Goal: Information Seeking & Learning: Learn about a topic

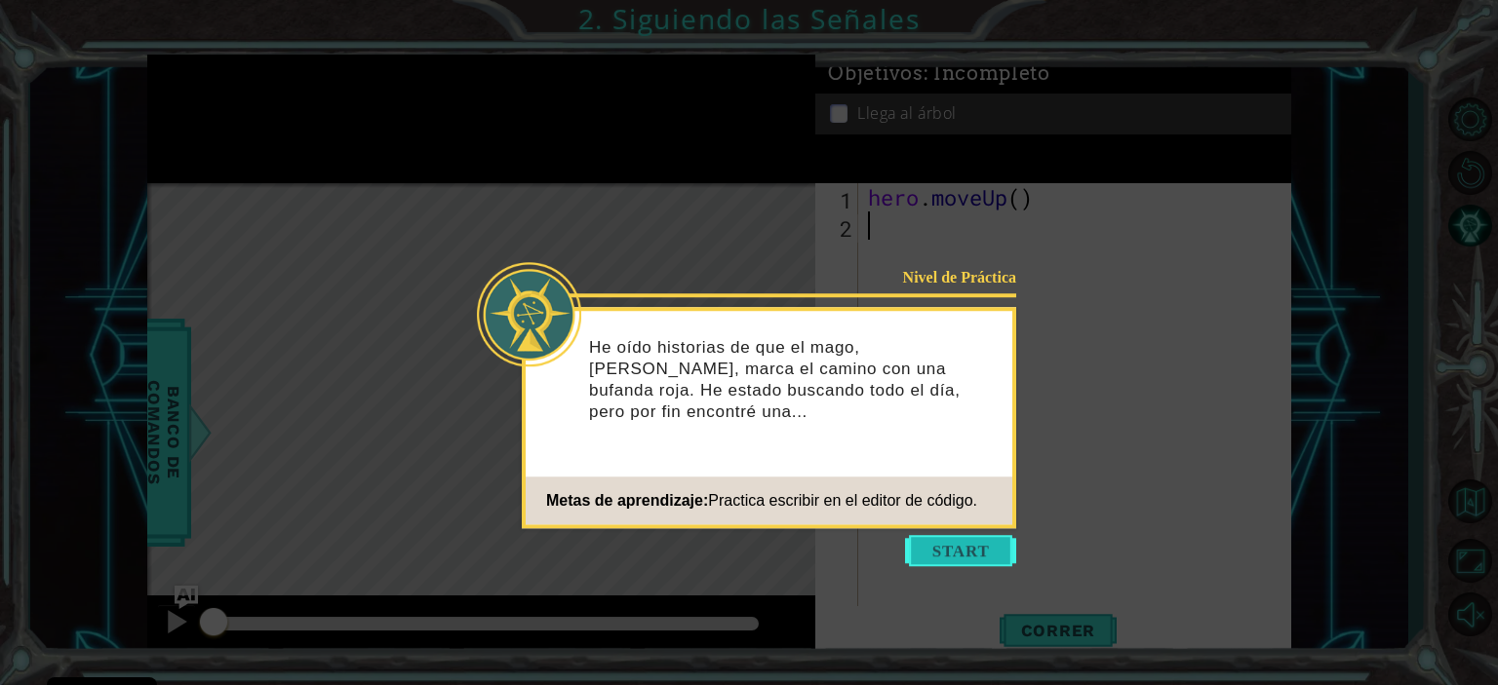
click at [967, 552] on button "Start" at bounding box center [960, 550] width 111 height 31
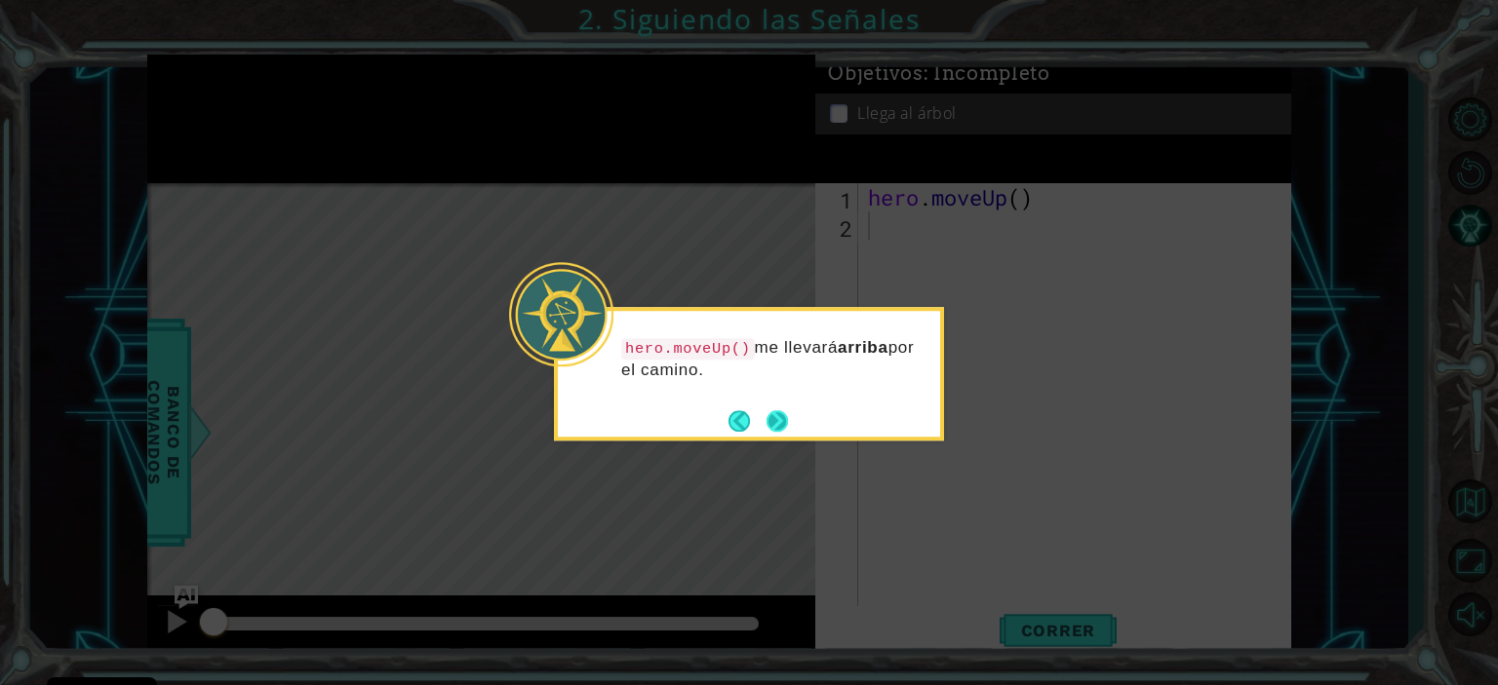
click at [776, 412] on button "Next" at bounding box center [776, 420] width 22 height 22
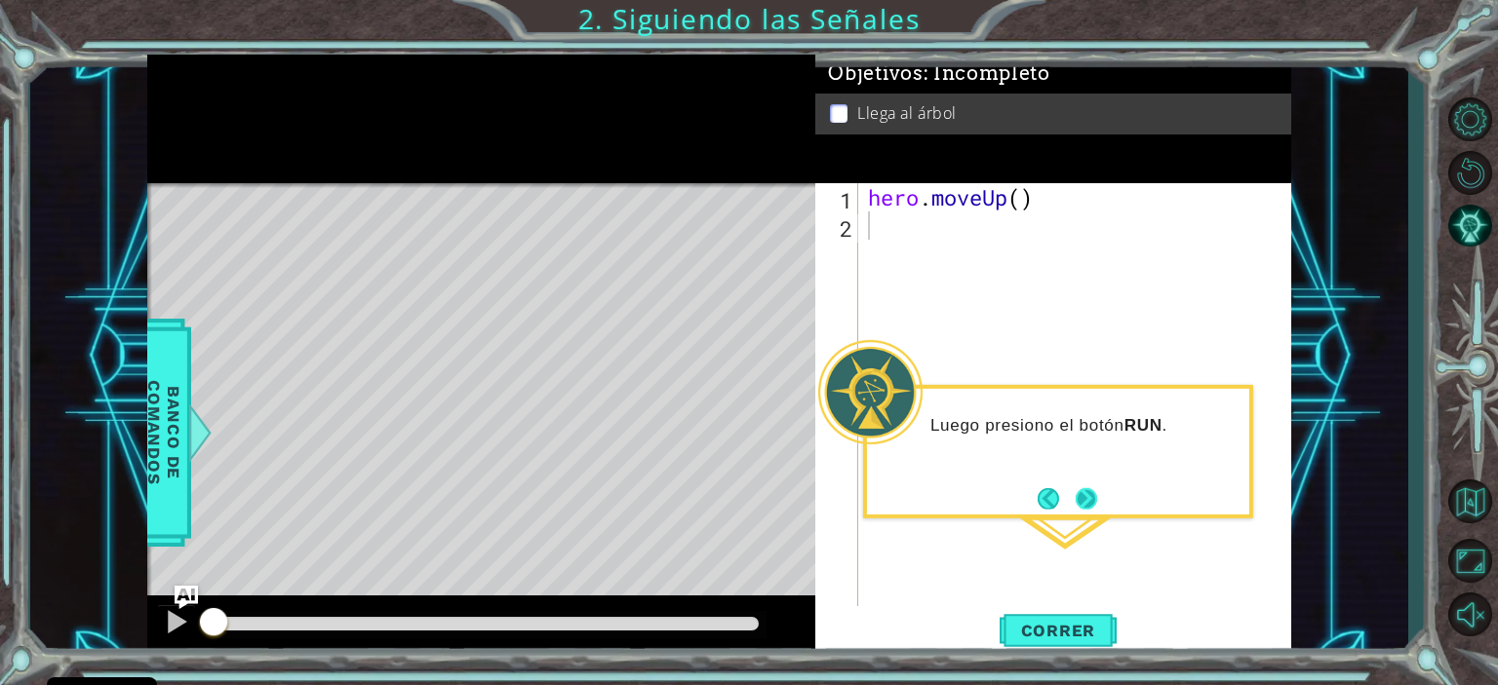
click at [1087, 493] on button "Next" at bounding box center [1086, 499] width 36 height 36
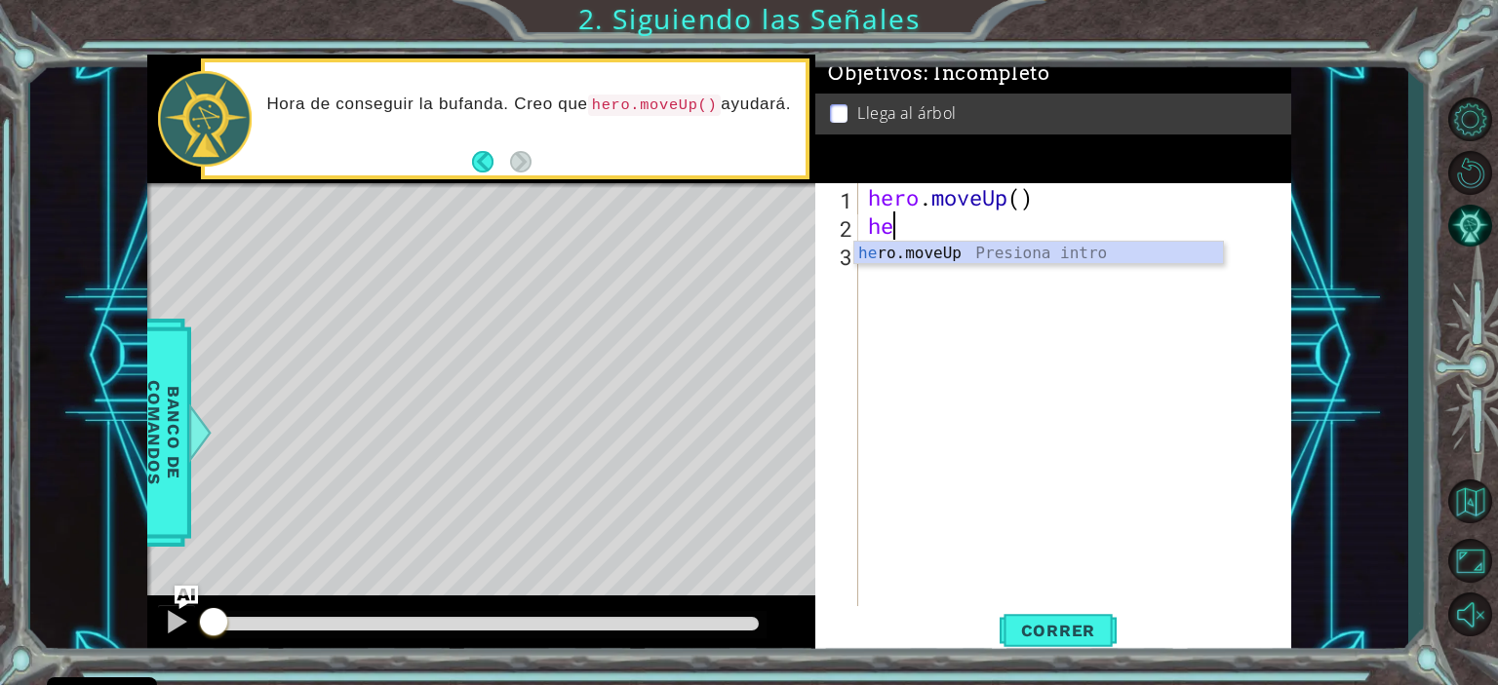
type textarea "her"
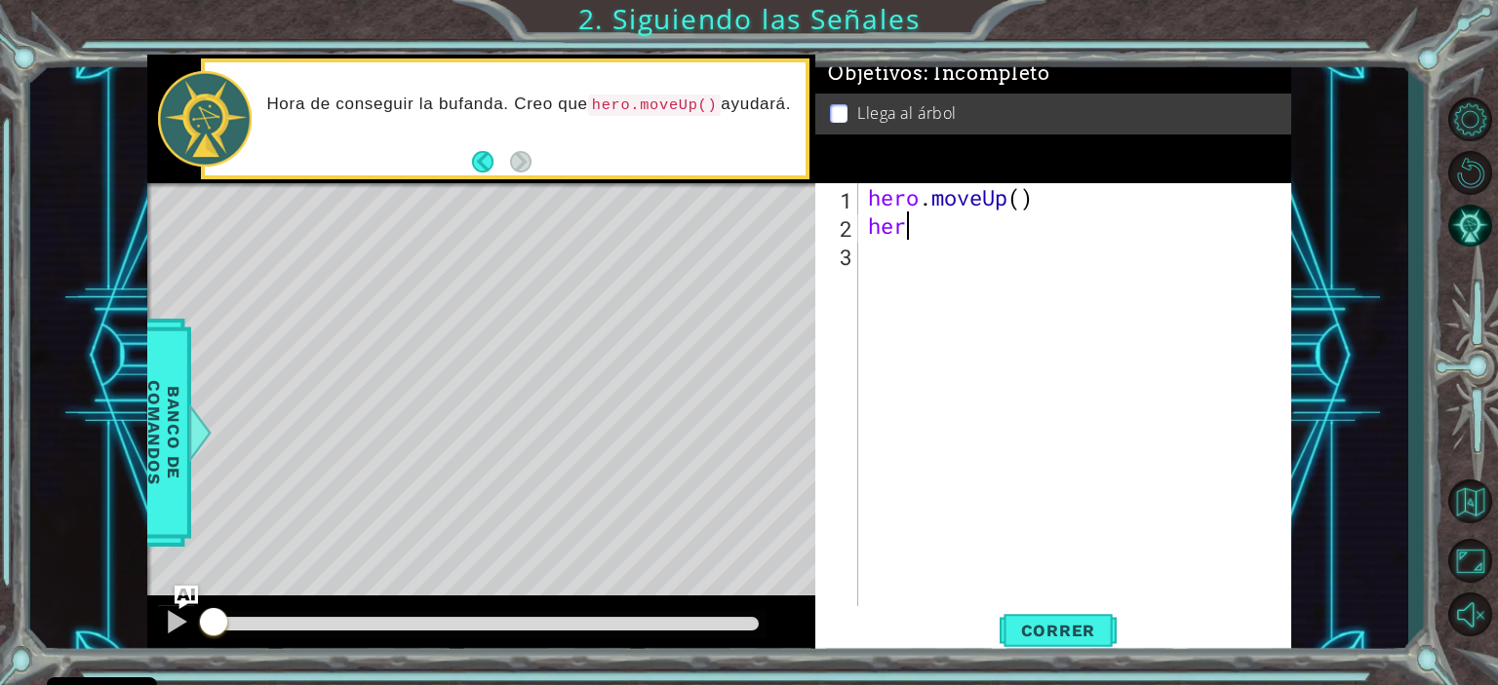
type textarea "hero"
type textarea "hero."
type textarea "hero.m"
click at [1049, 618] on button "Correr" at bounding box center [1057, 630] width 117 height 48
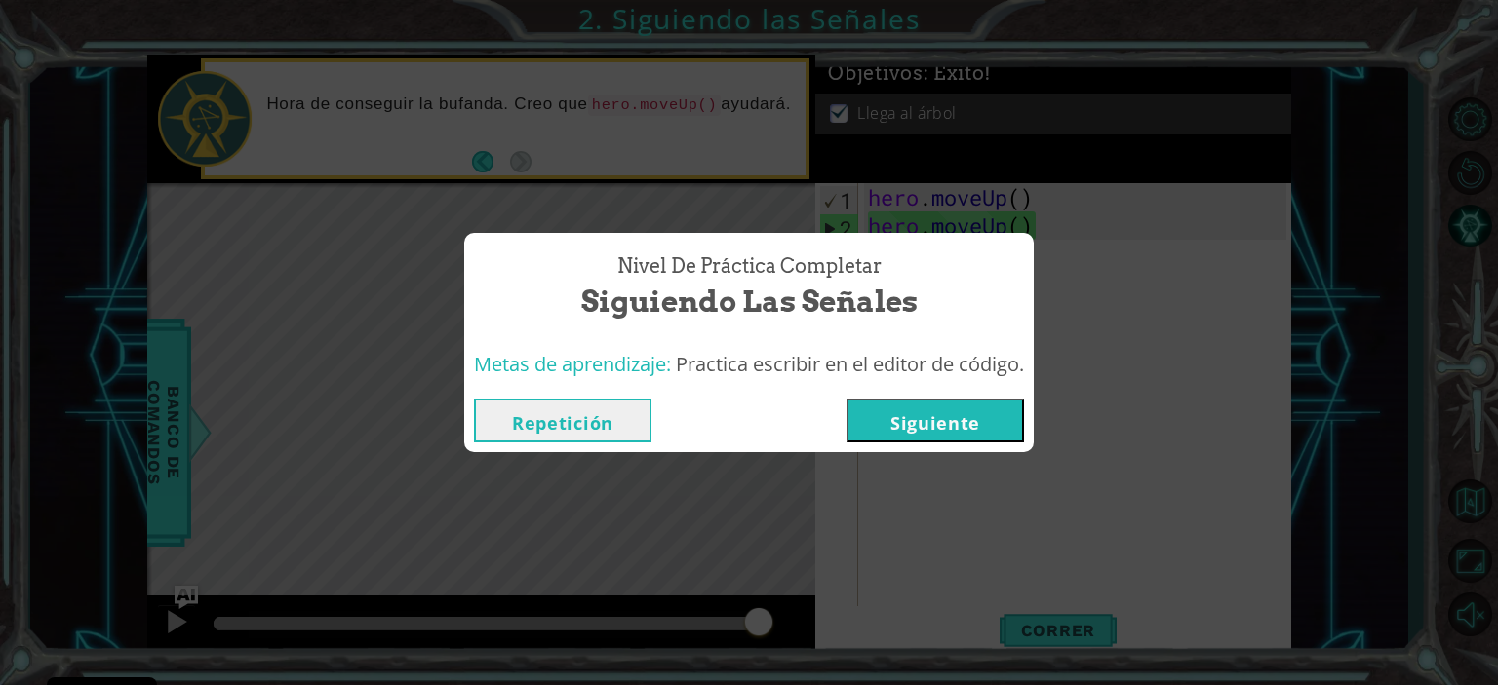
click at [953, 428] on button "Siguiente" at bounding box center [934, 421] width 177 height 44
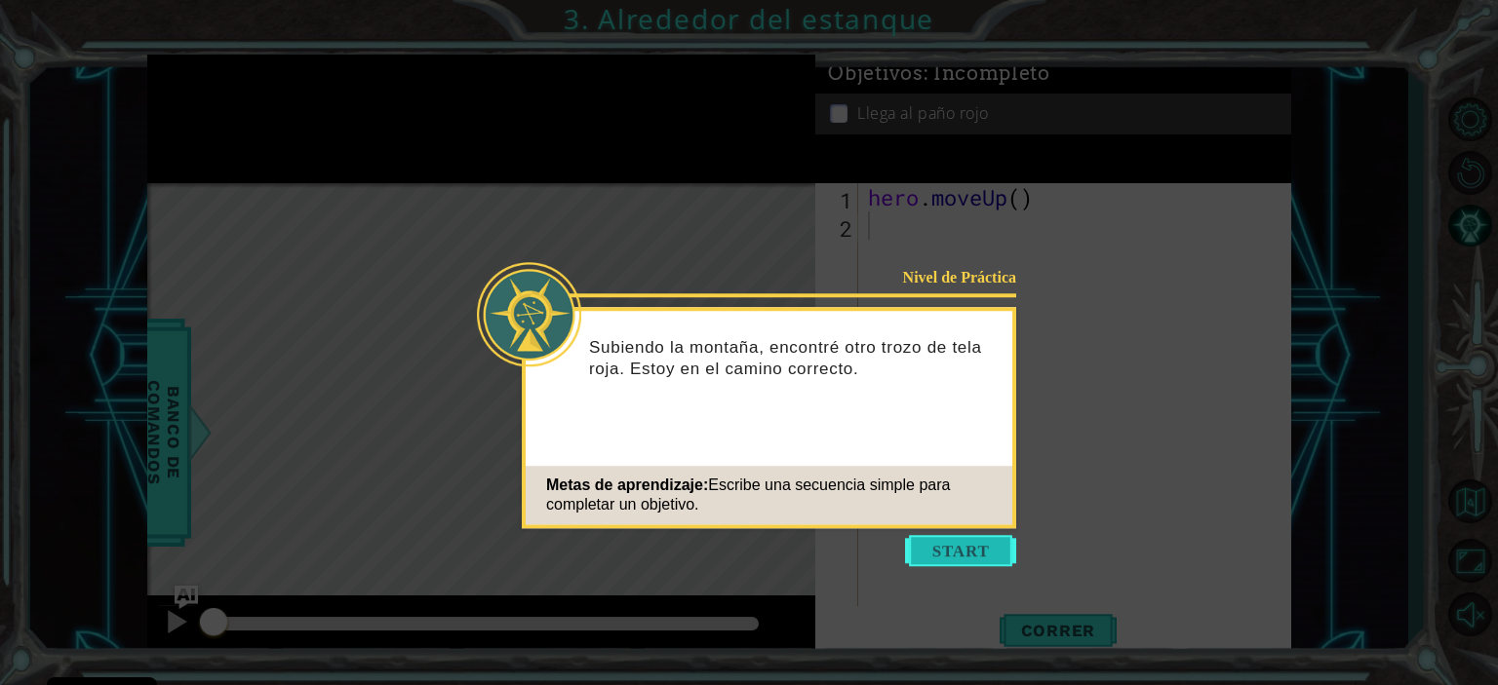
click at [979, 547] on button "Start" at bounding box center [960, 550] width 111 height 31
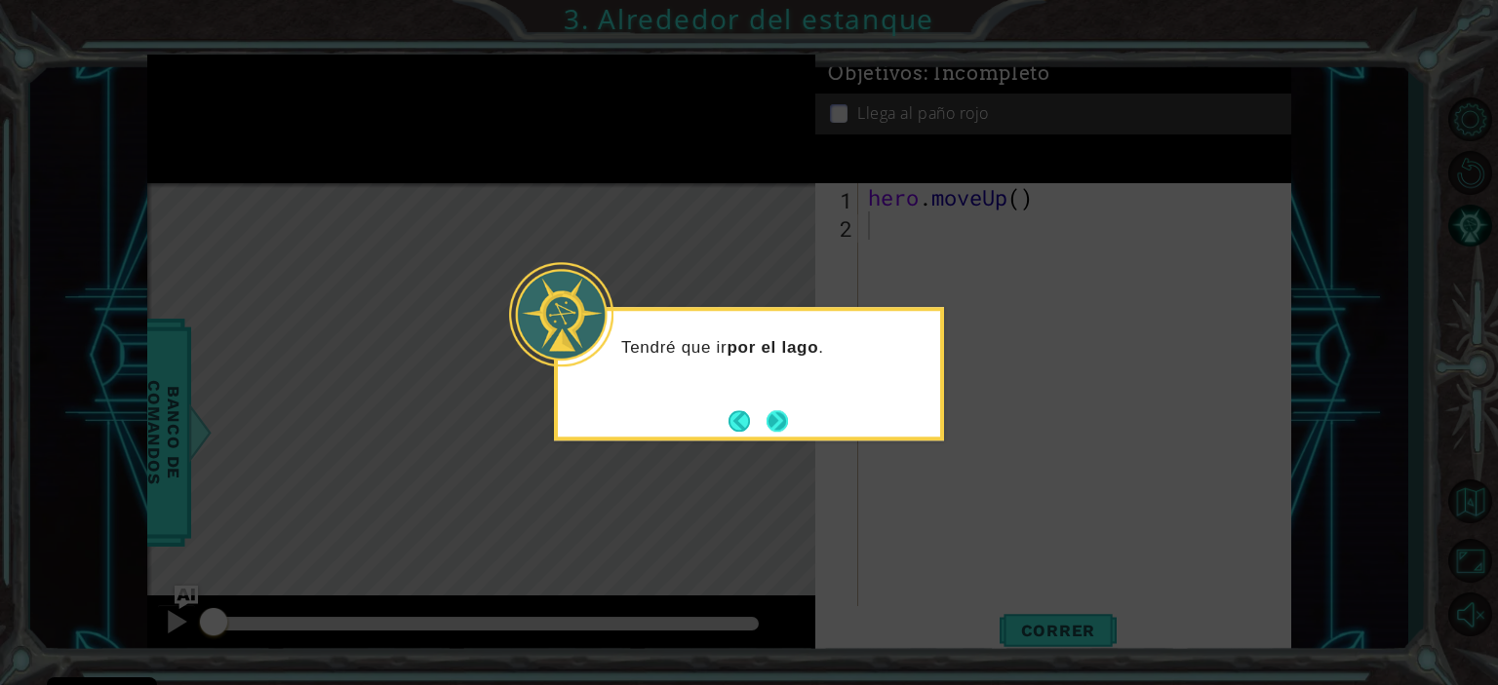
click at [776, 416] on button "Next" at bounding box center [776, 421] width 25 height 25
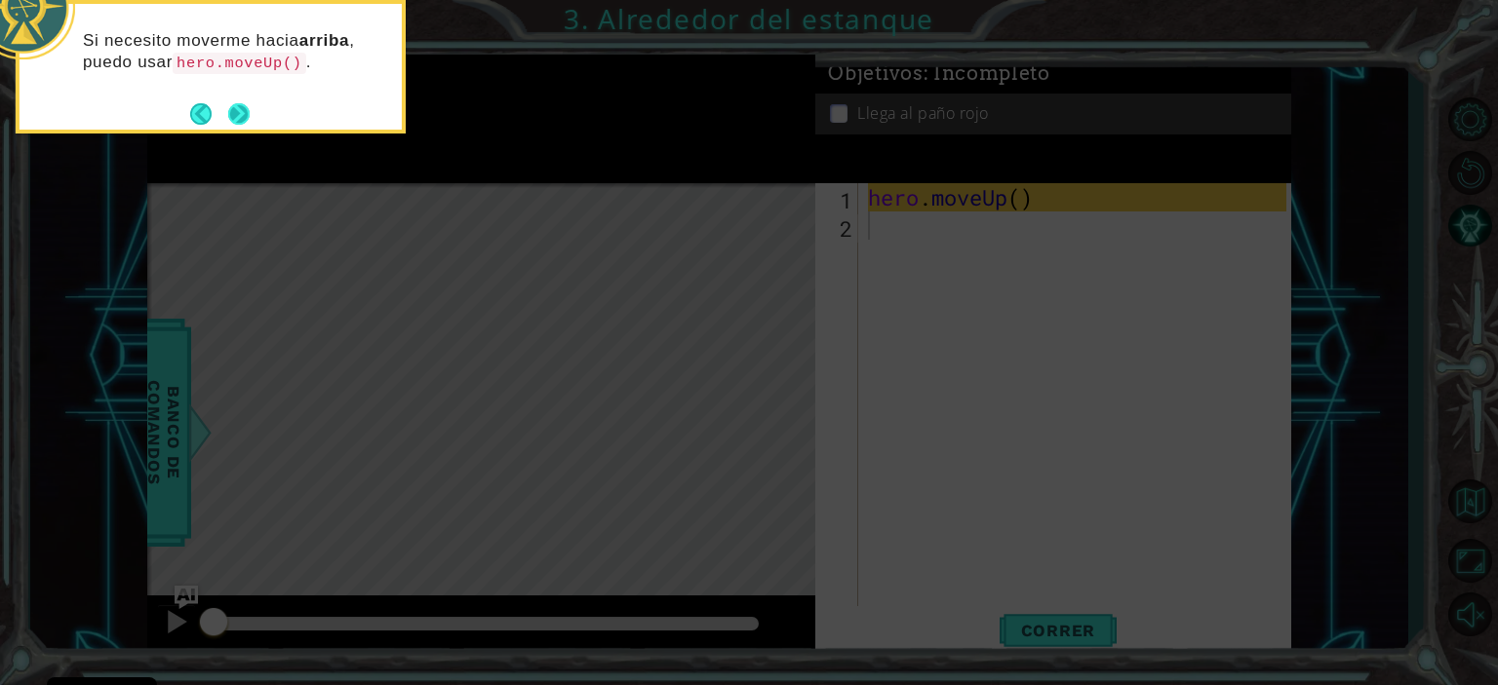
click at [245, 112] on button "Next" at bounding box center [238, 113] width 23 height 23
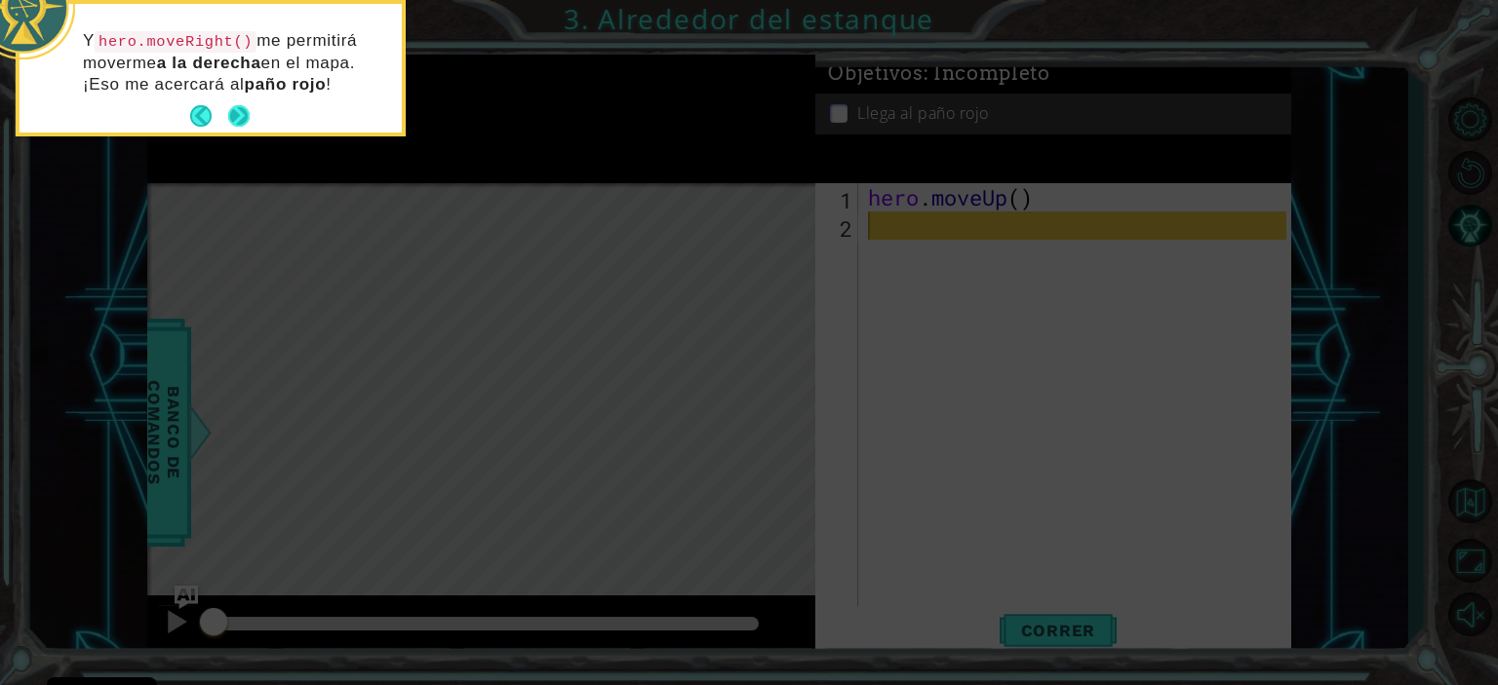
click at [245, 112] on button "Next" at bounding box center [238, 116] width 26 height 26
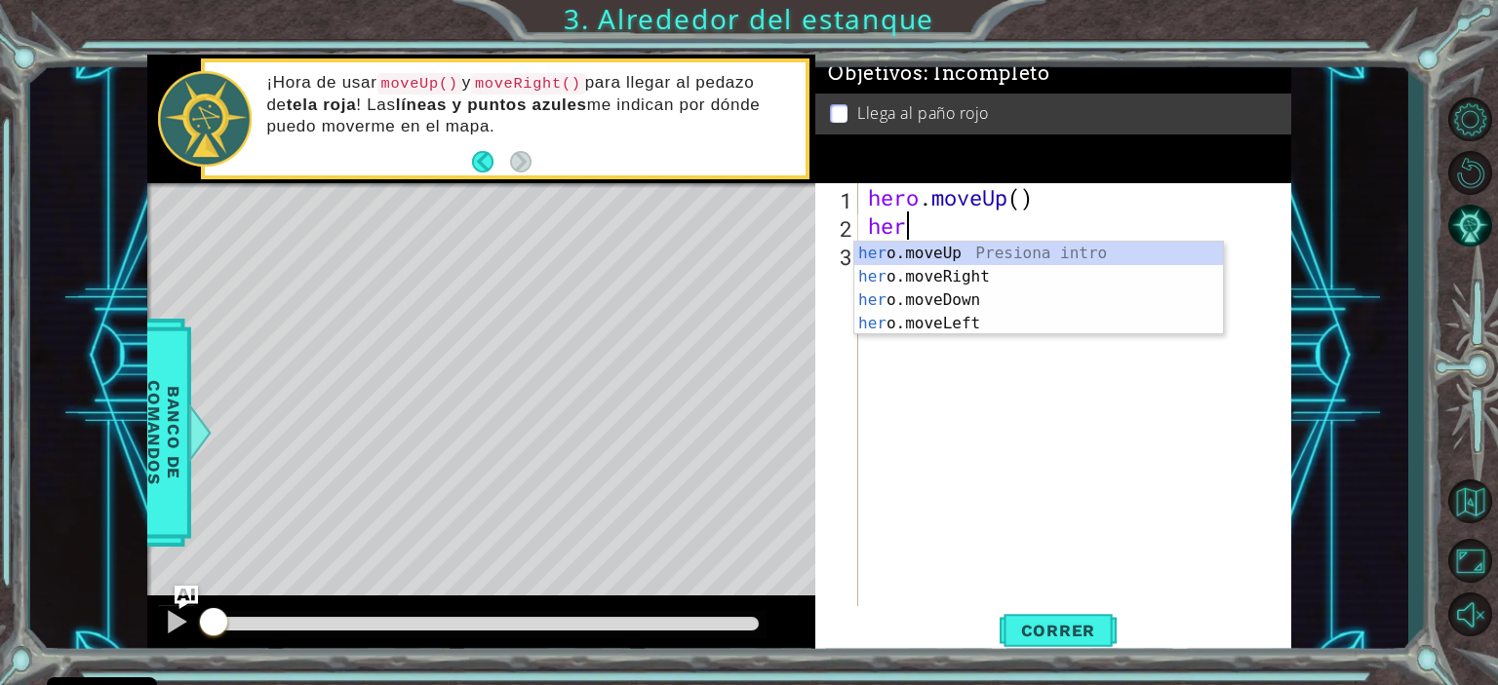
type textarea "hero"
click at [1064, 273] on div "hero .moveUp Presiona intro hero .moveRight Presiona intro hero .moveDown Presi…" at bounding box center [1038, 312] width 369 height 140
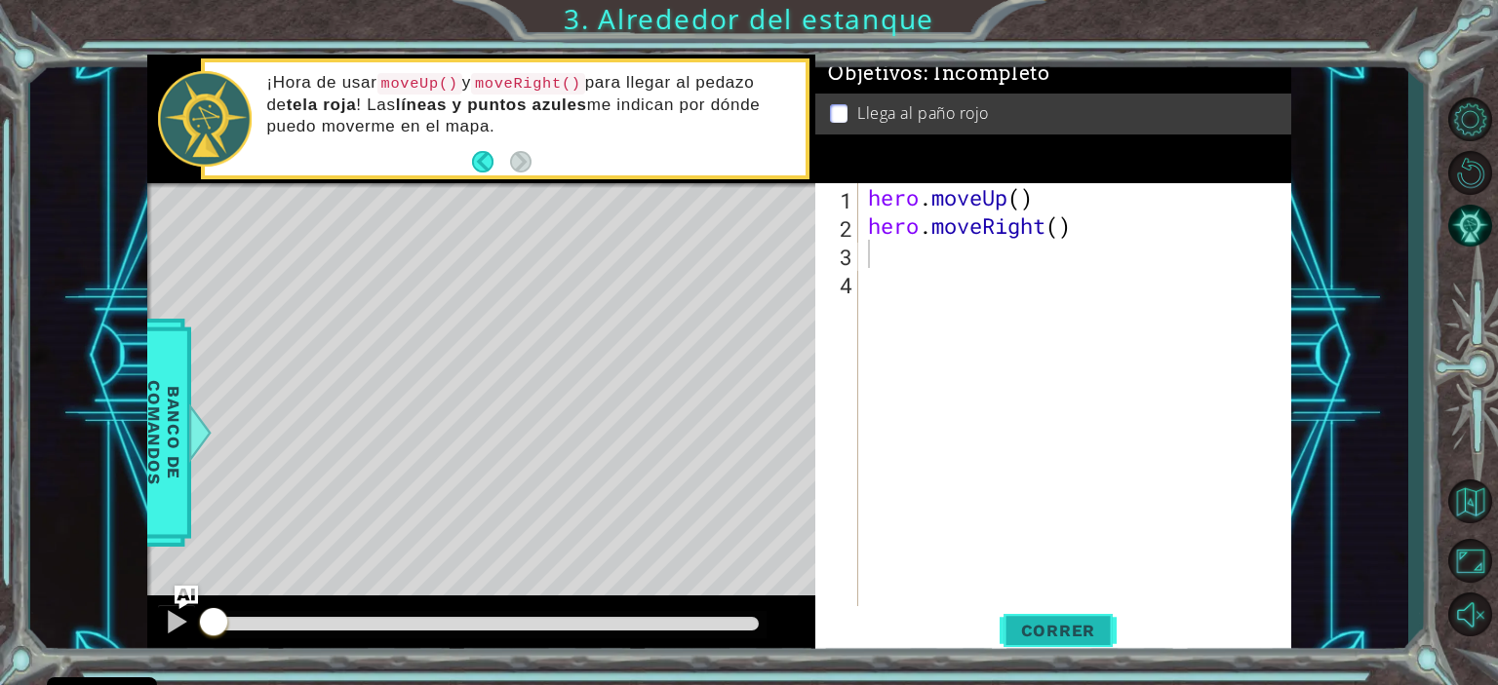
click at [1053, 627] on span "Correr" at bounding box center [1058, 630] width 114 height 19
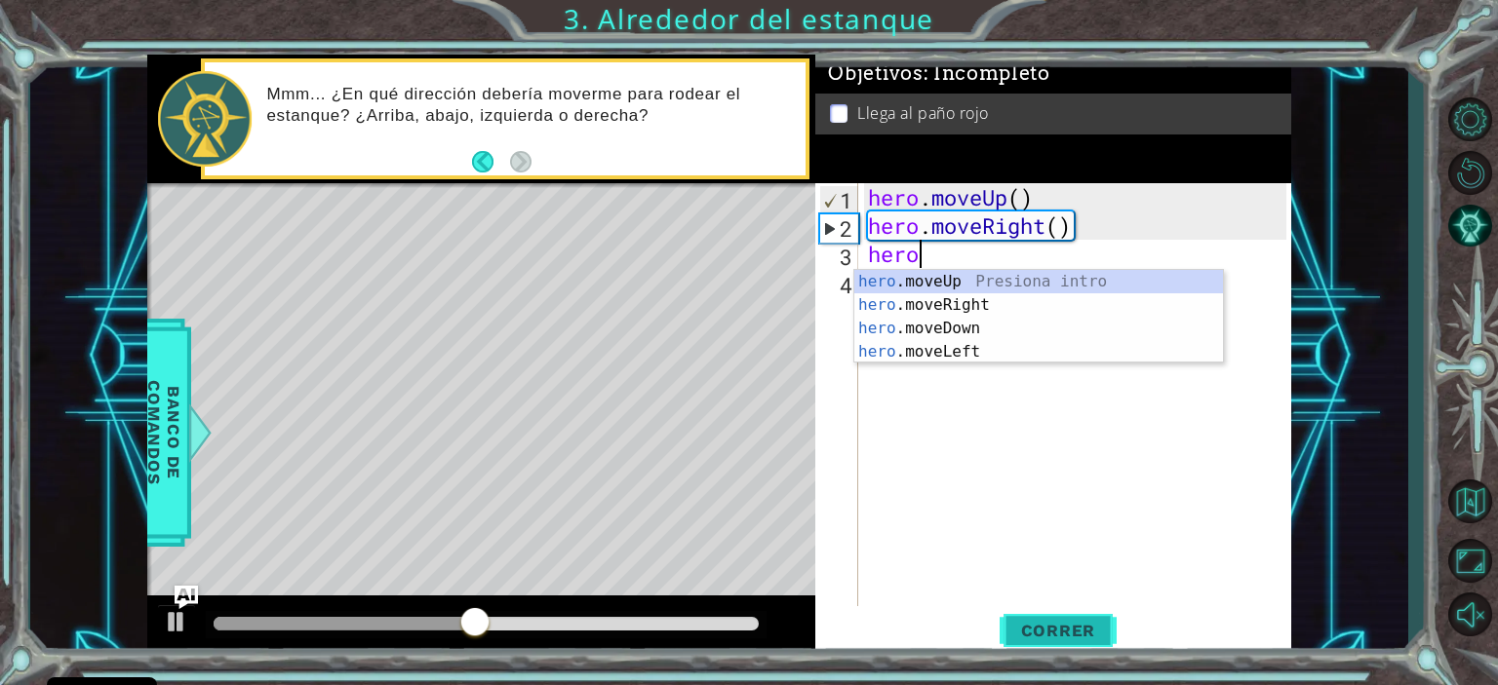
type textarea "hero."
click at [1013, 278] on div "hero. moveUp Presiona intro hero. moveRight Presiona intro hero. moveDown Presi…" at bounding box center [1038, 340] width 369 height 140
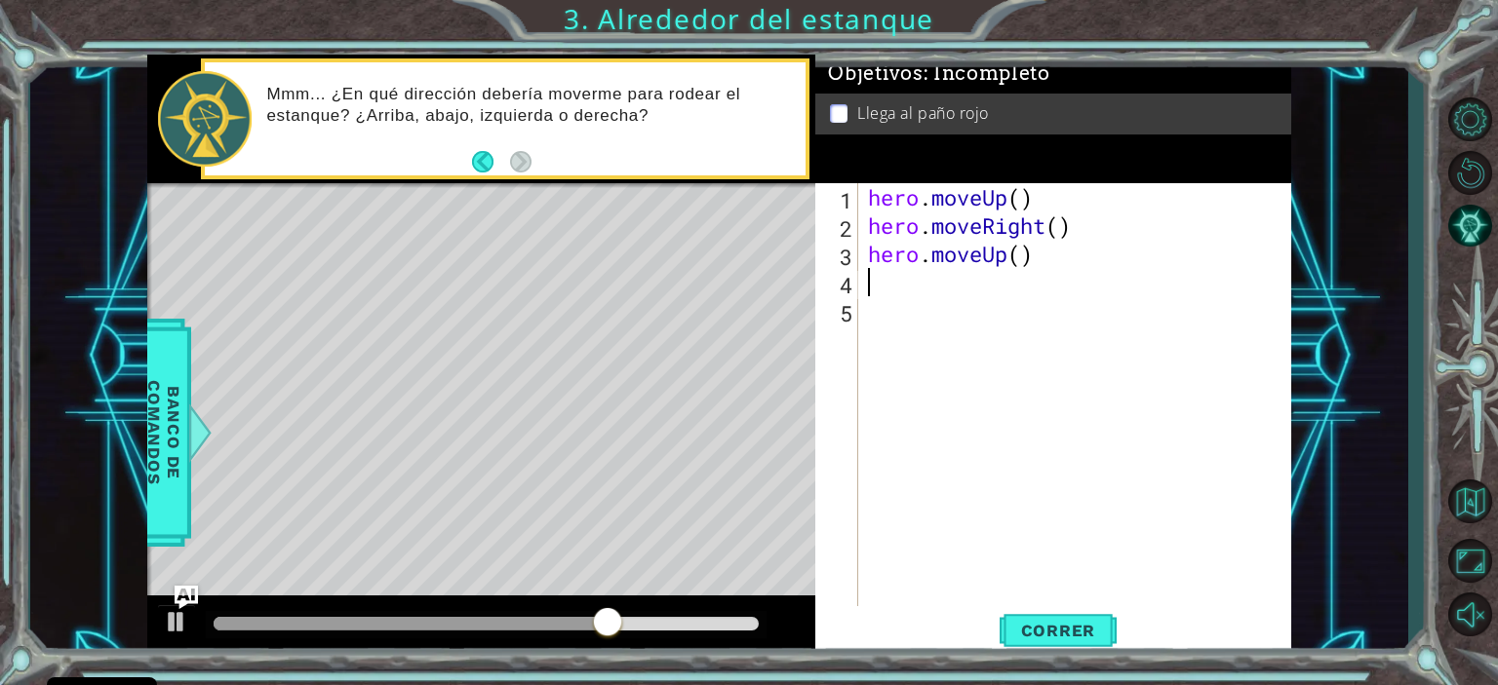
scroll to position [0, 0]
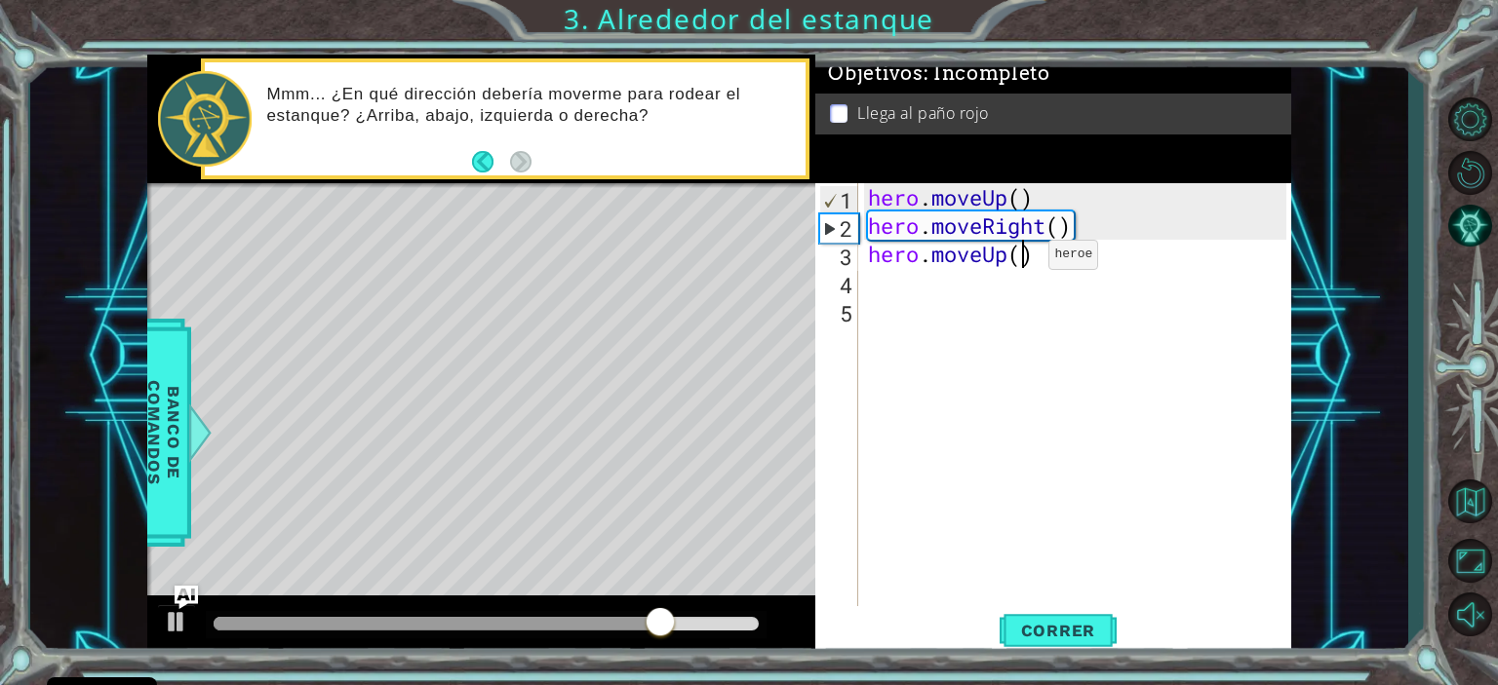
click at [1019, 259] on div "hero . moveUp ( ) hero . moveRight ( ) hero . moveUp ( )" at bounding box center [1079, 423] width 431 height 481
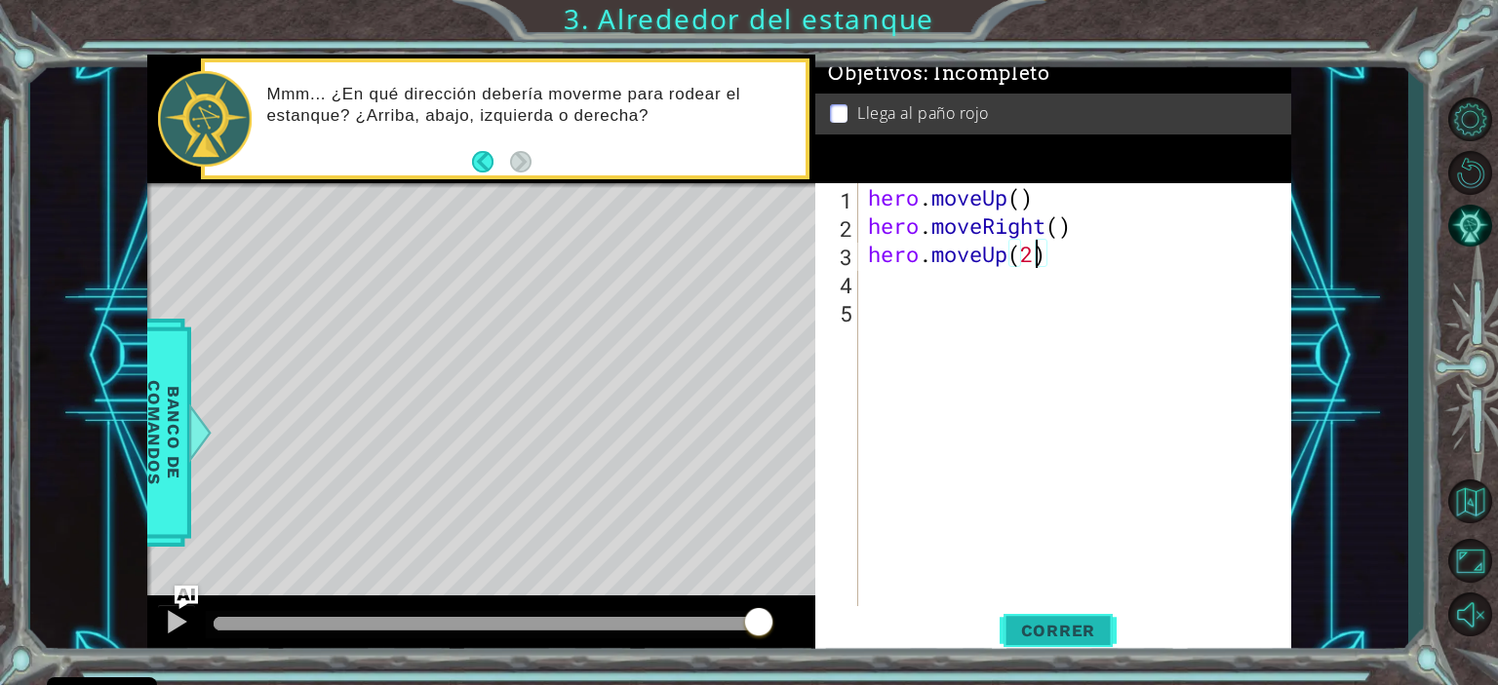
type textarea "hero.moveUp(2)"
click at [1043, 631] on span "Correr" at bounding box center [1058, 630] width 114 height 19
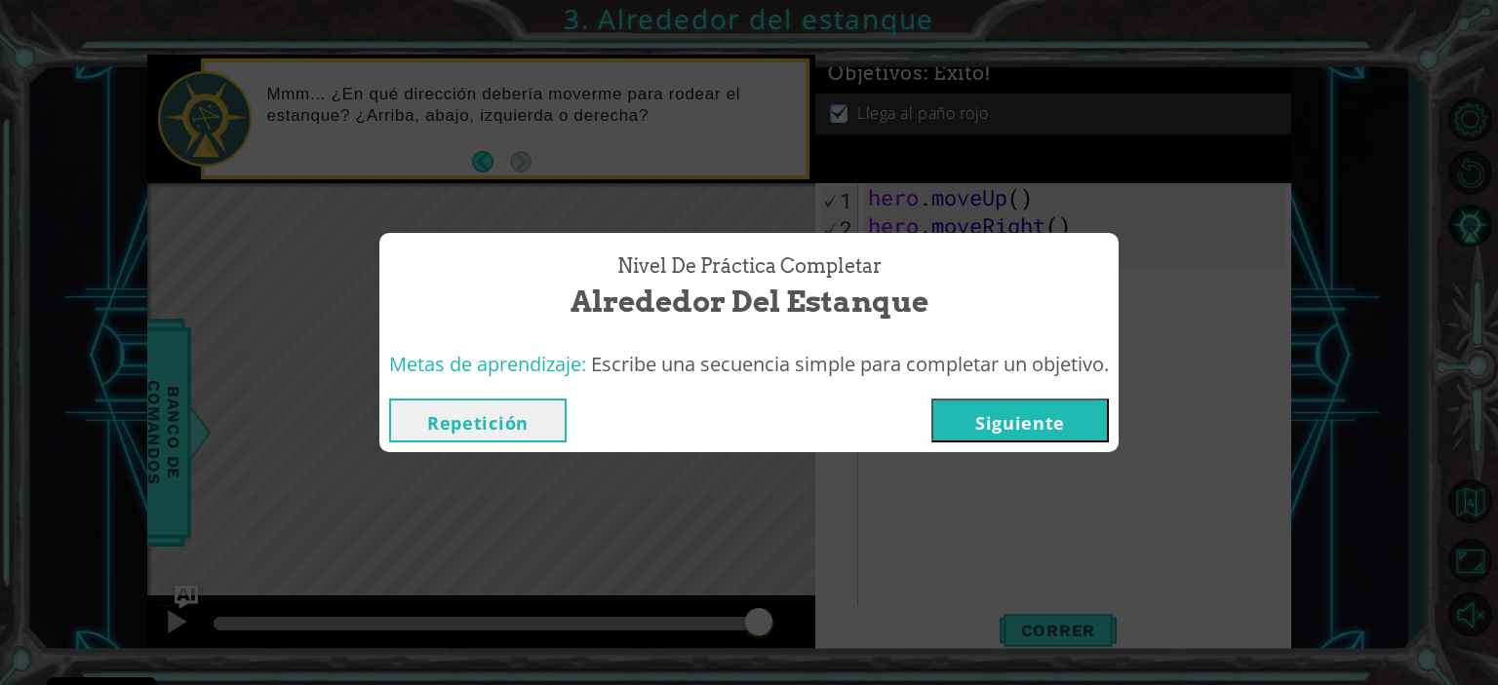
click at [1031, 413] on button "Siguiente" at bounding box center [1019, 421] width 177 height 44
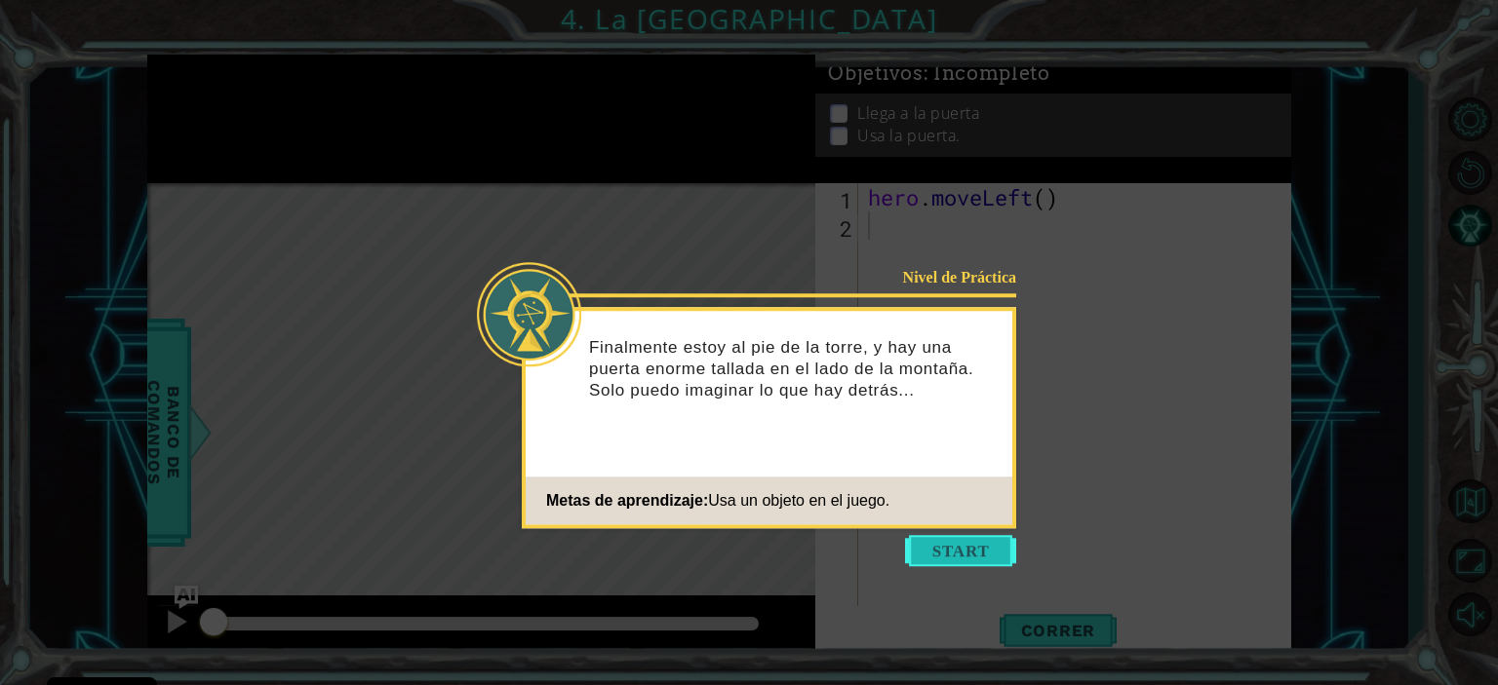
click at [988, 553] on button "Start" at bounding box center [960, 550] width 111 height 31
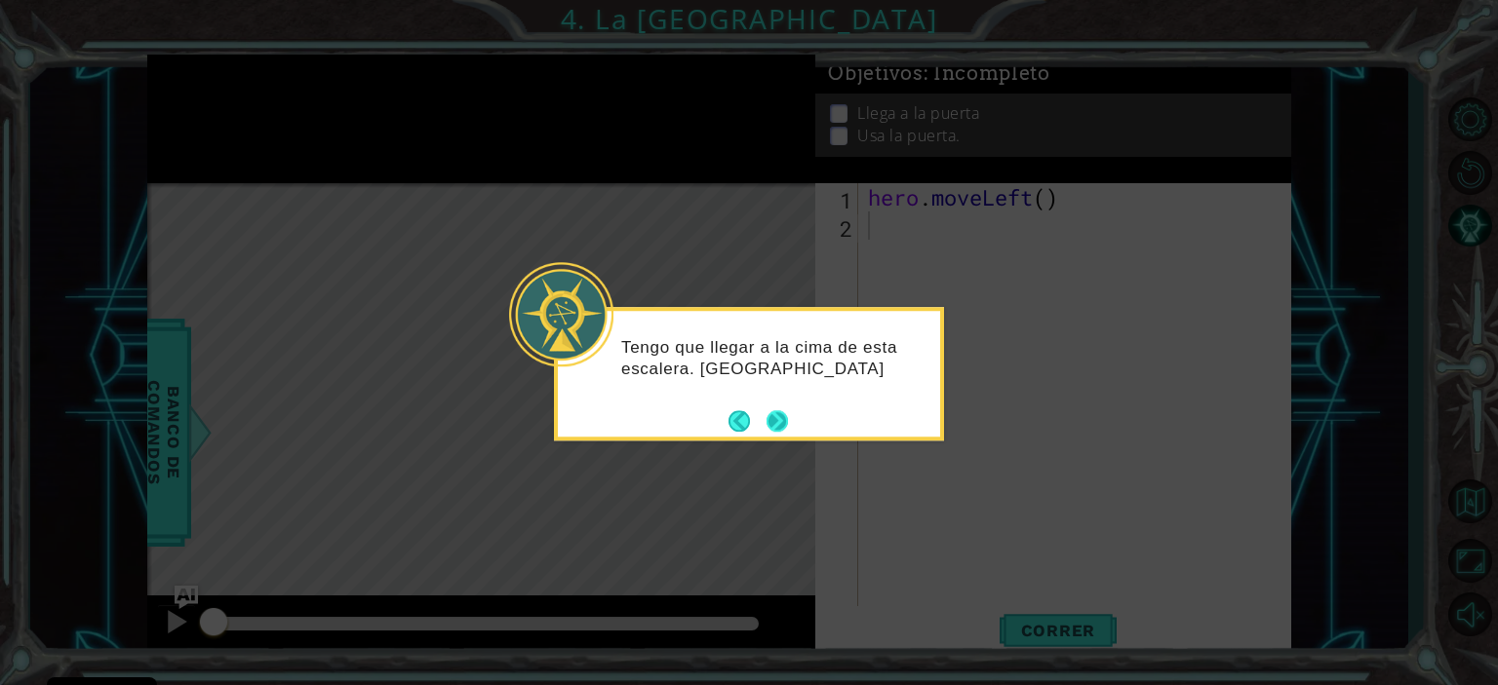
click at [775, 419] on button "Next" at bounding box center [776, 420] width 23 height 23
click at [775, 419] on button "Next" at bounding box center [777, 422] width 32 height 32
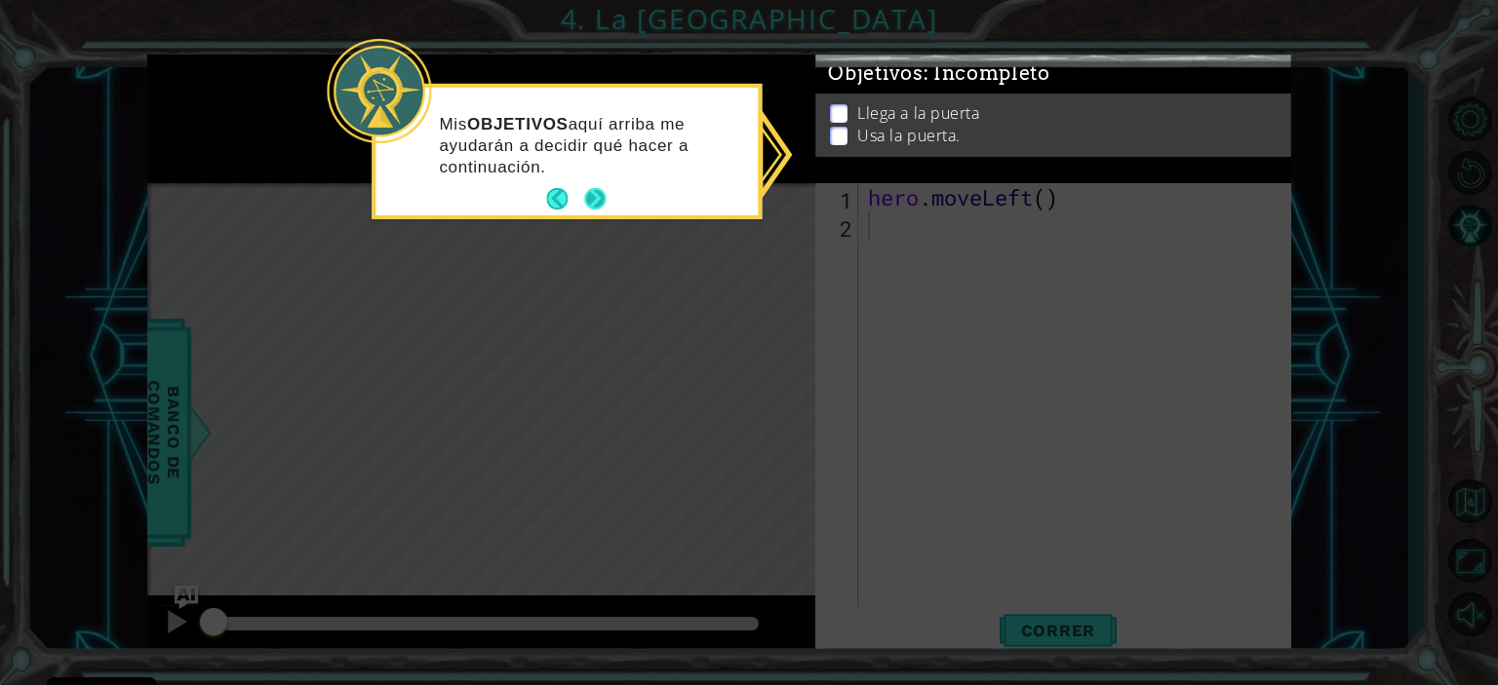
click at [597, 197] on button "Next" at bounding box center [595, 199] width 26 height 26
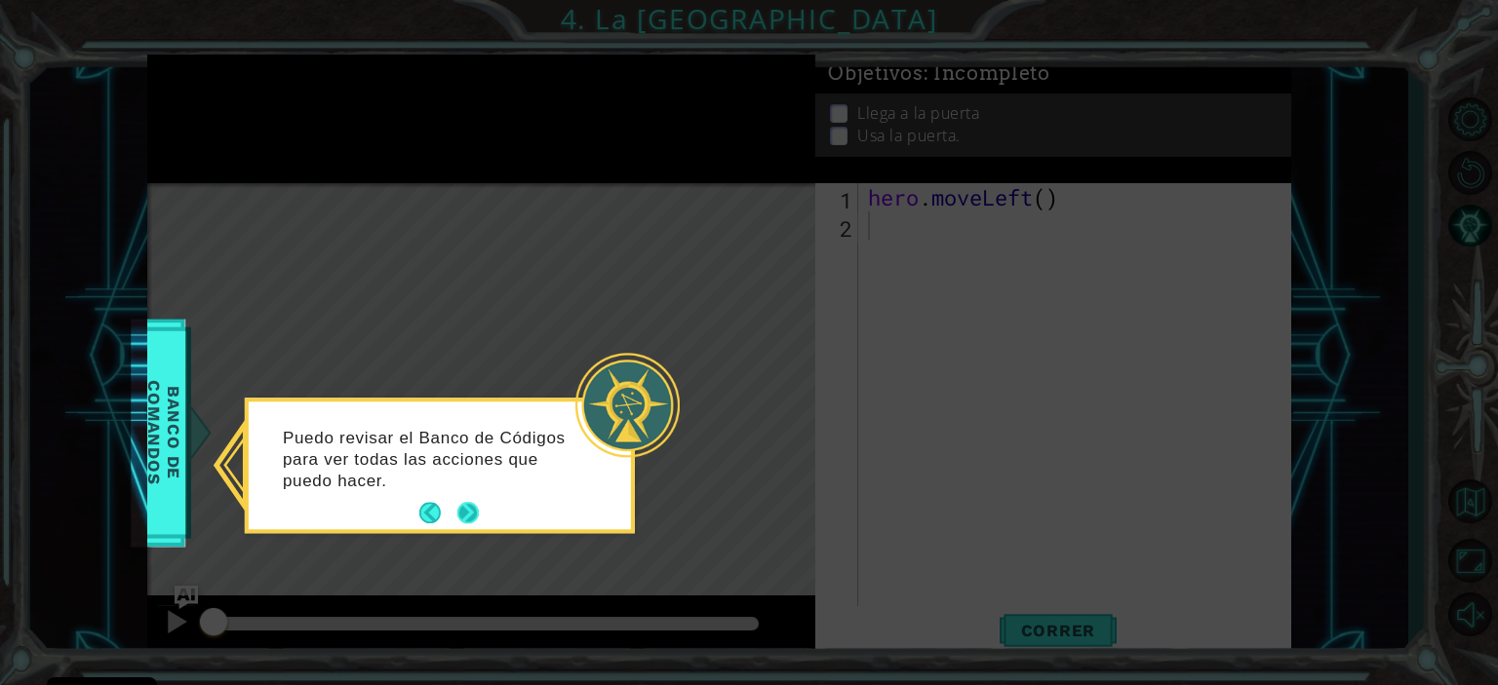
click at [466, 505] on button "Next" at bounding box center [467, 513] width 21 height 21
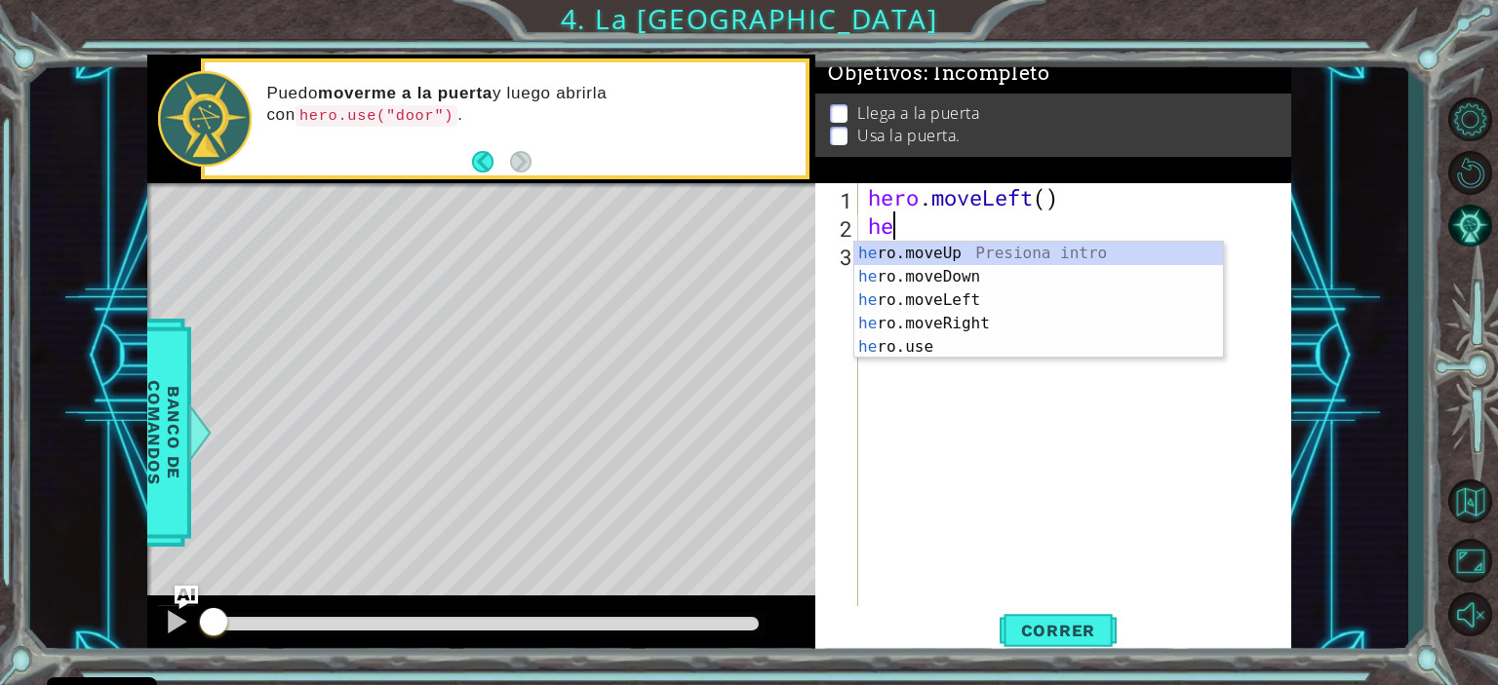
type textarea "her"
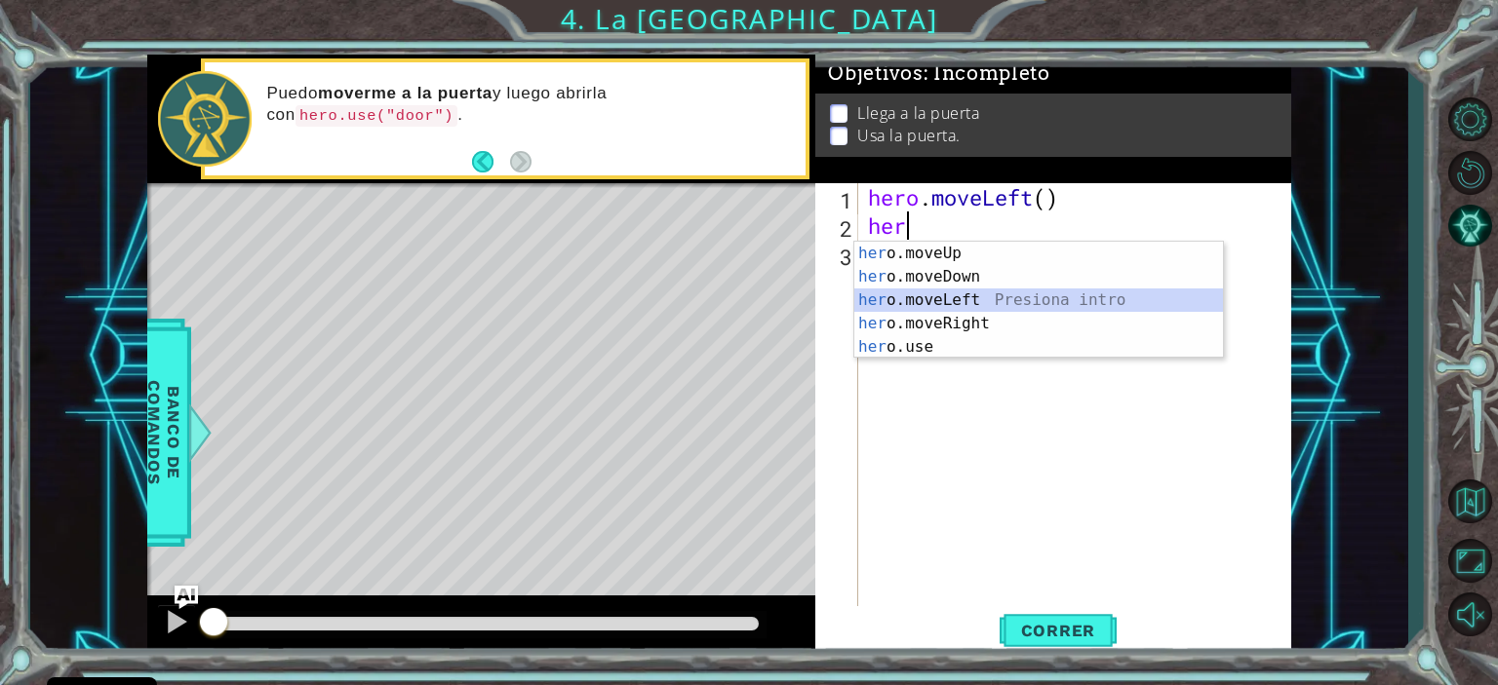
click at [948, 302] on div "her o.moveUp Presiona intro her o.moveDown Presiona intro her o.moveLeft Presio…" at bounding box center [1038, 324] width 369 height 164
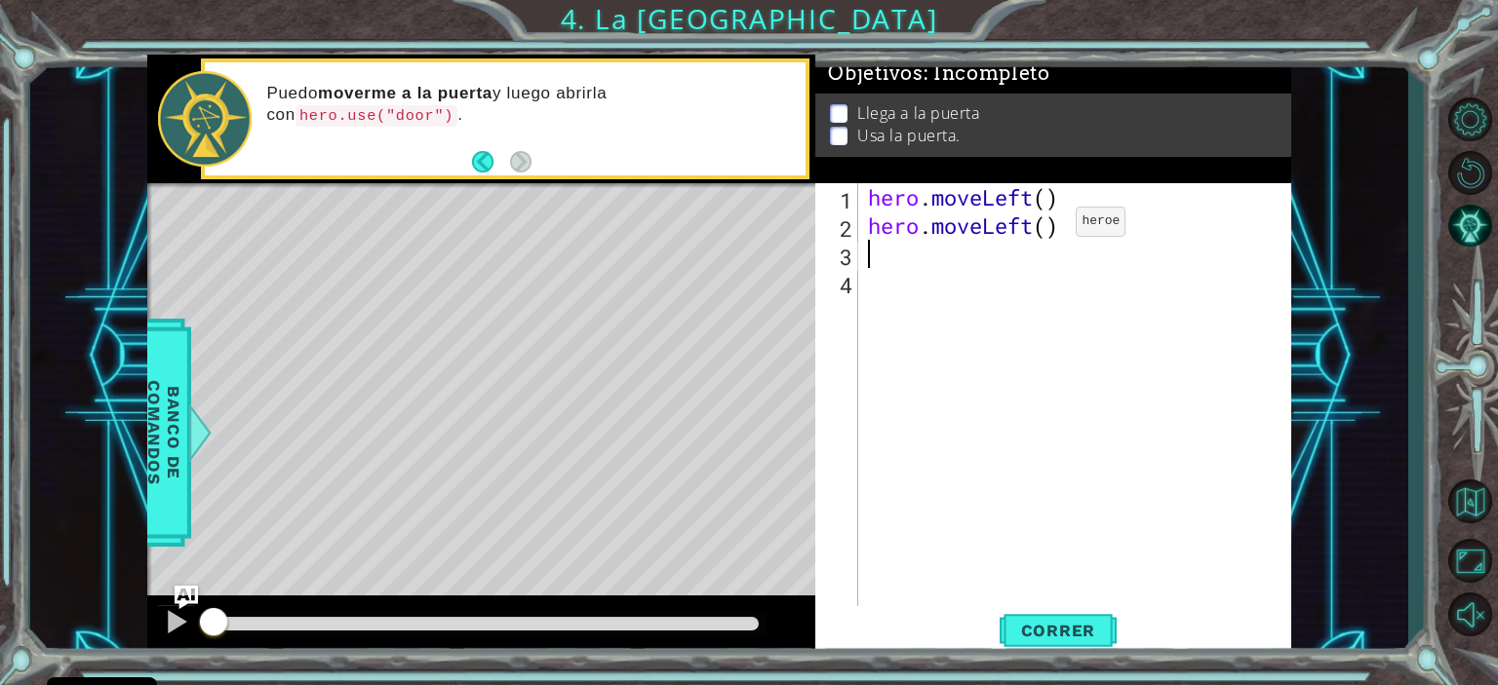
drag, startPoint x: 1046, startPoint y: 225, endPoint x: 1047, endPoint y: 240, distance: 14.7
click at [1047, 240] on div "hero . moveLeft ( ) hero . moveLeft ( )" at bounding box center [1079, 423] width 431 height 481
type textarea "hero.moveLeft(2)"
click at [1109, 229] on div "hero . moveLeft ( ) hero . moveLeft ( 2 )" at bounding box center [1079, 423] width 431 height 481
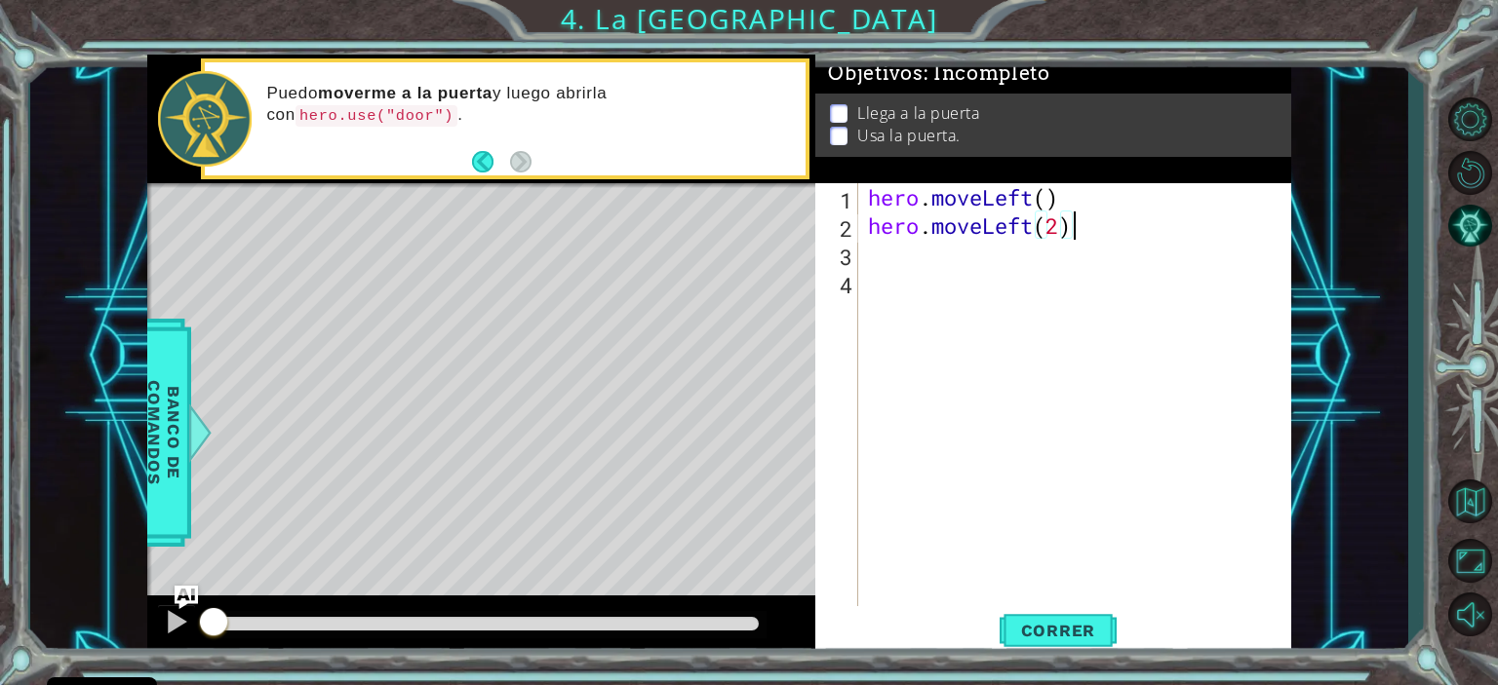
scroll to position [0, 0]
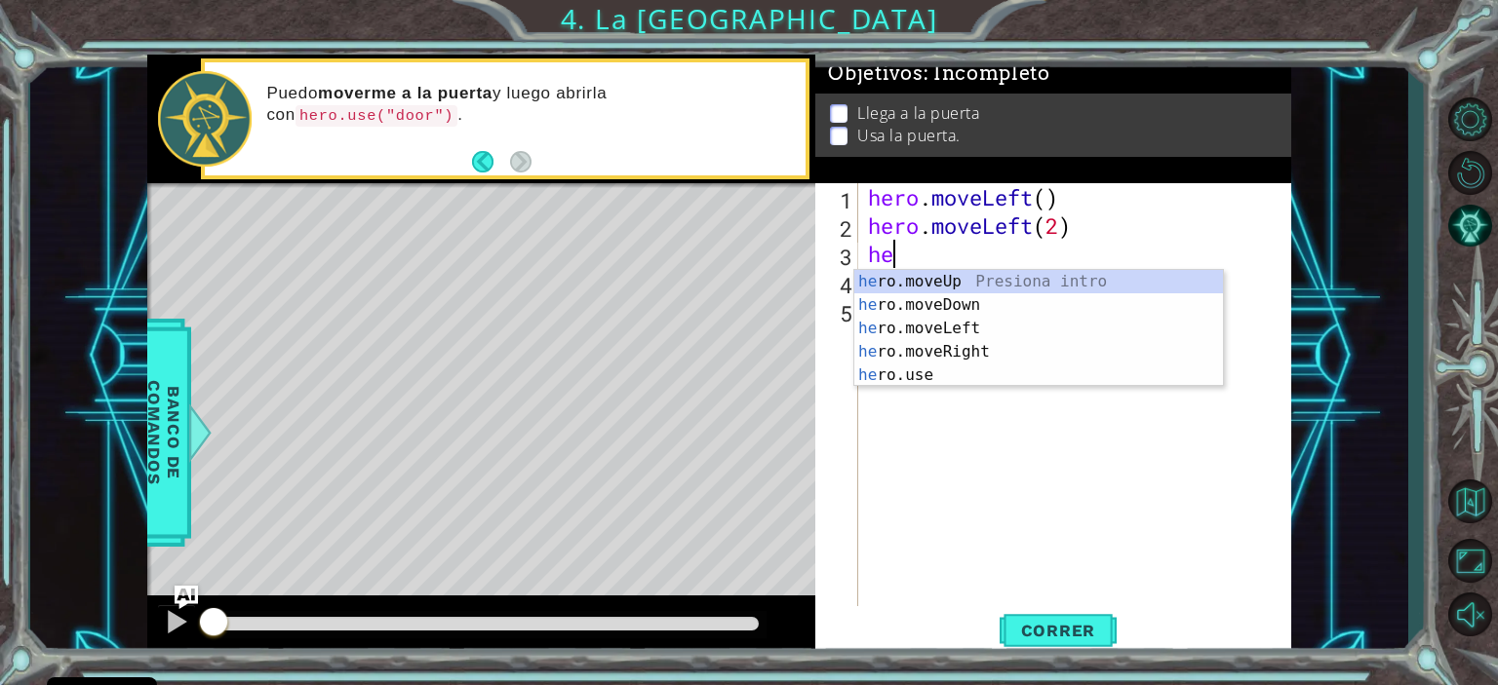
type textarea "her"
click at [1084, 279] on div "her o.moveUp Presiona intro her o.moveDown Presiona intro her o.moveLeft Presio…" at bounding box center [1038, 352] width 369 height 164
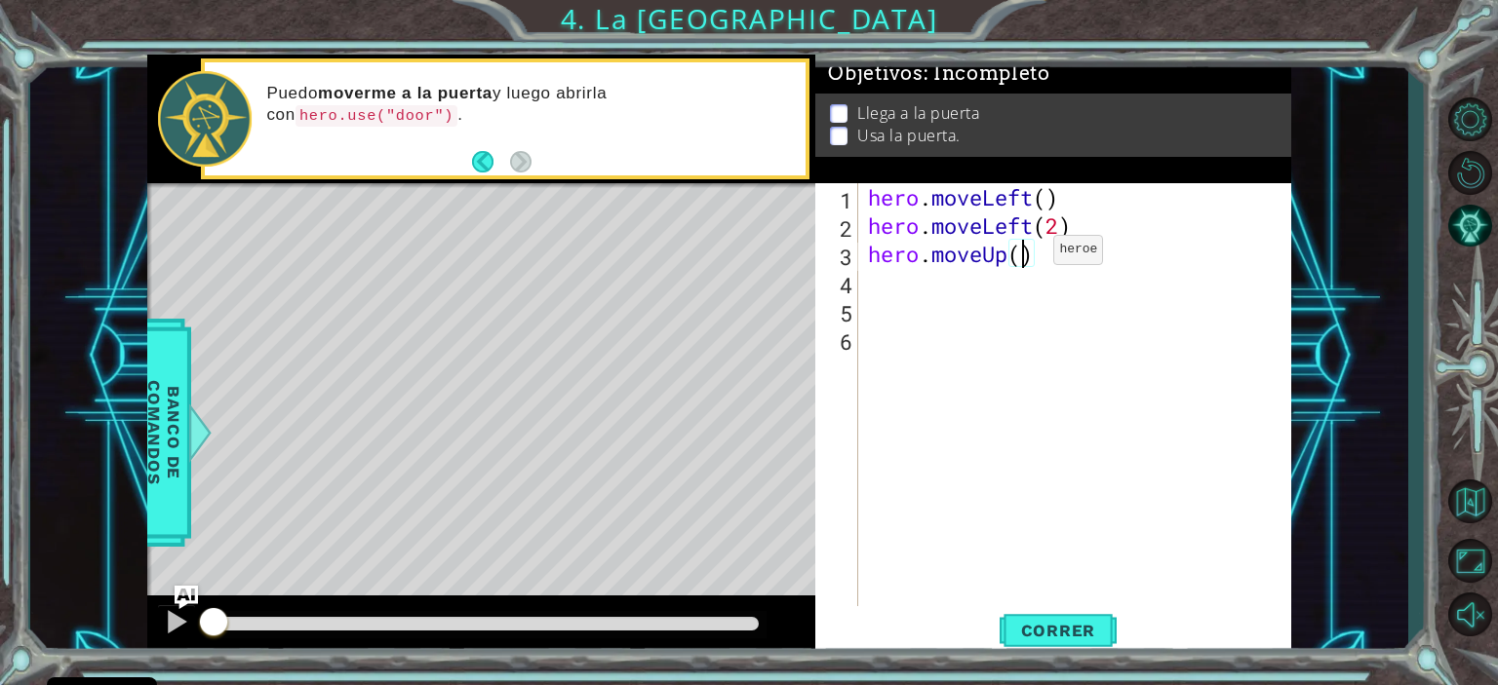
click at [1024, 253] on div "hero . moveLeft ( ) hero . moveLeft ( 2 ) hero . moveUp ( )" at bounding box center [1079, 423] width 431 height 481
type textarea "hero.moveUp(2)"
click at [1062, 265] on div "hero . moveLeft ( ) hero . moveLeft ( 2 ) hero . moveUp ( 2 )" at bounding box center [1079, 423] width 431 height 481
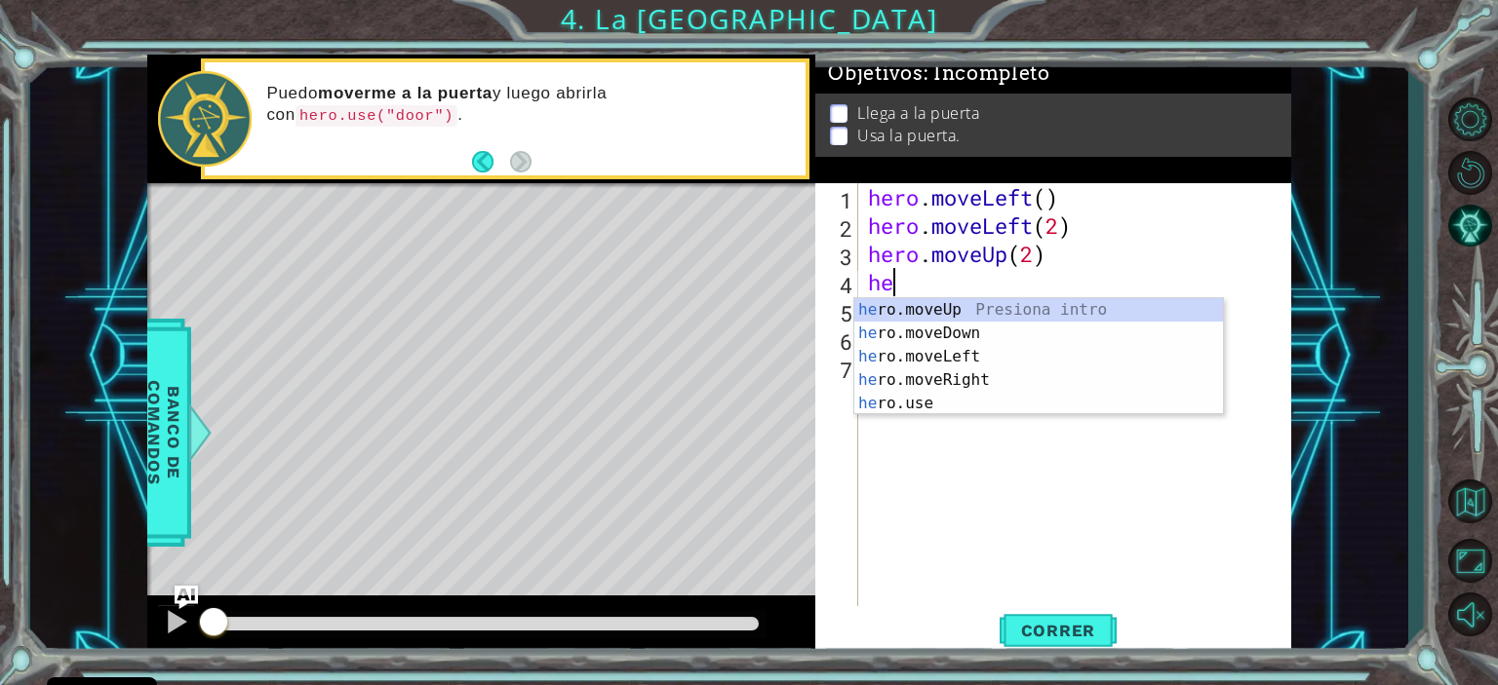
type textarea "her"
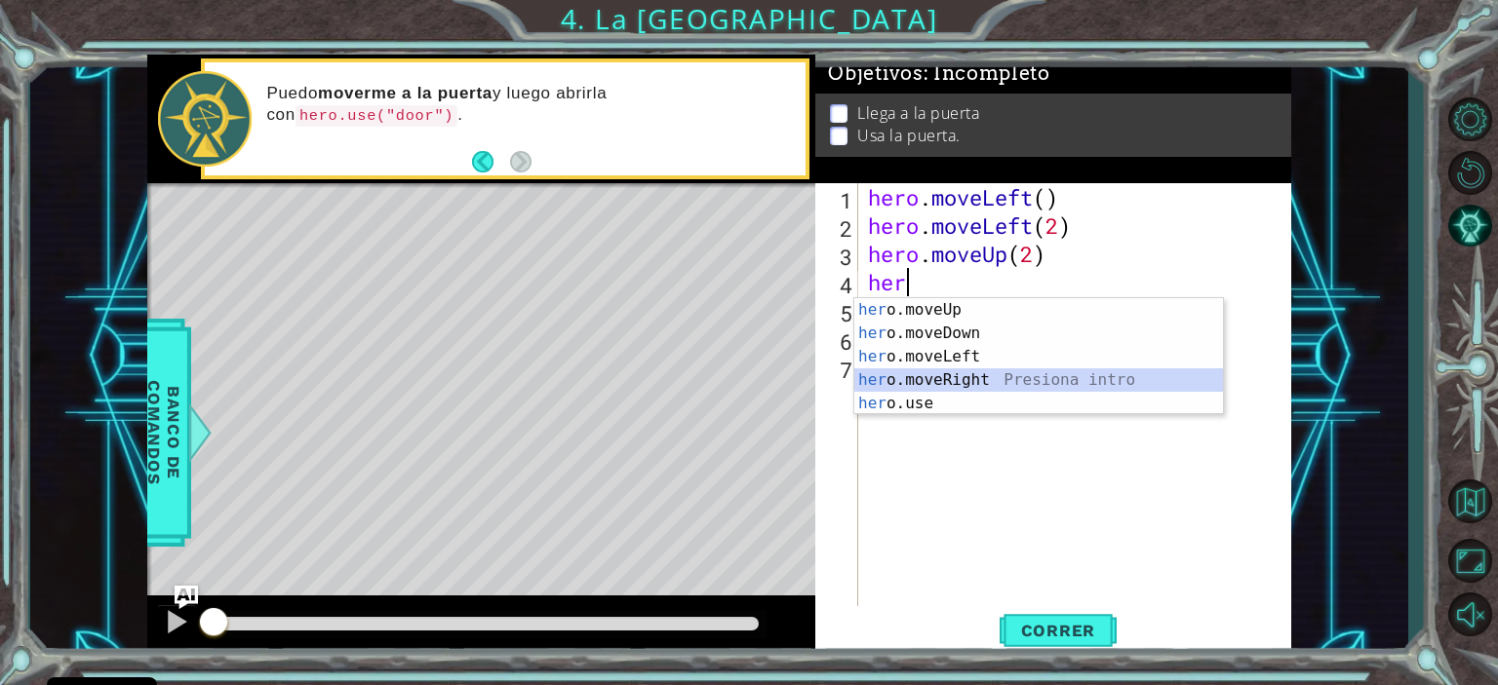
click at [968, 375] on div "her o.moveUp Presiona intro her o.moveDown Presiona intro her o.moveLeft Presio…" at bounding box center [1038, 380] width 369 height 164
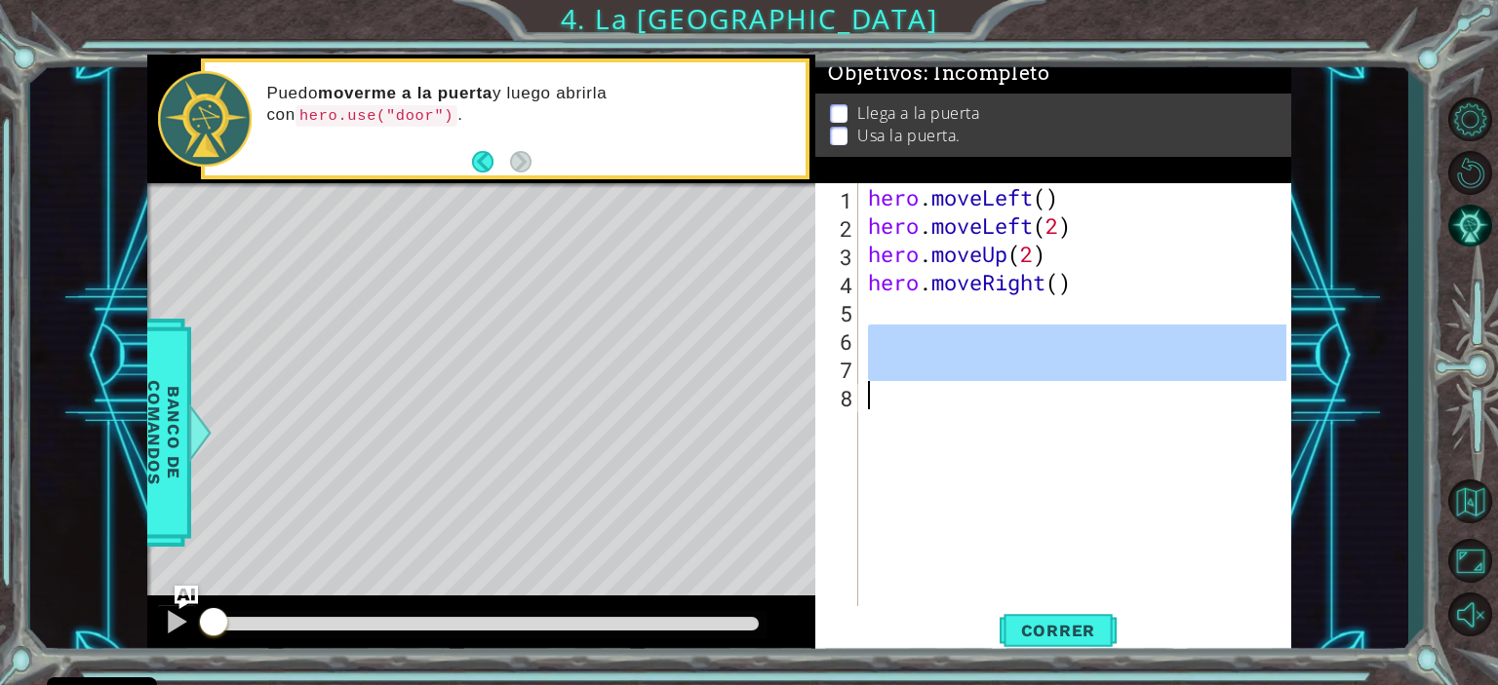
drag, startPoint x: 1089, startPoint y: 397, endPoint x: 1097, endPoint y: 414, distance: 19.2
click at [1096, 413] on div "hero . moveLeft ( ) hero . moveLeft ( 2 ) hero . moveUp ( 2 ) hero . moveRight …" at bounding box center [1079, 423] width 431 height 481
type textarea "2"
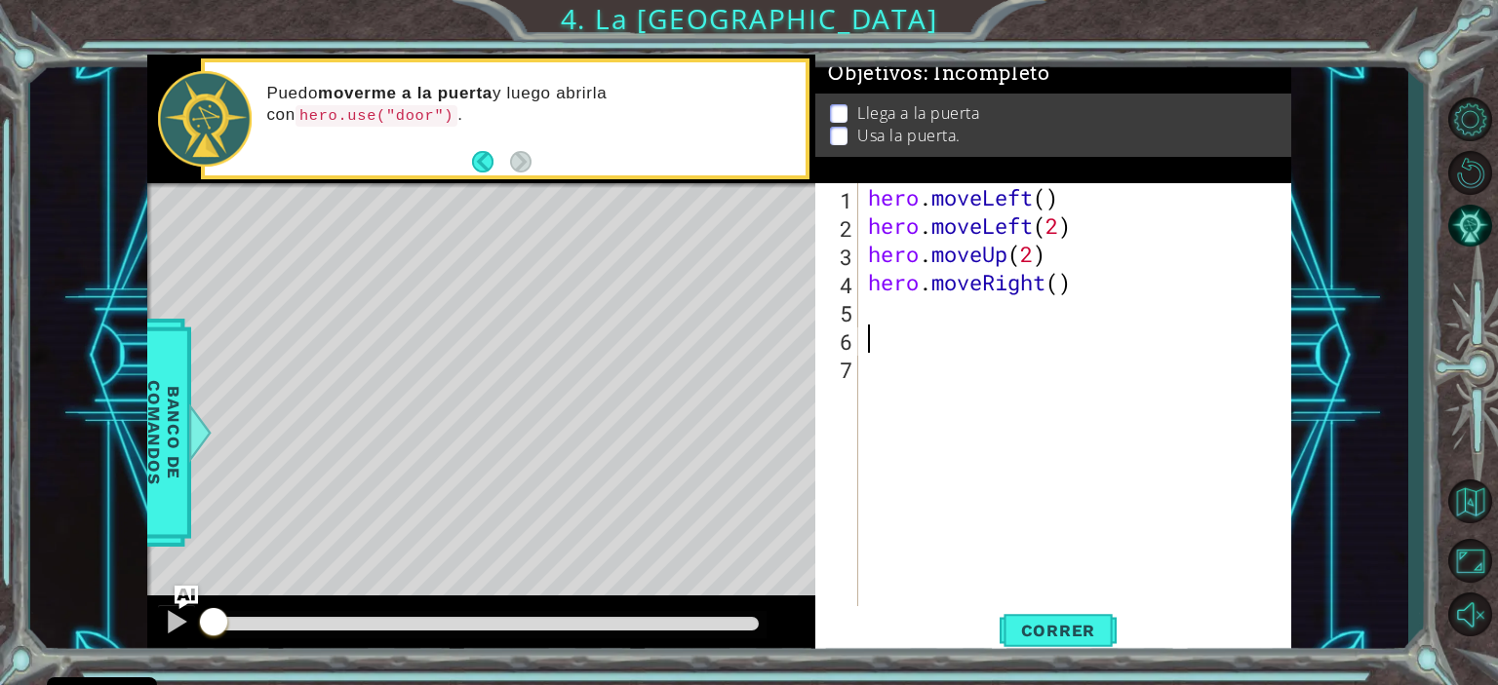
click at [1085, 378] on div "hero . moveLeft ( ) hero . moveLeft ( 2 ) hero . moveUp ( 2 ) hero . moveRight …" at bounding box center [1079, 423] width 431 height 481
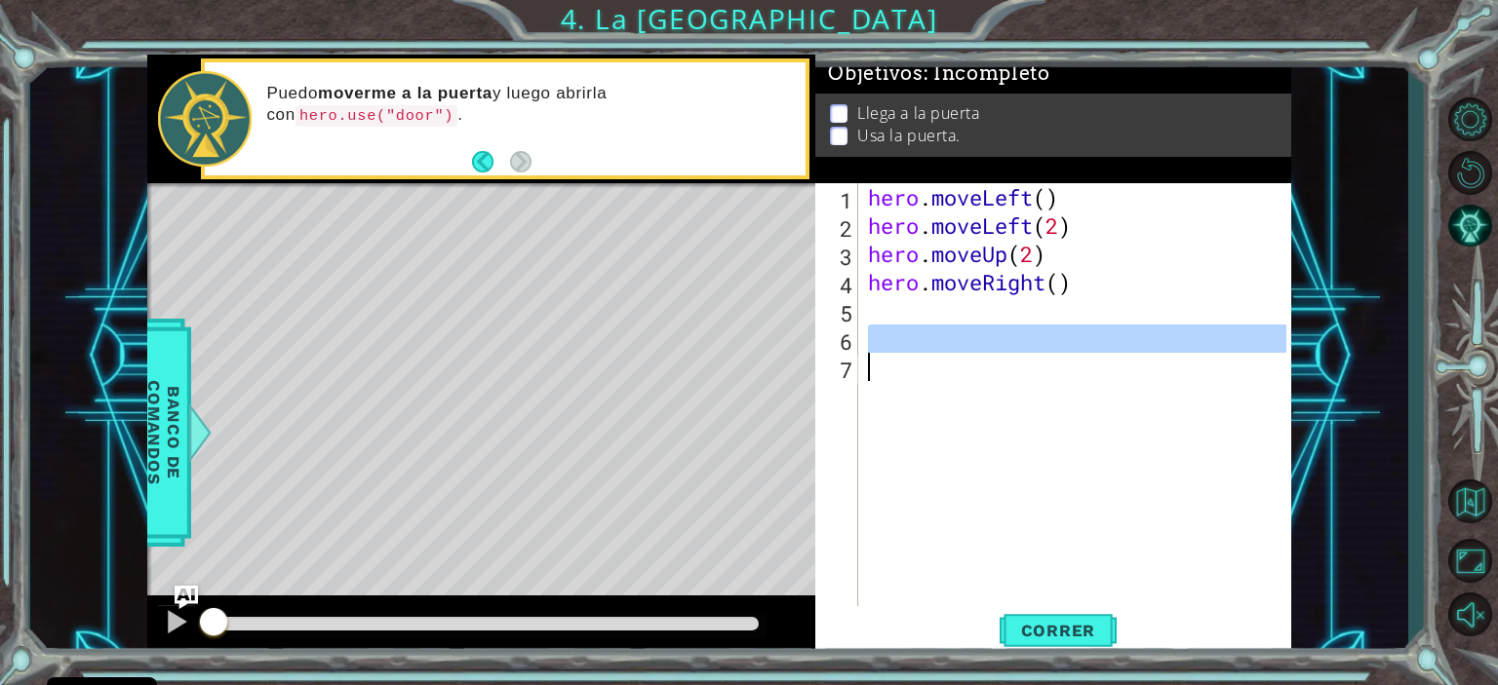
type textarea "2"
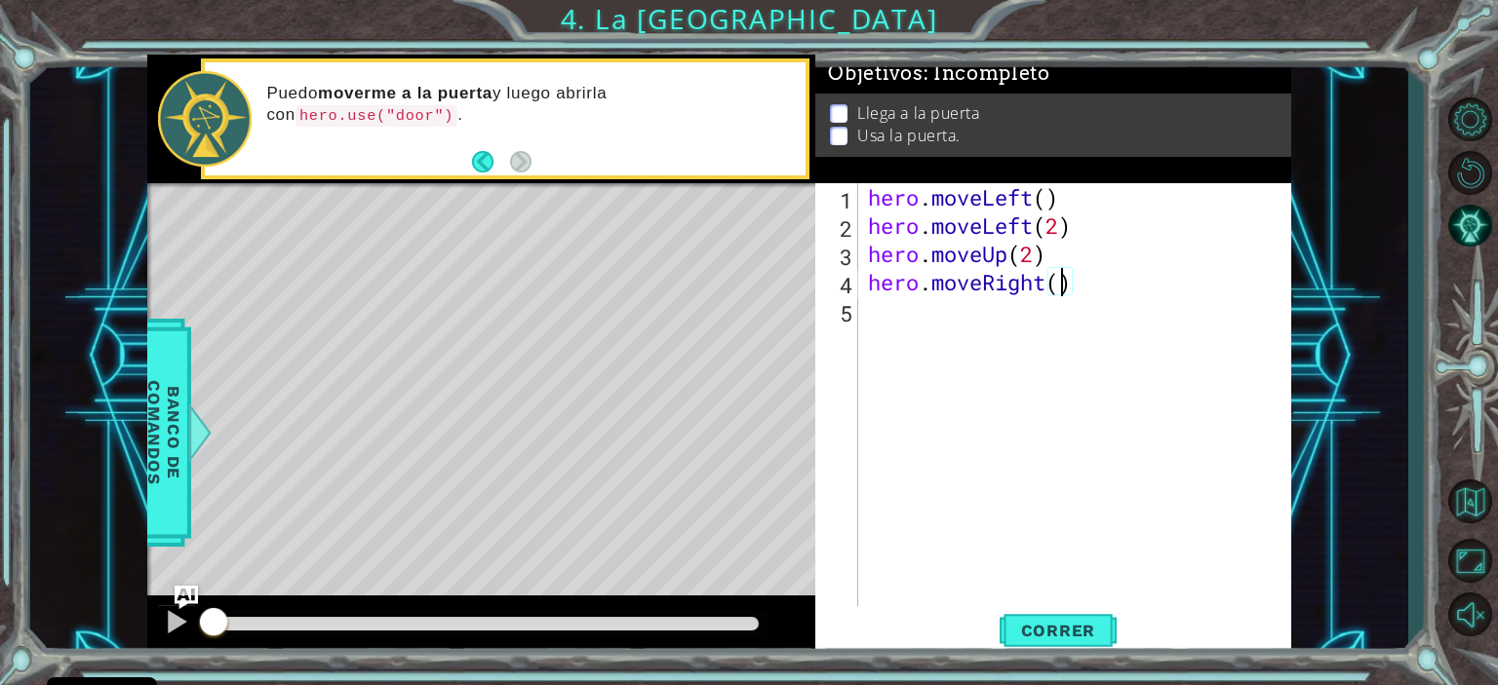
type textarea "hero.moveRight(2)"
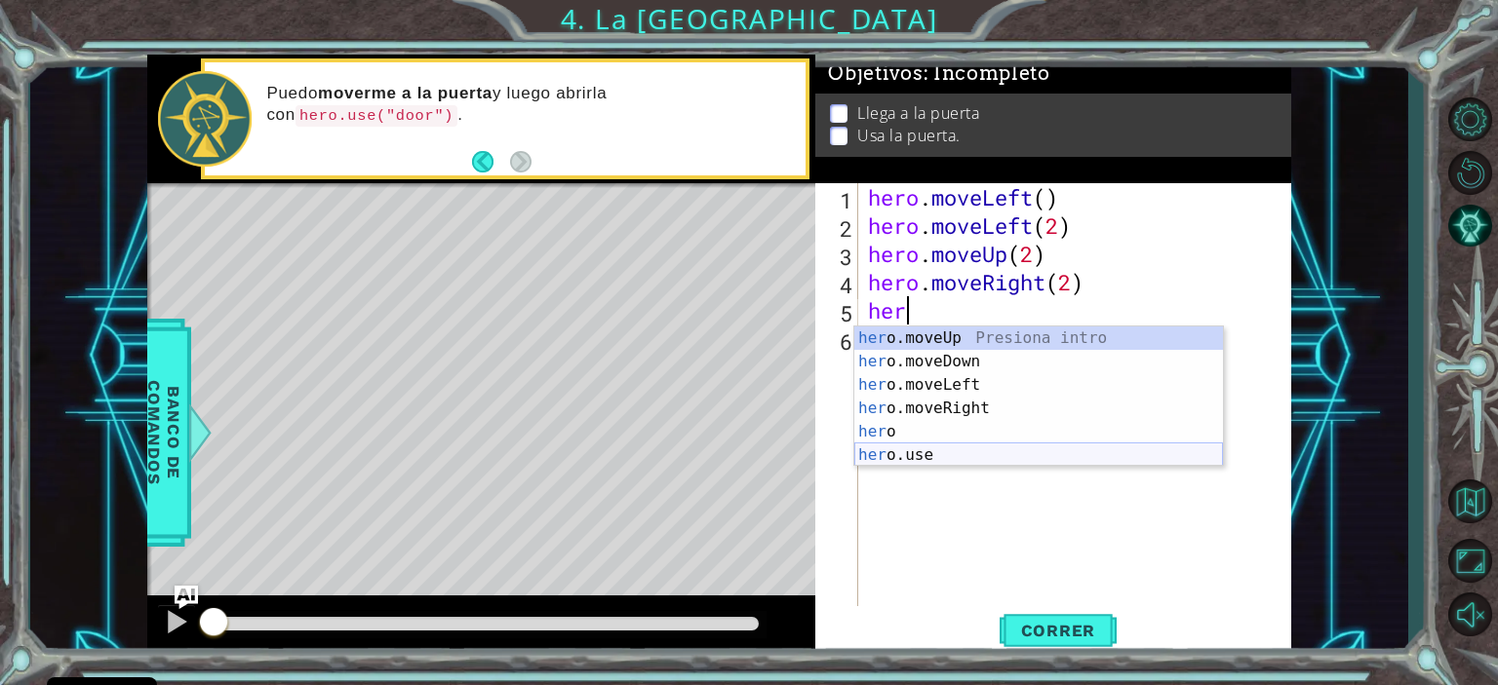
click at [924, 455] on div "her o.moveUp Presiona intro her o.moveDown Presiona intro her o.moveLeft Presio…" at bounding box center [1038, 420] width 369 height 187
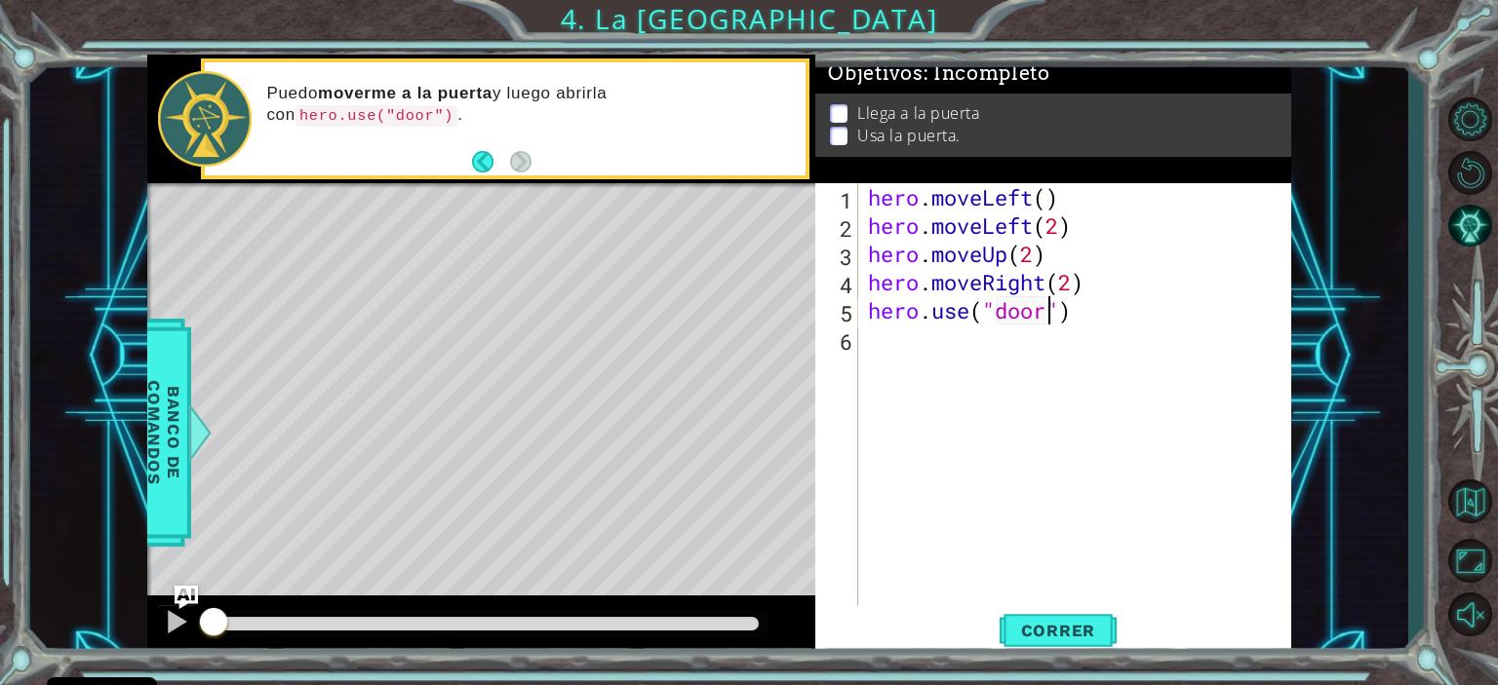
scroll to position [0, 8]
click at [1070, 631] on span "Correr" at bounding box center [1058, 630] width 114 height 19
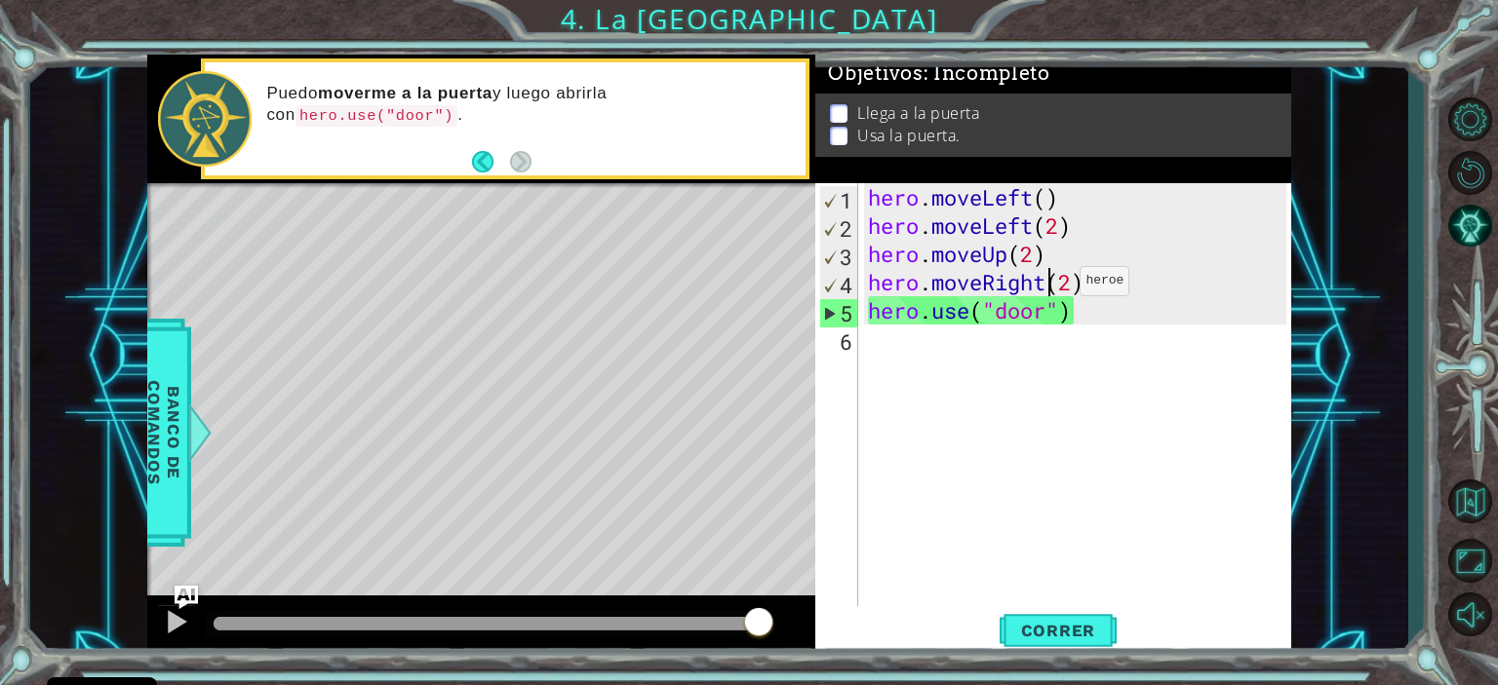
click at [1050, 286] on div "hero . moveLeft ( ) hero . moveLeft ( 2 ) hero . moveUp ( 2 ) hero . moveRight …" at bounding box center [1079, 423] width 431 height 481
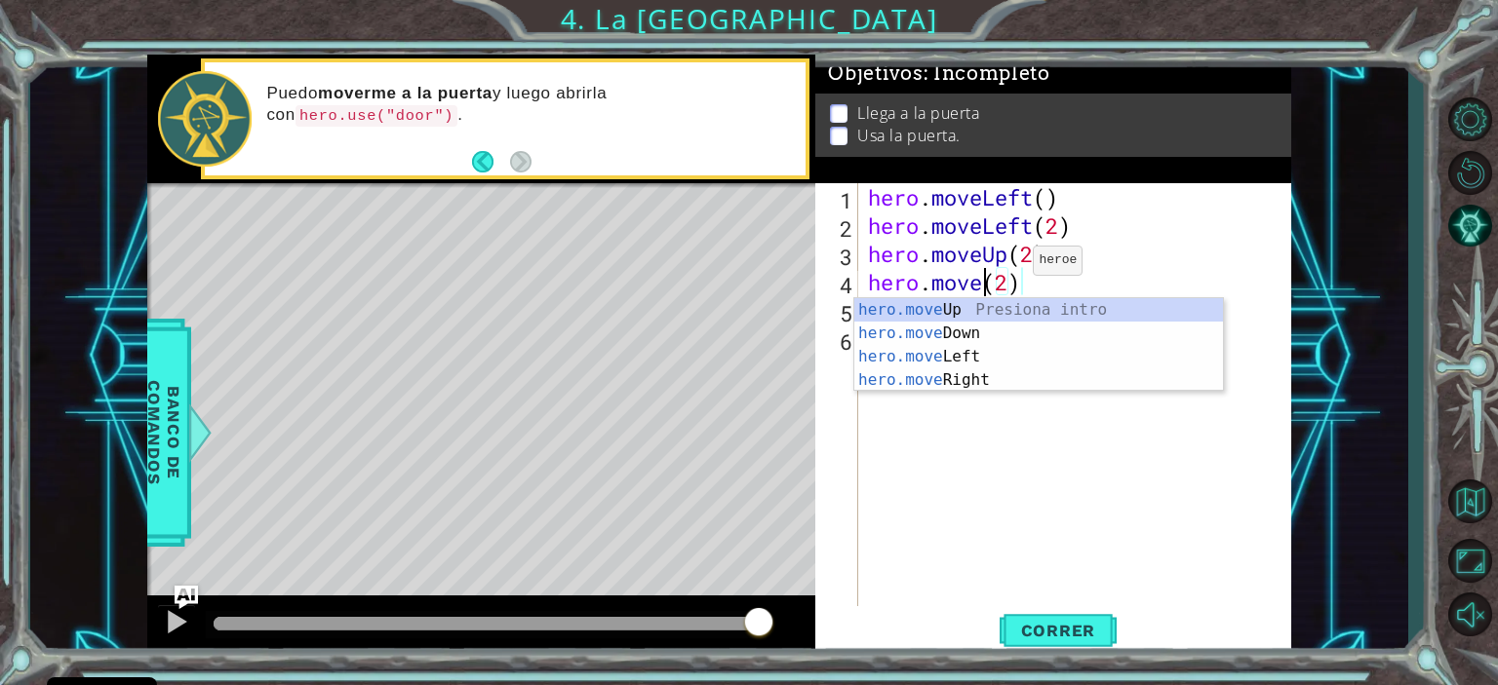
scroll to position [0, 5]
click at [995, 308] on div "hero.move Up Presiona intro hero.move Down Presiona intro hero.move Left Presio…" at bounding box center [1038, 368] width 369 height 140
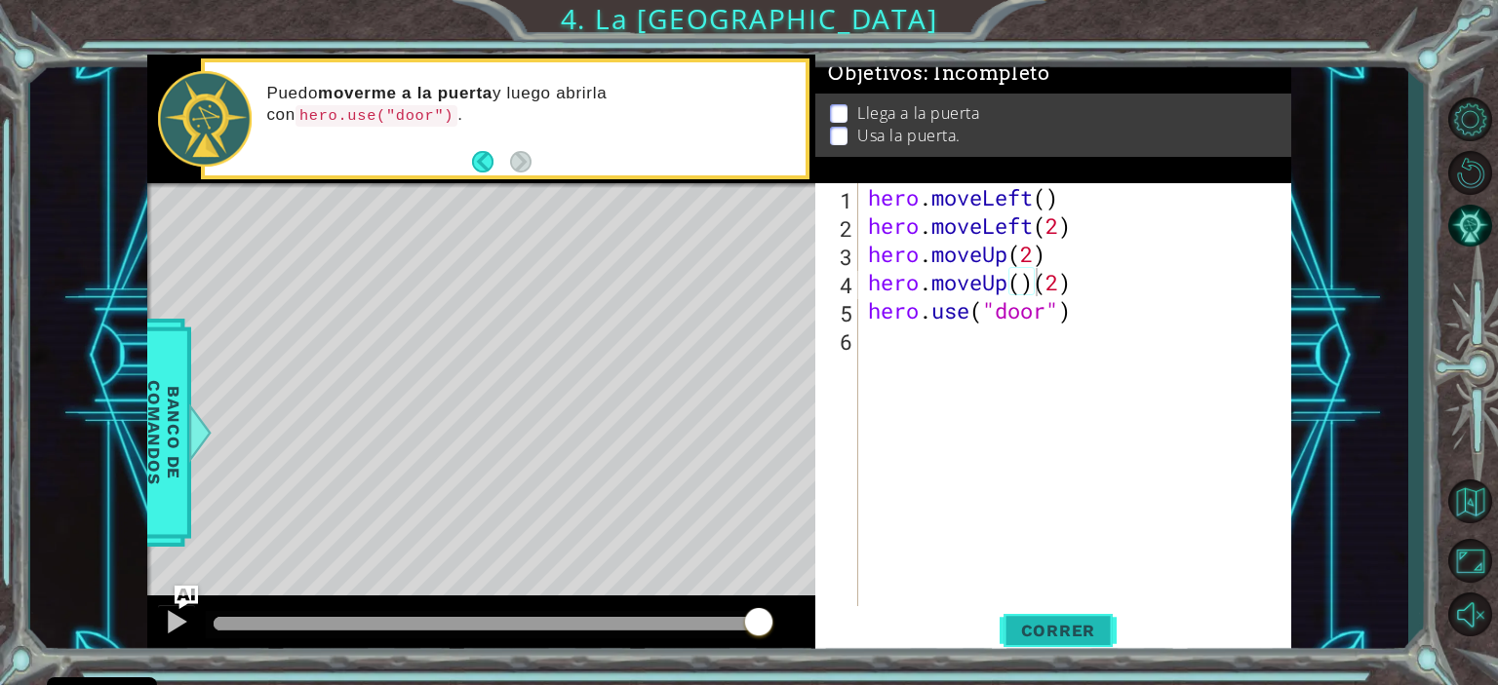
click at [1060, 631] on span "Correr" at bounding box center [1058, 630] width 114 height 19
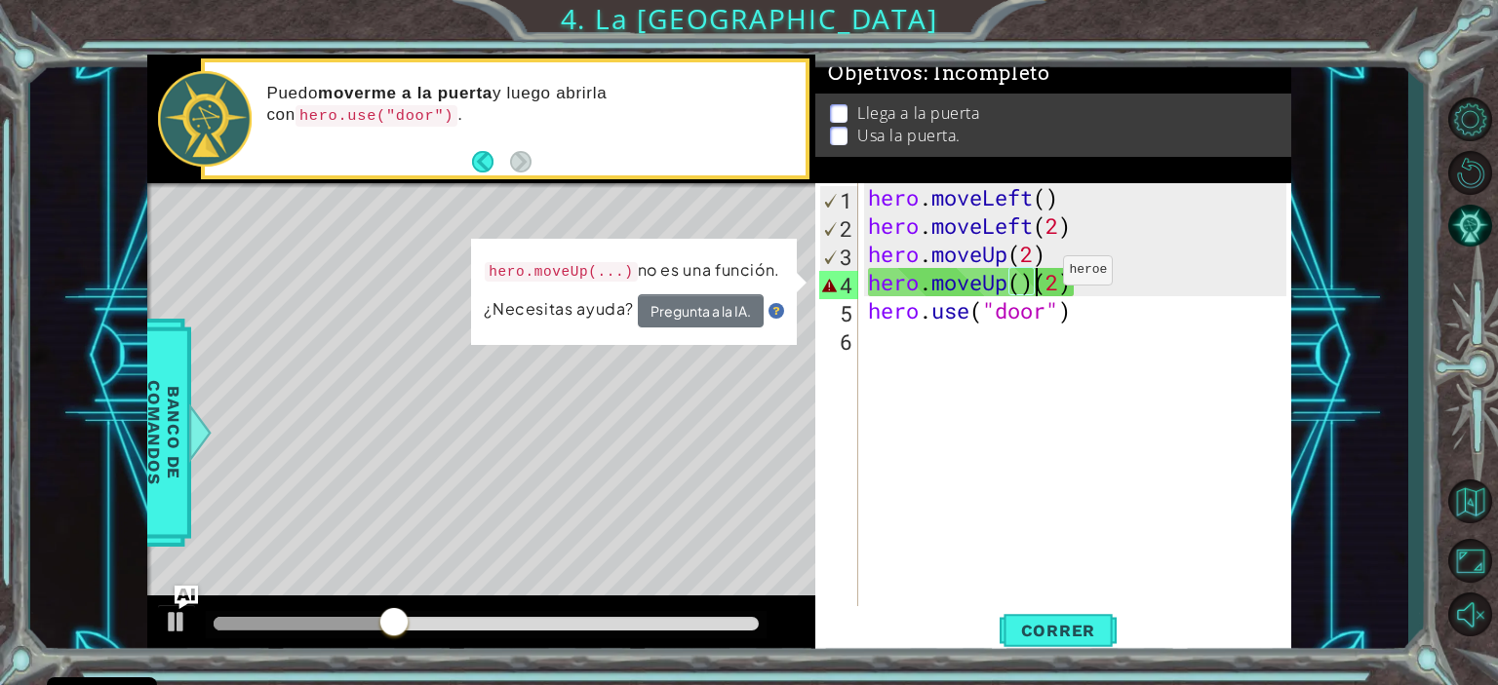
click at [1033, 275] on div "hero . moveLeft ( ) hero . moveLeft ( 2 ) hero . moveUp ( 2 ) hero . moveUp ( )…" at bounding box center [1079, 423] width 431 height 481
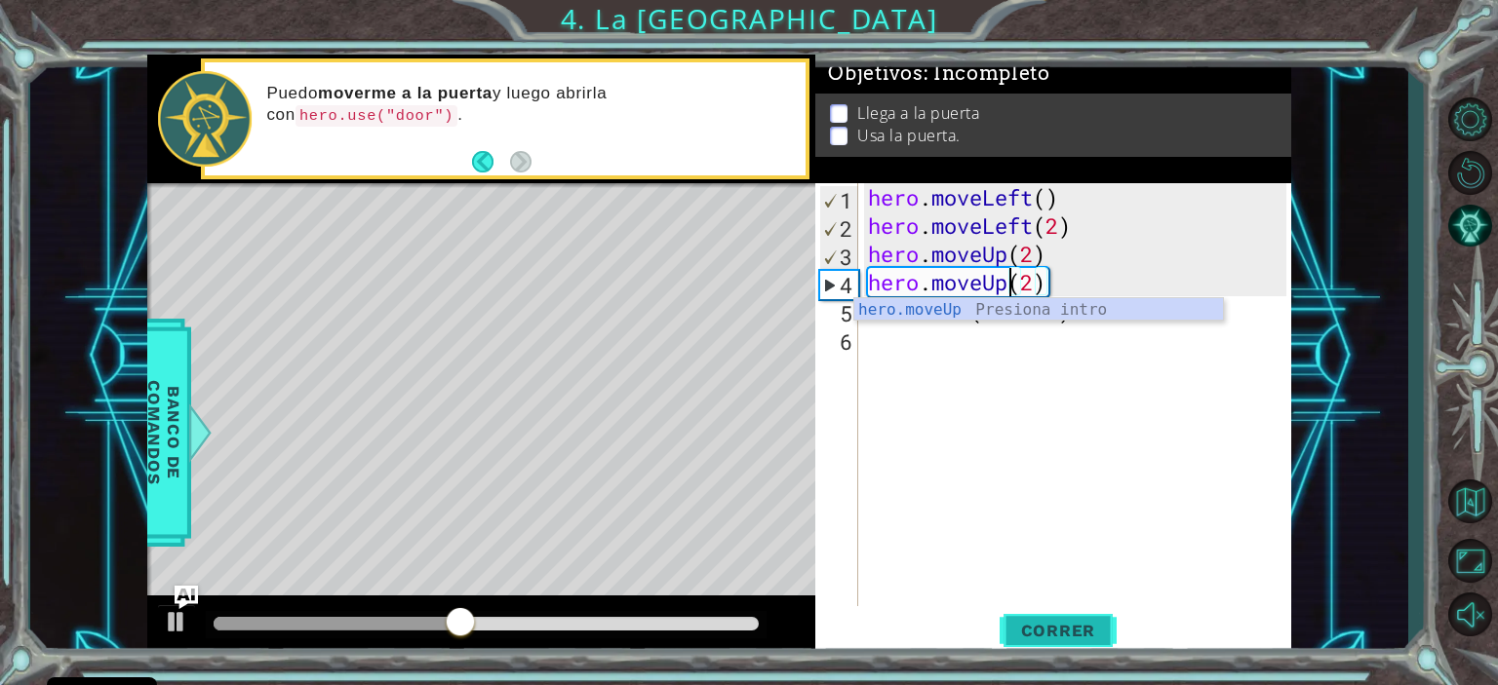
click at [1069, 625] on span "Correr" at bounding box center [1058, 630] width 114 height 19
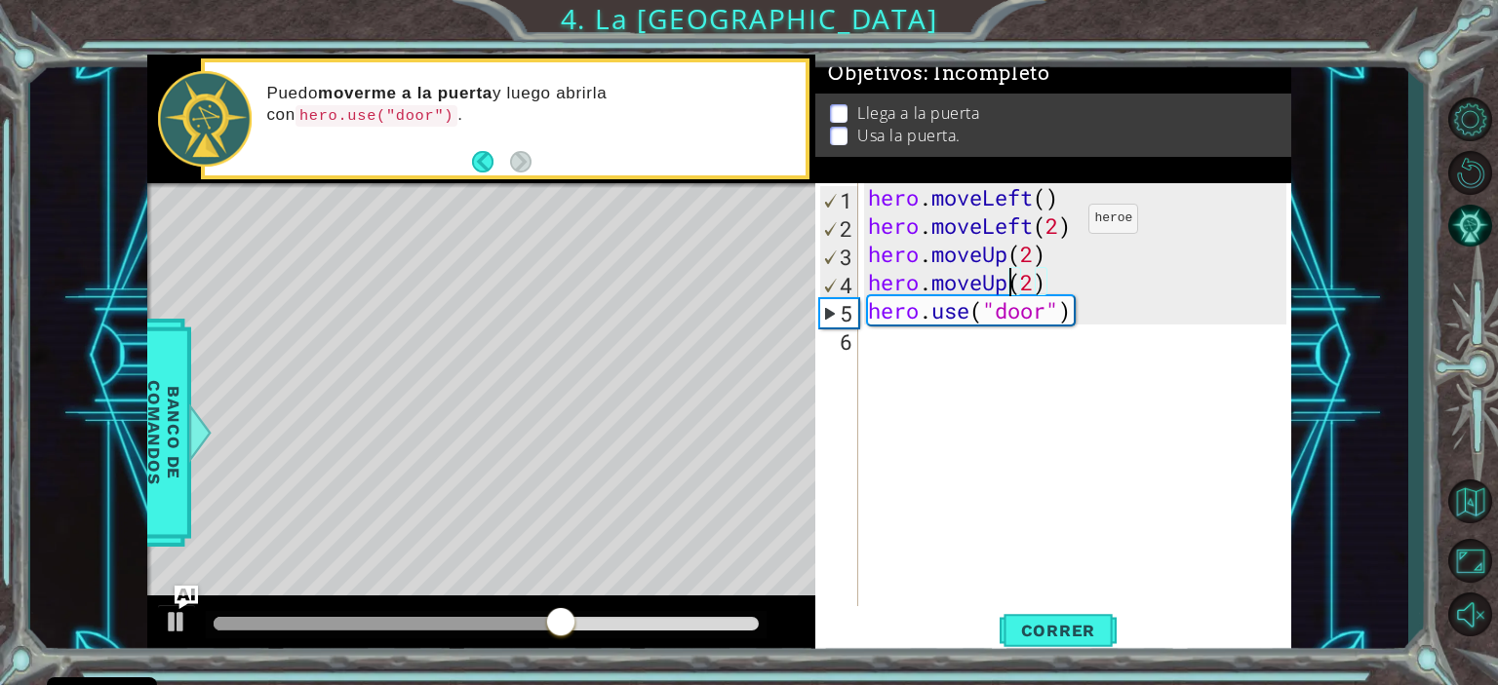
click at [1059, 222] on div "hero . moveLeft ( ) hero . moveLeft ( 2 ) hero . moveUp ( 2 ) hero . moveUp ( 2…" at bounding box center [1079, 423] width 431 height 481
click at [1033, 252] on div "hero . moveLeft ( ) hero . moveLeft ( ) hero . moveUp ( 2 ) hero . moveUp ( 2 )…" at bounding box center [1079, 423] width 431 height 481
click at [1033, 284] on div "hero . moveLeft ( ) hero . moveLeft ( ) hero . moveUp ( ) hero . moveUp ( 2 ) h…" at bounding box center [1079, 423] width 431 height 481
type textarea "hero.moveUp()"
click at [1053, 288] on div "hero . moveLeft ( ) hero . moveLeft ( ) hero . moveUp ( ) hero . moveUp ( ) her…" at bounding box center [1079, 423] width 431 height 481
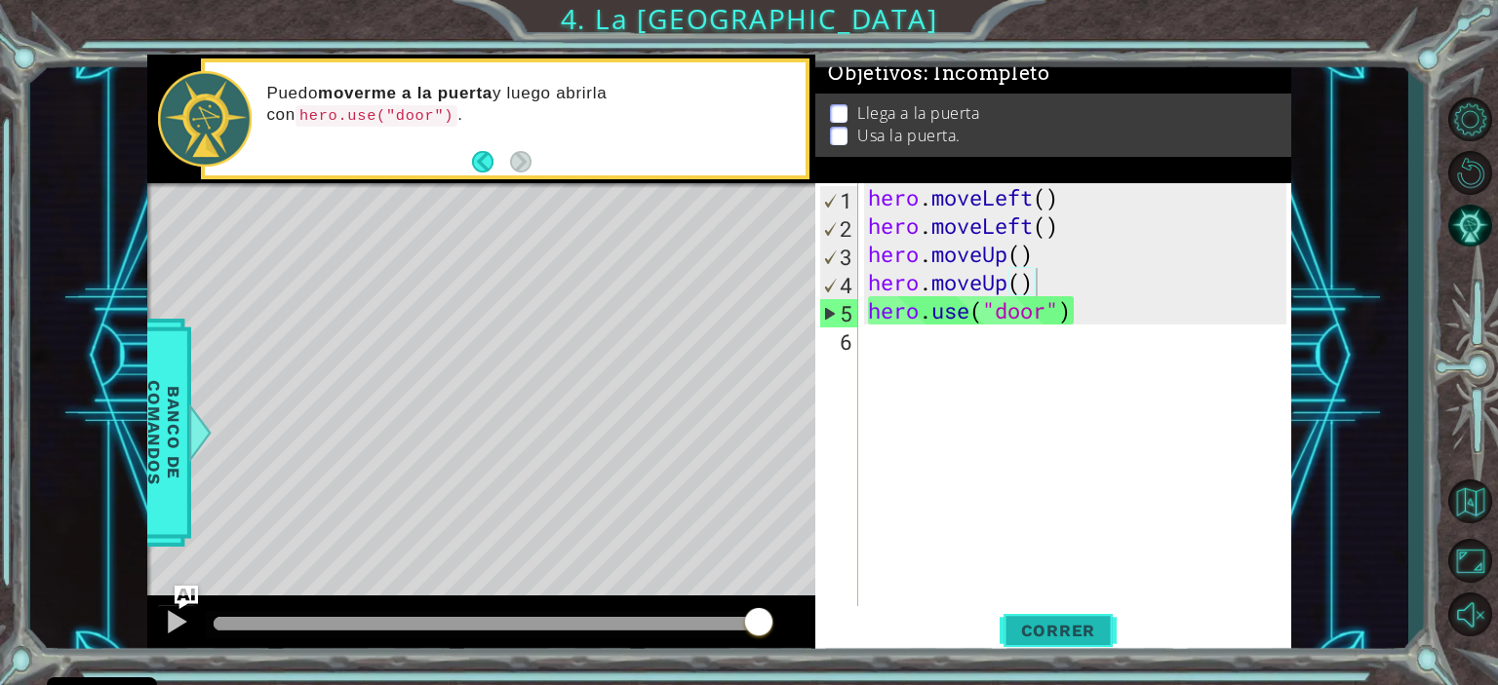
click at [1047, 618] on button "Correr" at bounding box center [1057, 630] width 117 height 48
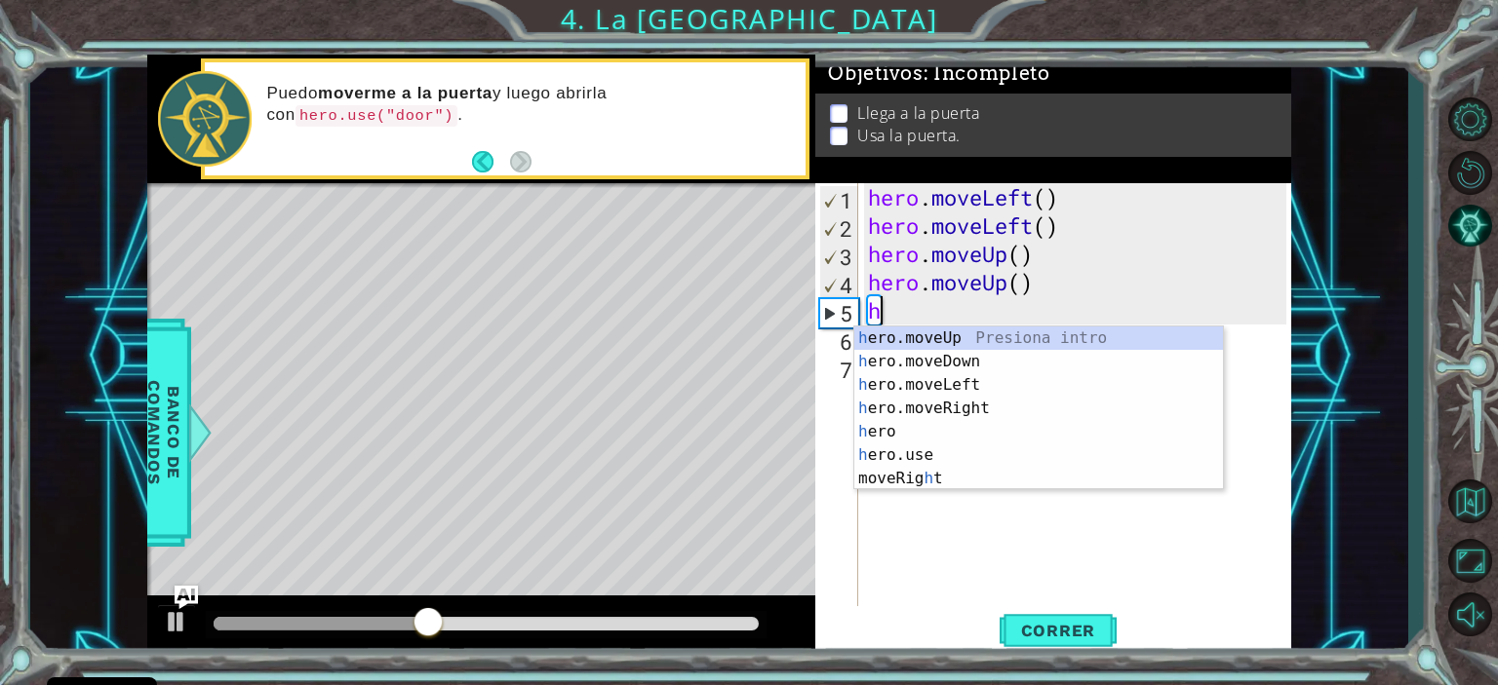
scroll to position [0, 0]
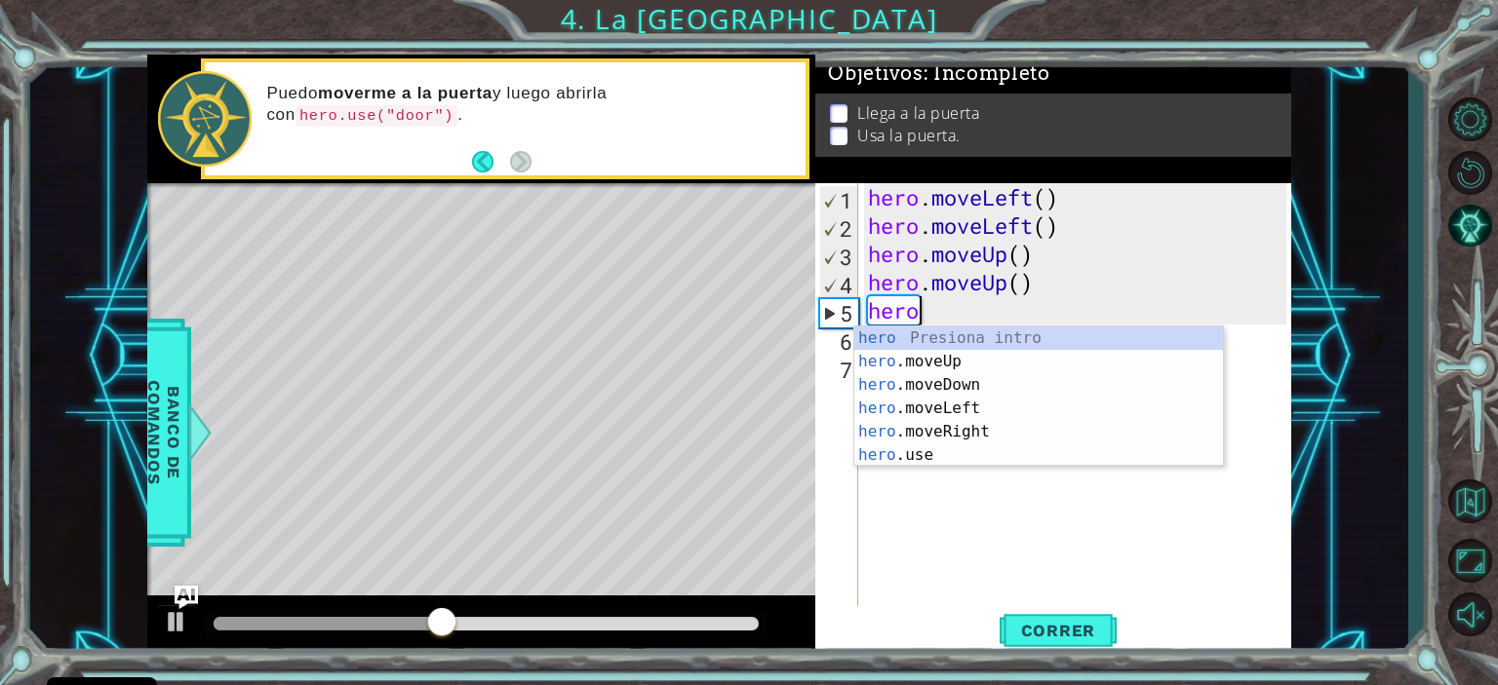
type textarea "hero."
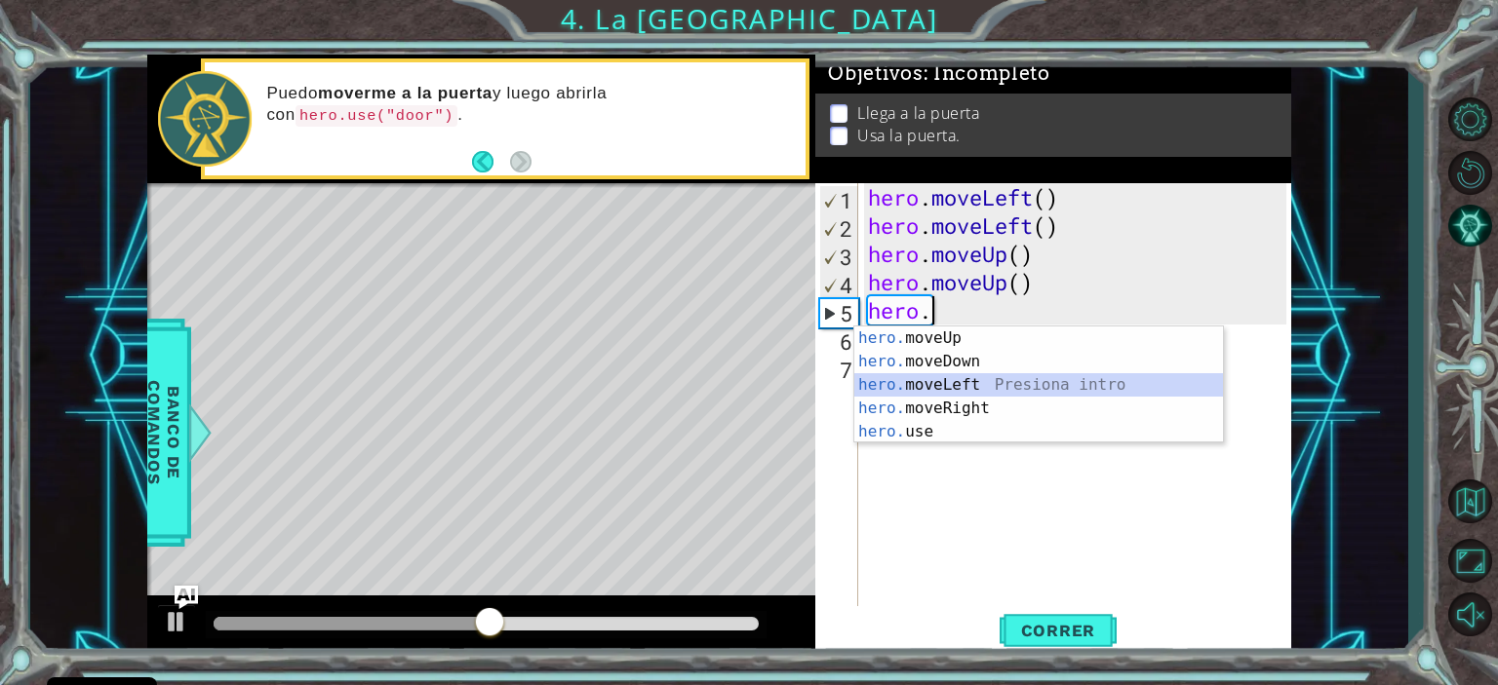
click at [991, 396] on div "hero. moveUp Presiona intro hero. moveDown Presiona intro hero. moveLeft Presio…" at bounding box center [1038, 409] width 369 height 164
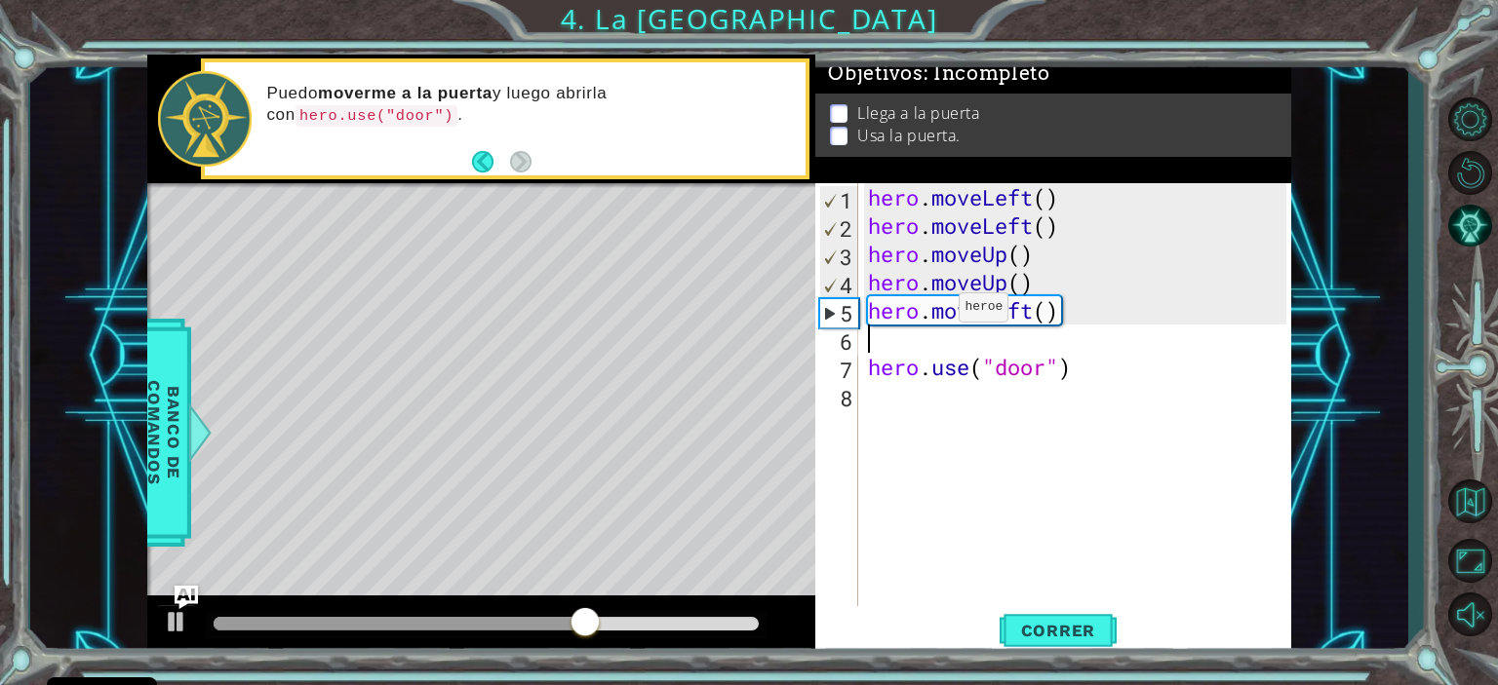
click at [929, 311] on div "hero . moveLeft ( ) hero . moveLeft ( ) hero . moveUp ( ) hero . moveUp ( ) her…" at bounding box center [1079, 423] width 431 height 481
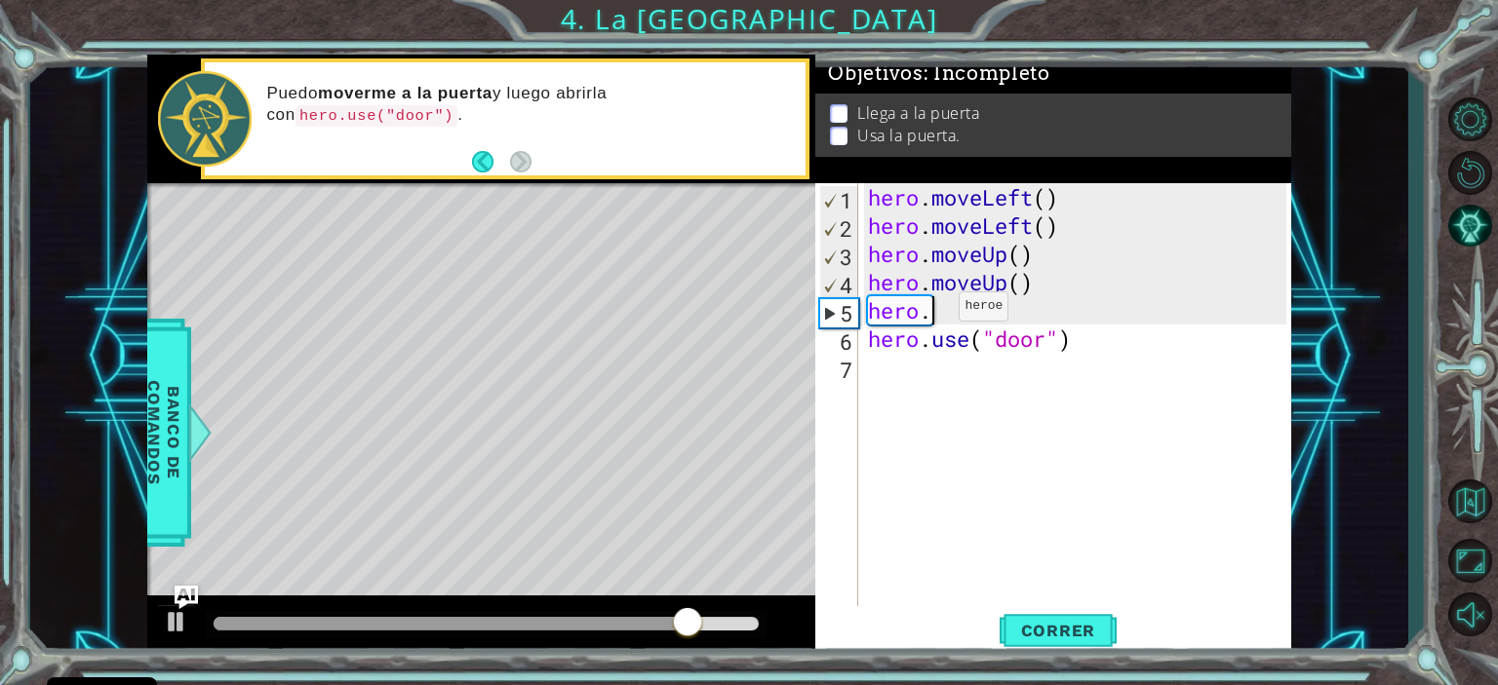
type textarea "hero"
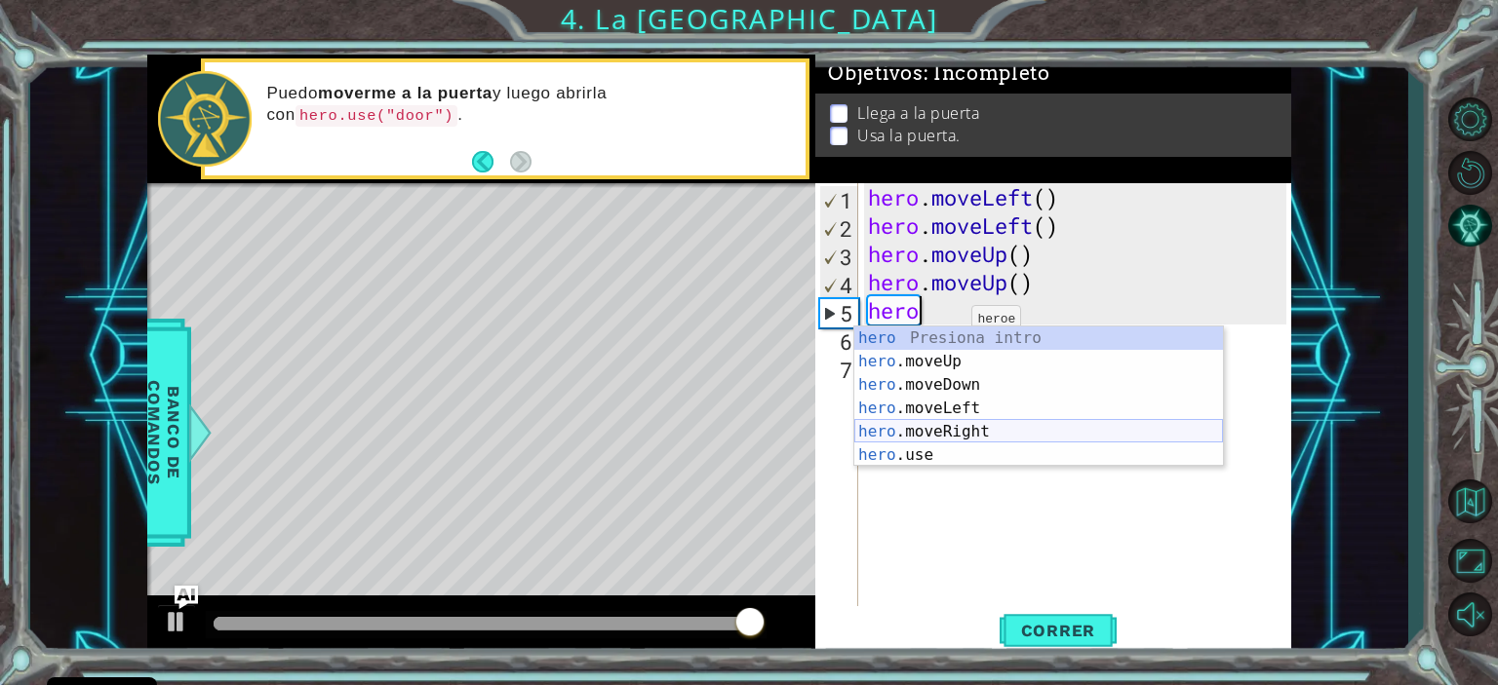
click at [944, 429] on div "hero Presiona intro hero .moveUp Presiona intro hero .moveDown Presiona intro h…" at bounding box center [1038, 420] width 369 height 187
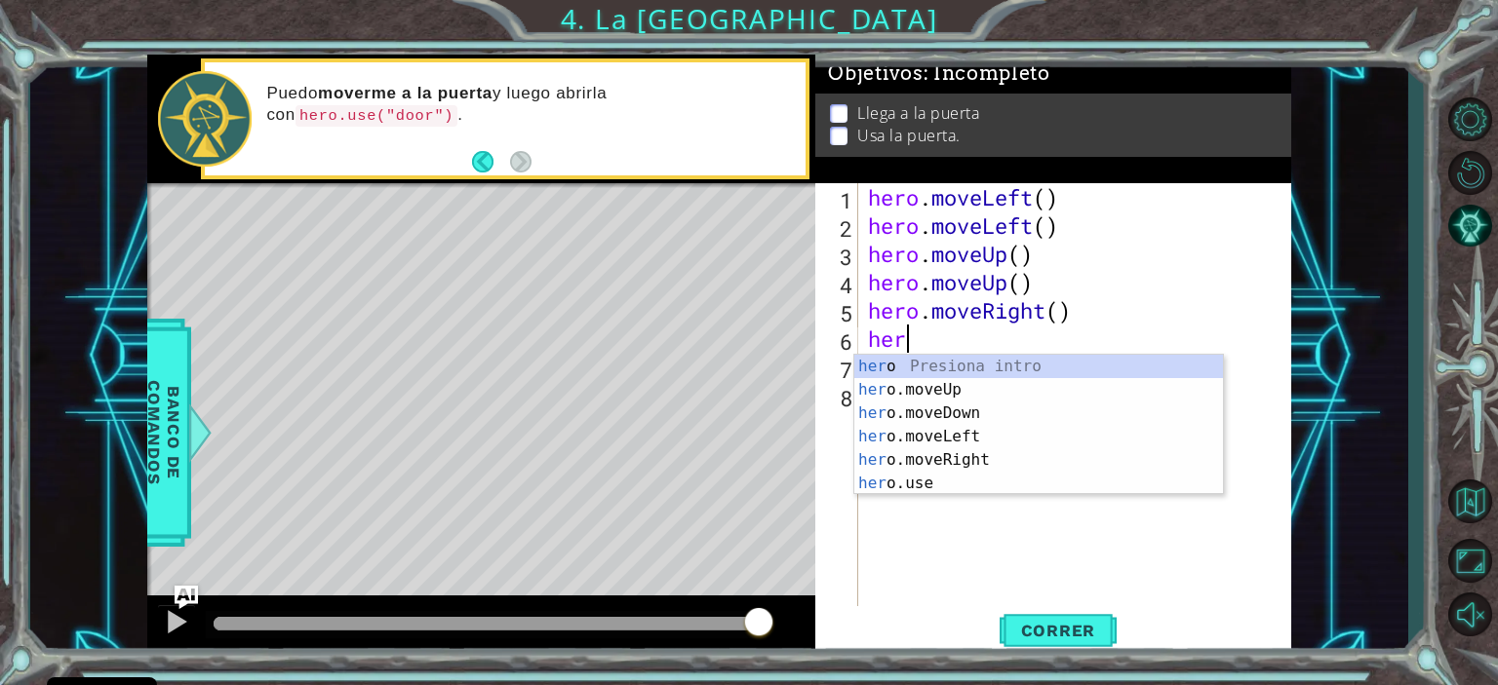
type textarea "hero"
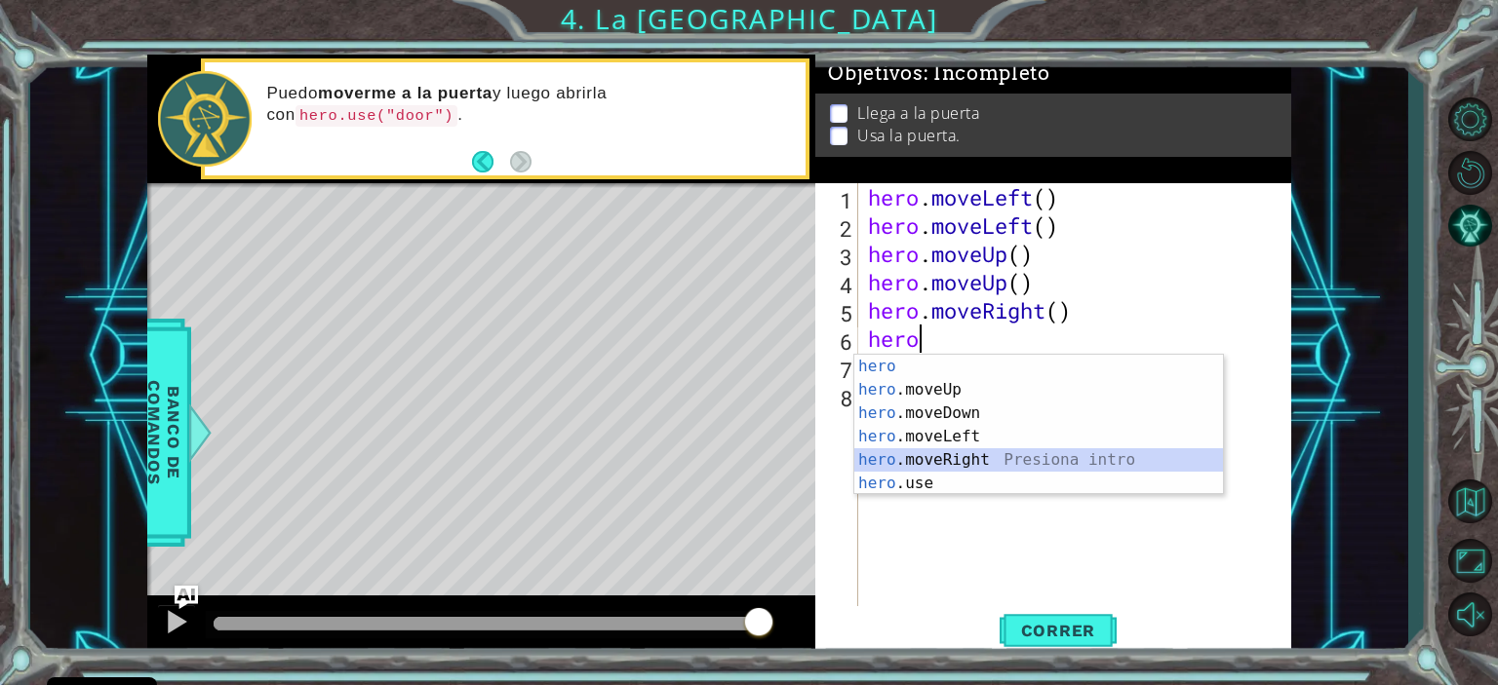
click at [954, 460] on div "hero Presiona intro hero .moveUp Presiona intro hero .moveDown Presiona intro h…" at bounding box center [1038, 448] width 369 height 187
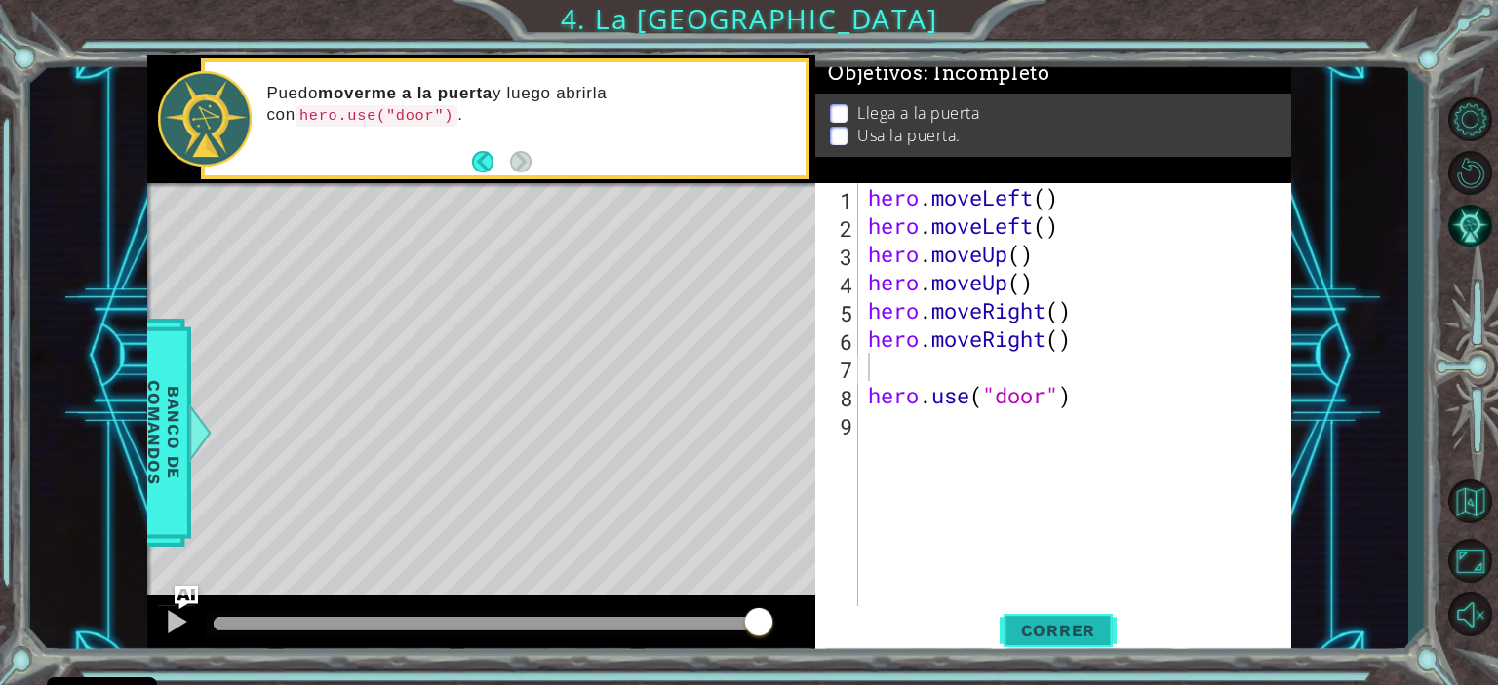
click at [1071, 639] on span "Correr" at bounding box center [1058, 630] width 114 height 19
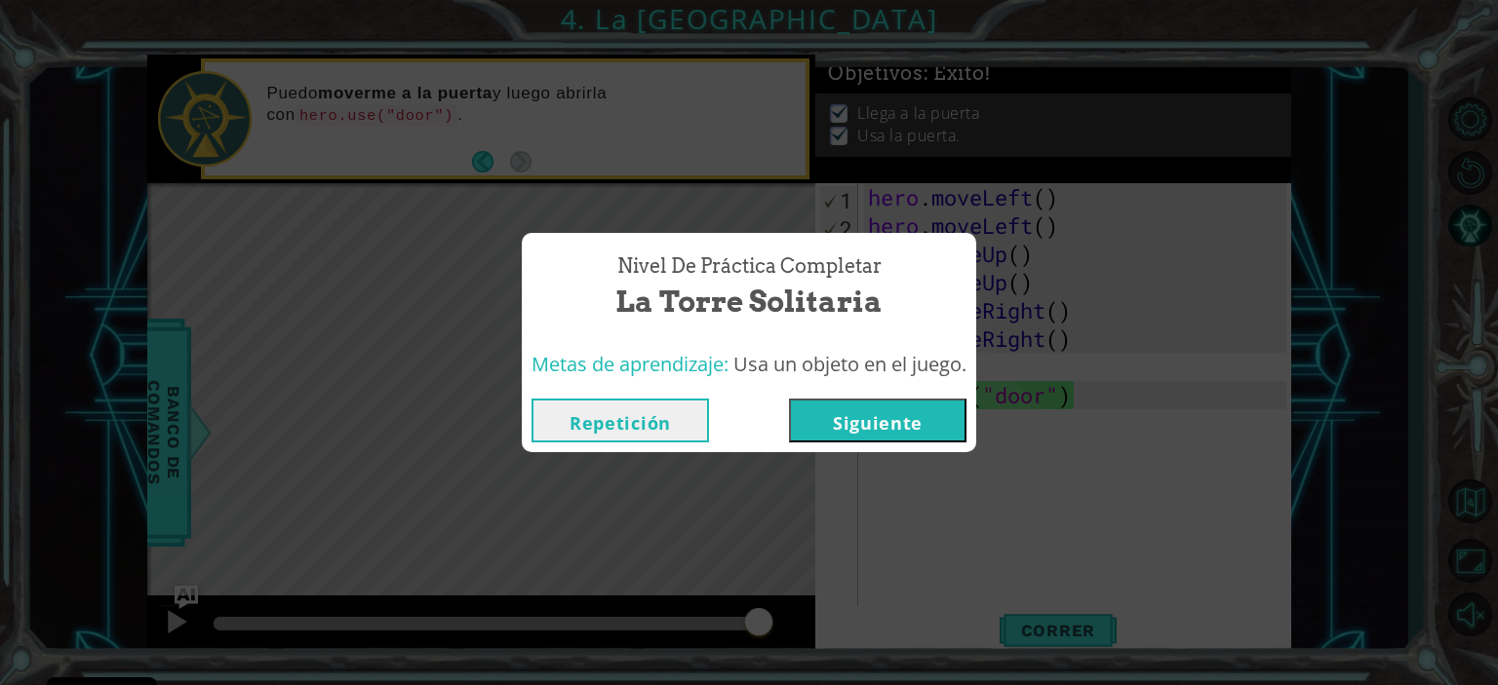
click at [885, 425] on button "Siguiente" at bounding box center [877, 421] width 177 height 44
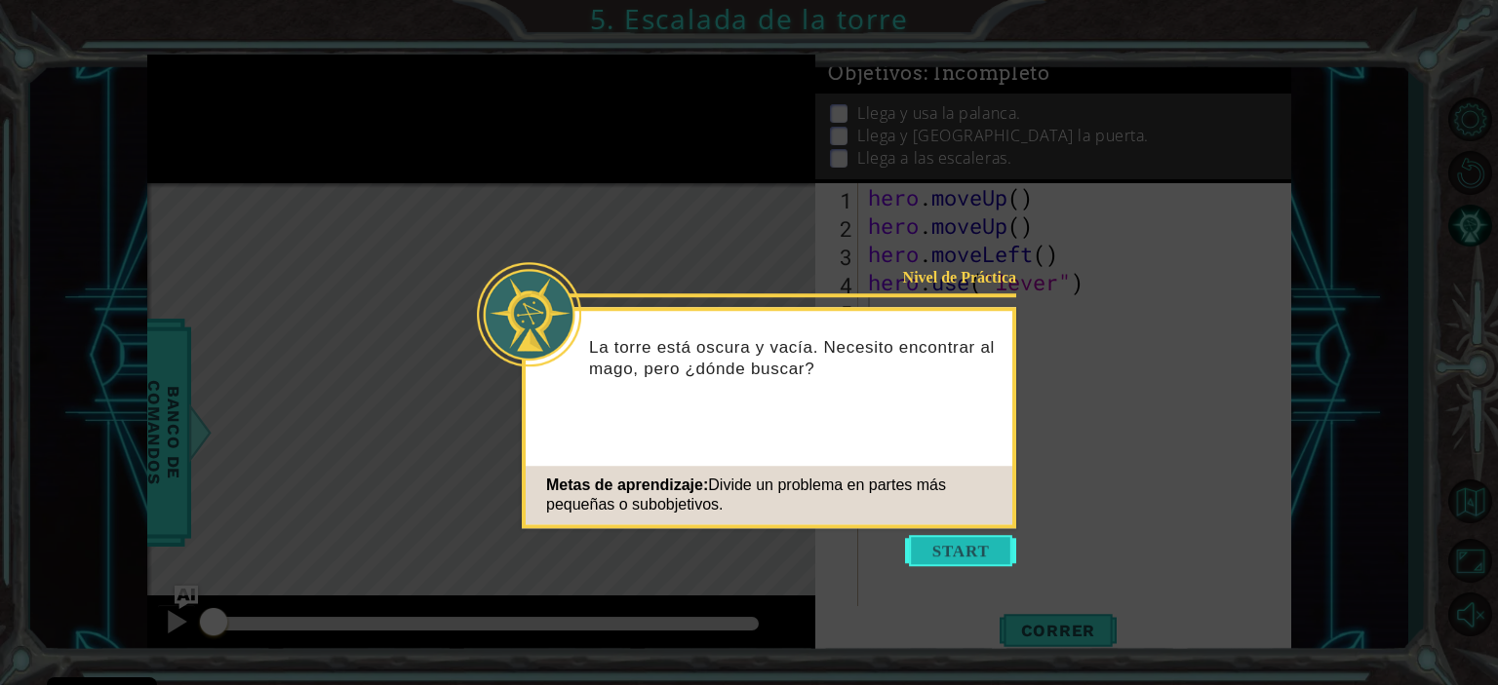
click at [976, 560] on button "Start" at bounding box center [960, 550] width 111 height 31
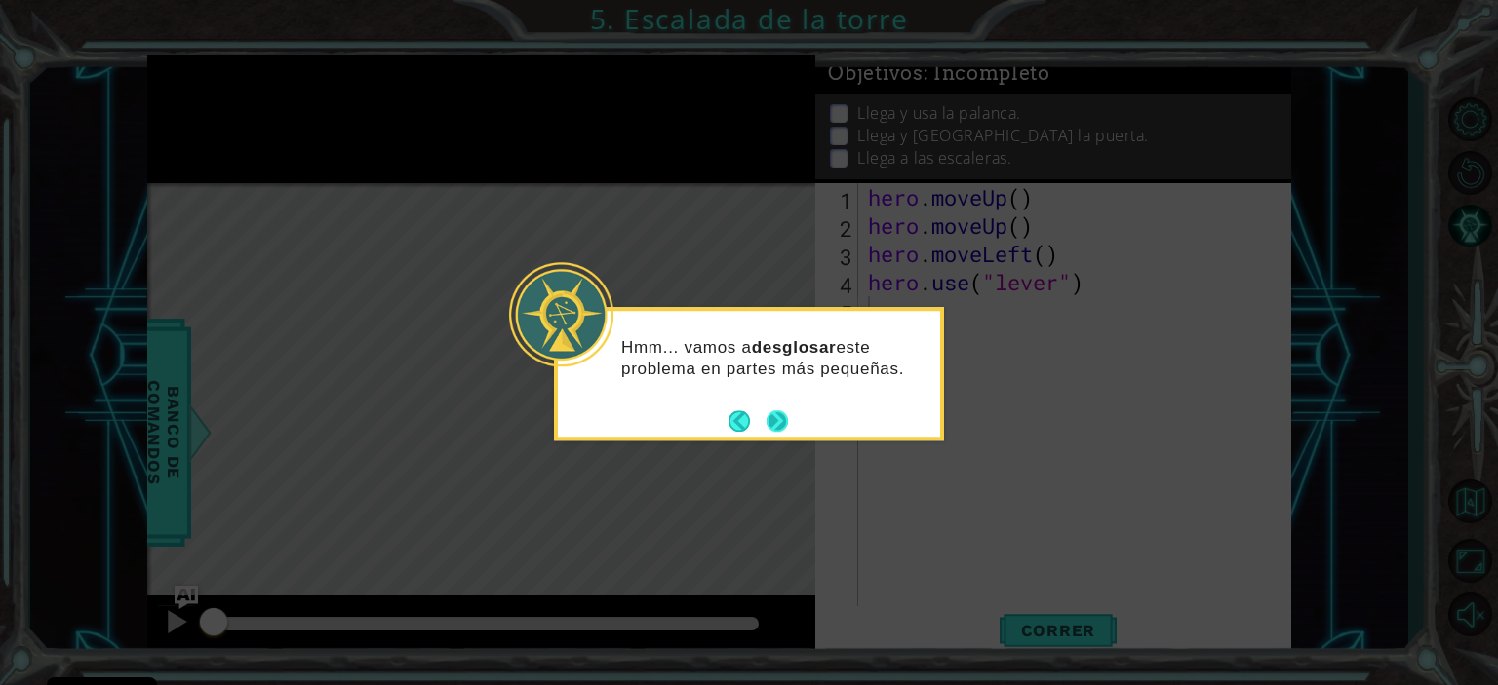
click at [779, 422] on button "Next" at bounding box center [776, 420] width 21 height 21
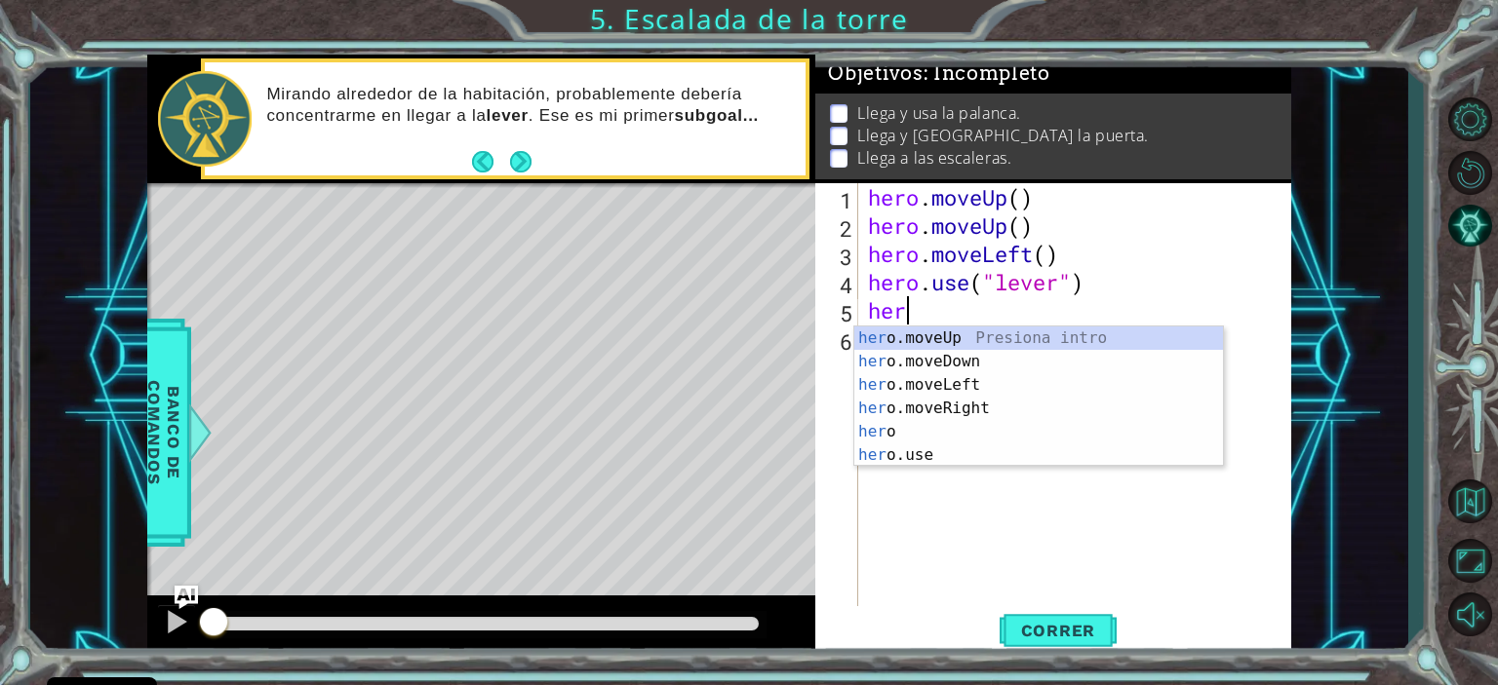
type textarea "hero"
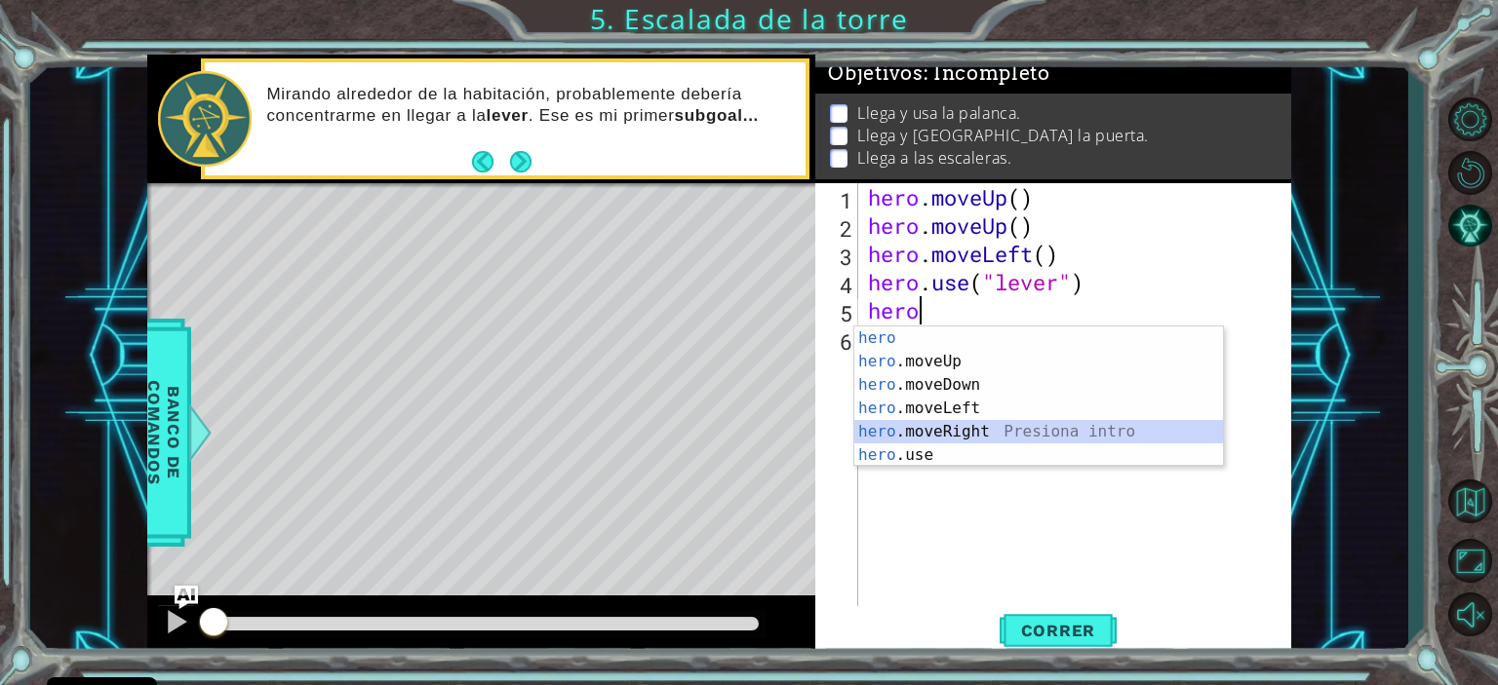
click at [968, 425] on div "hero Presiona intro hero .moveUp Presiona intro hero .moveDown Presiona intro h…" at bounding box center [1038, 420] width 369 height 187
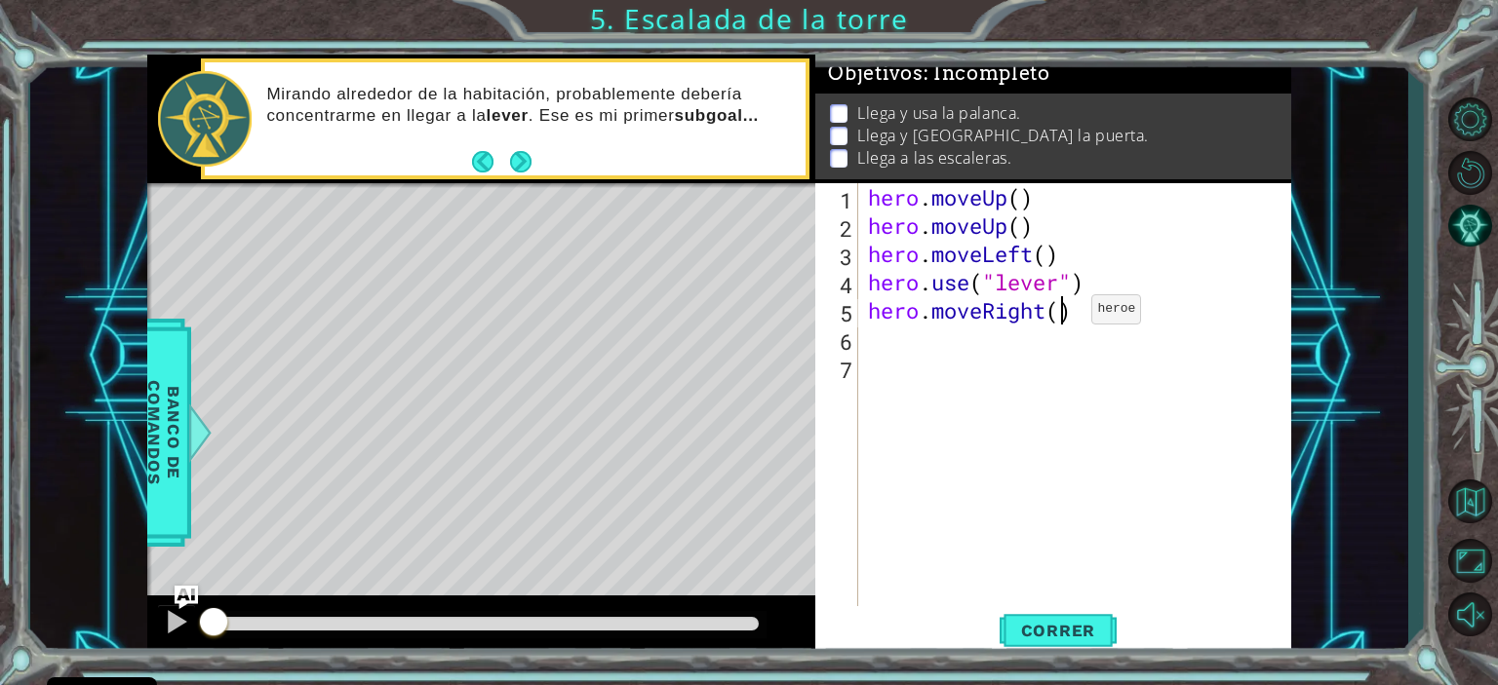
click at [1062, 314] on div "hero . moveUp ( ) hero . moveUp ( ) hero . moveLeft ( ) hero . use ( "lever" ) …" at bounding box center [1079, 423] width 431 height 481
type textarea "hero.moveRight(2)"
click at [1091, 313] on div "hero . moveUp ( ) hero . moveUp ( ) hero . moveLeft ( ) hero . use ( "lever" ) …" at bounding box center [1079, 423] width 431 height 481
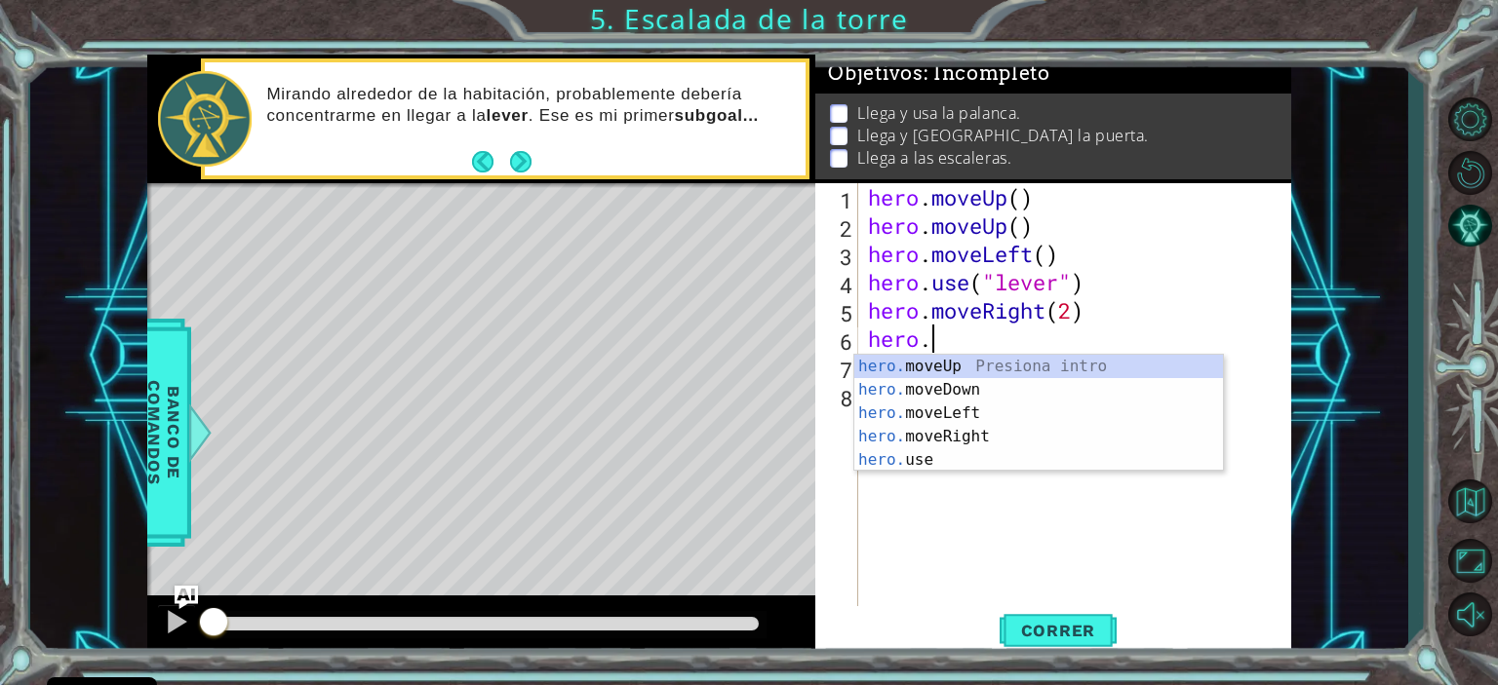
scroll to position [0, 1]
click at [991, 455] on div "hero. moveUp Presiona intro hero. moveDown Presiona intro hero. moveLeft Presio…" at bounding box center [1038, 437] width 369 height 164
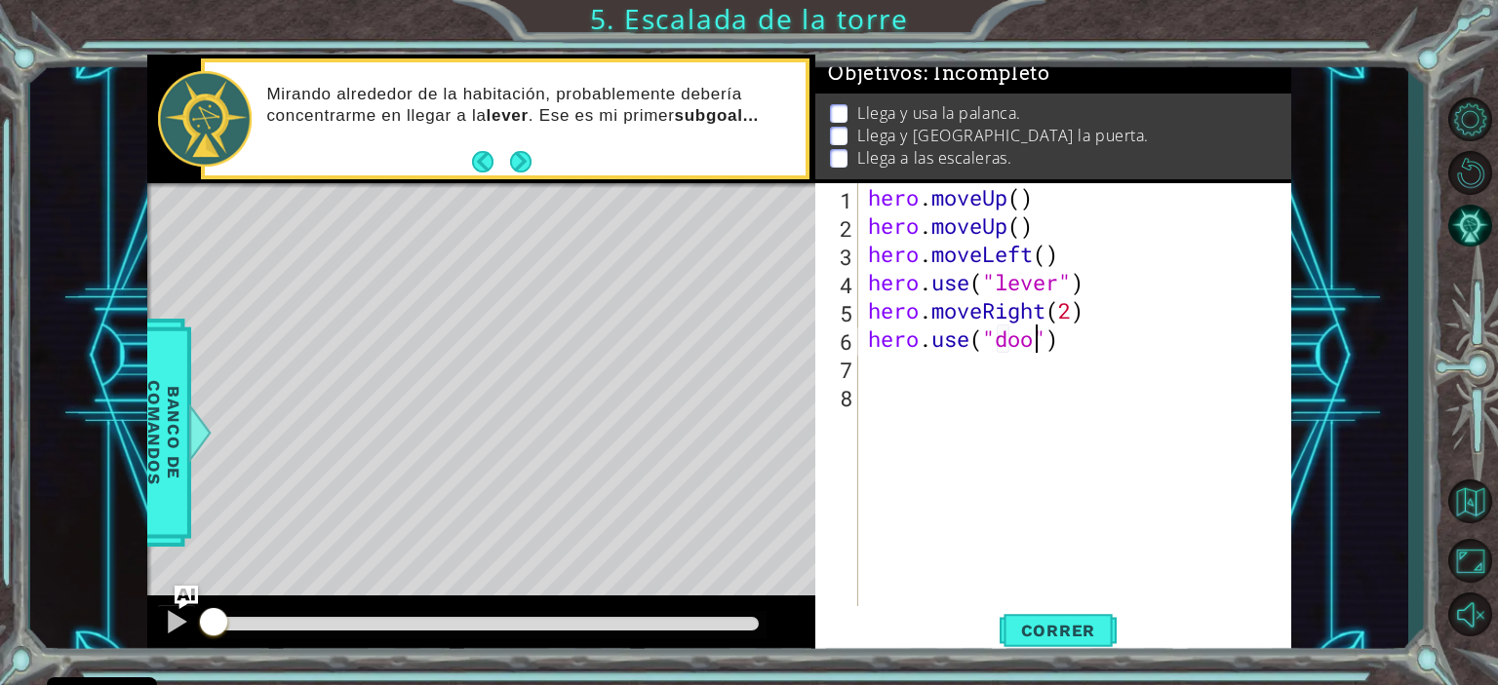
scroll to position [0, 8]
click at [1048, 632] on span "Correr" at bounding box center [1058, 630] width 114 height 19
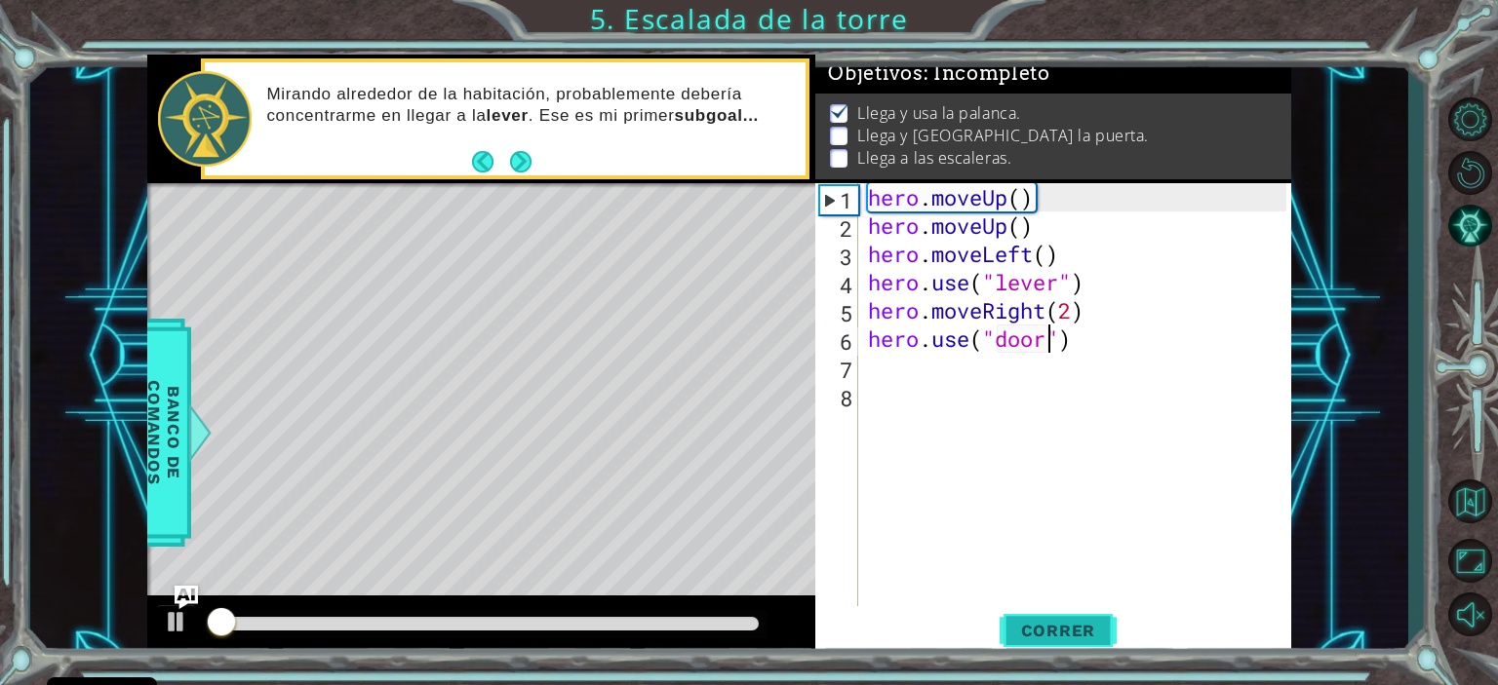
scroll to position [11, 0]
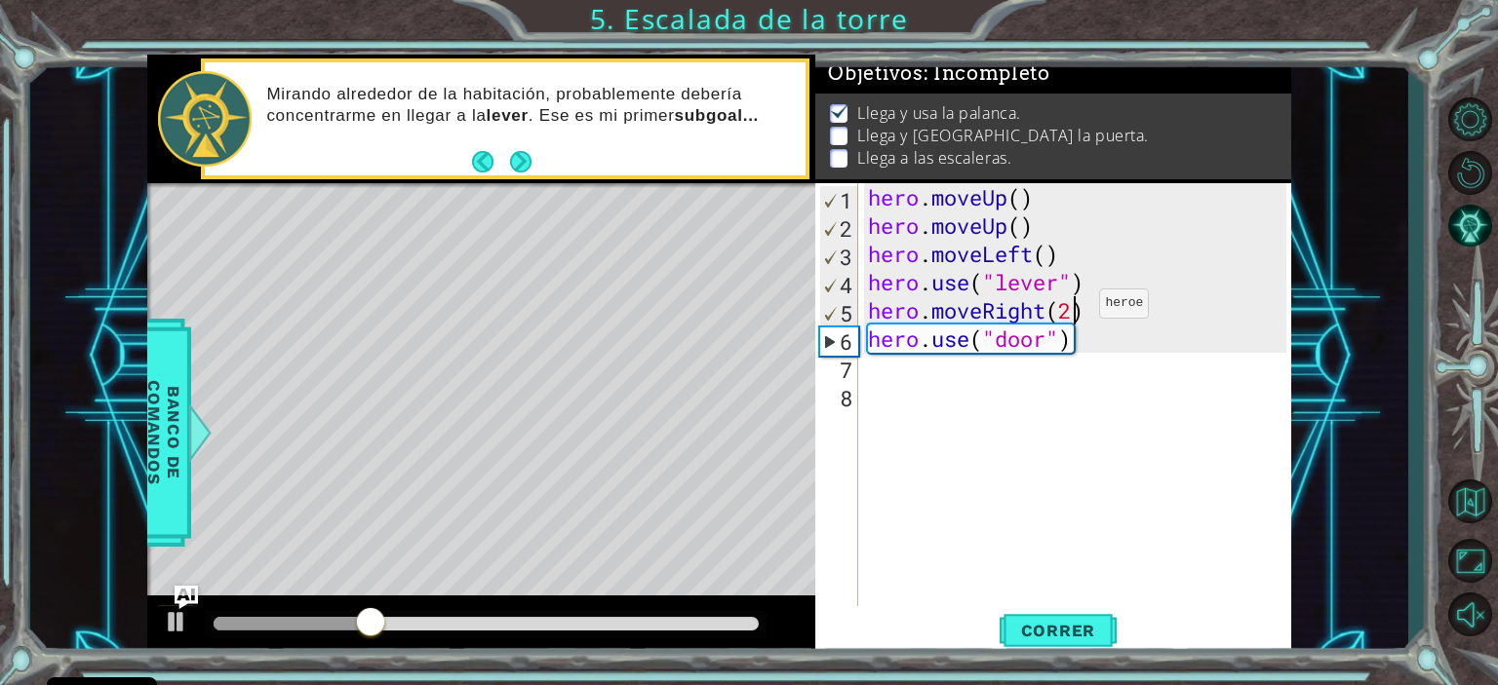
click at [1070, 307] on div "hero . moveUp ( ) hero . moveUp ( ) hero . moveLeft ( ) hero . use ( "lever" ) …" at bounding box center [1079, 423] width 431 height 481
click at [1061, 615] on button "Correr" at bounding box center [1057, 630] width 117 height 48
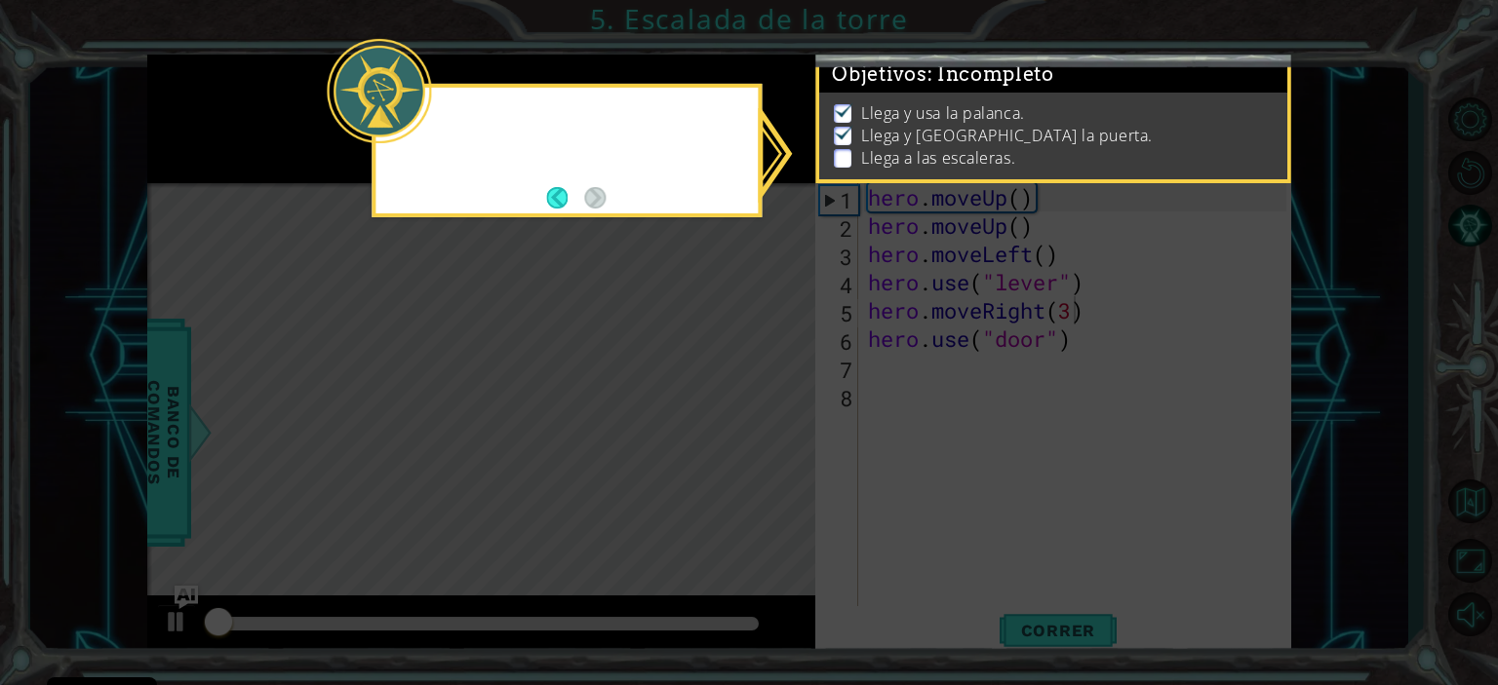
scroll to position [11, 0]
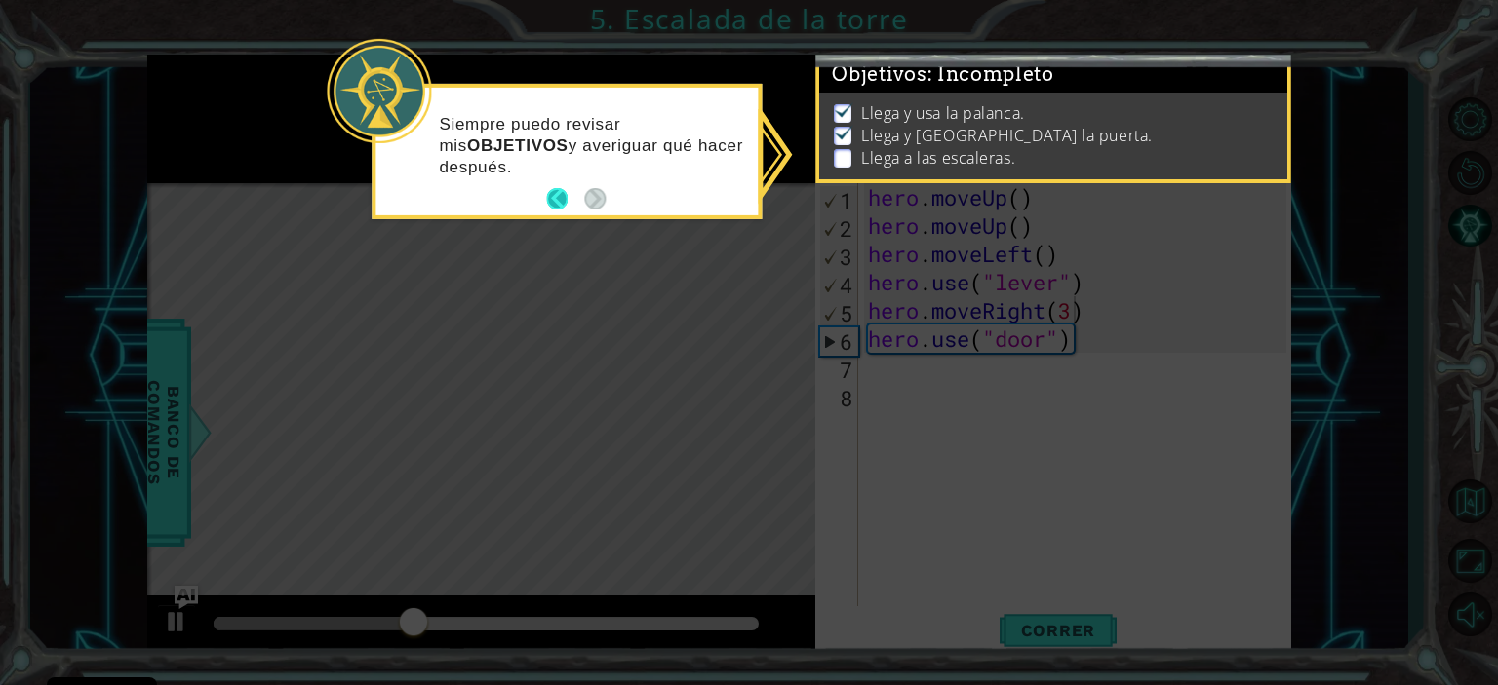
click at [555, 193] on button "Back" at bounding box center [565, 198] width 38 height 21
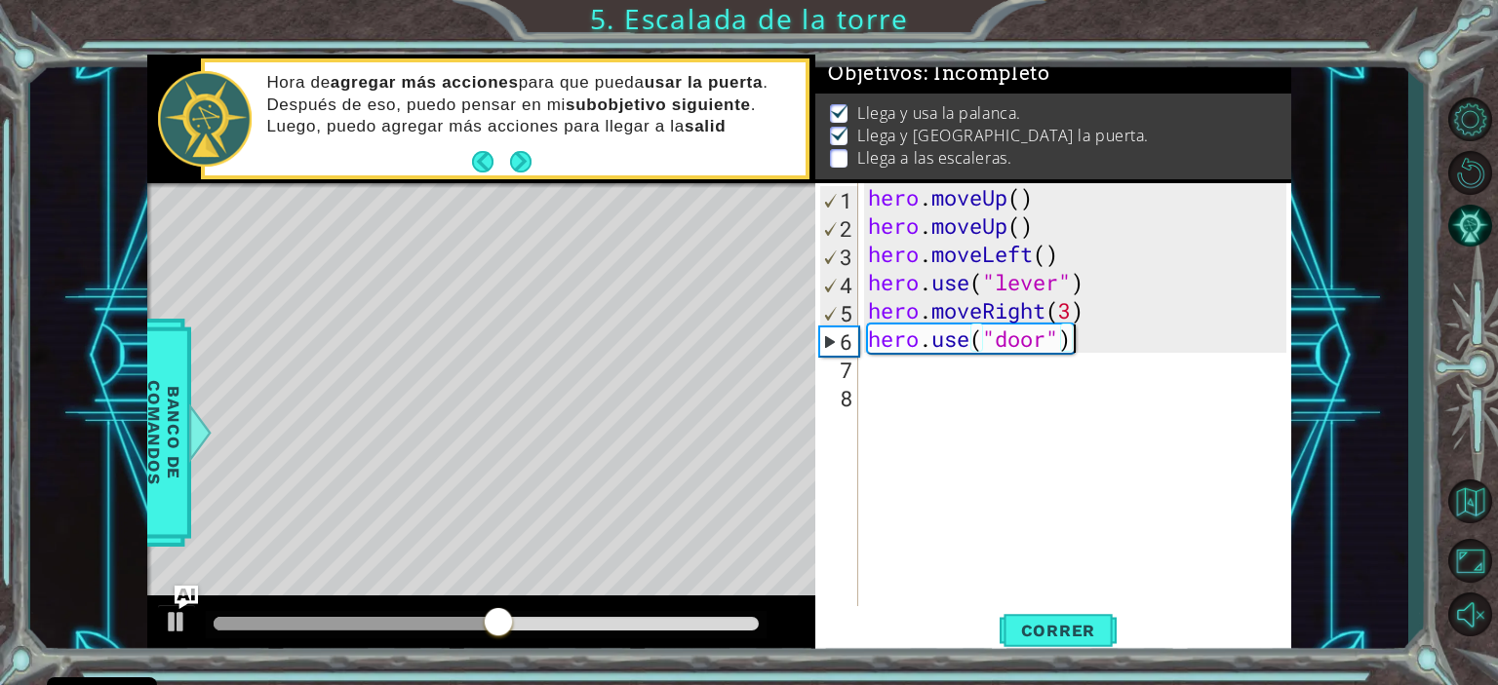
click at [1087, 344] on div "hero . moveUp ( ) hero . moveUp ( ) hero . moveLeft ( ) hero . use ( "lever" ) …" at bounding box center [1079, 423] width 431 height 481
type textarea "hero.use("door")"
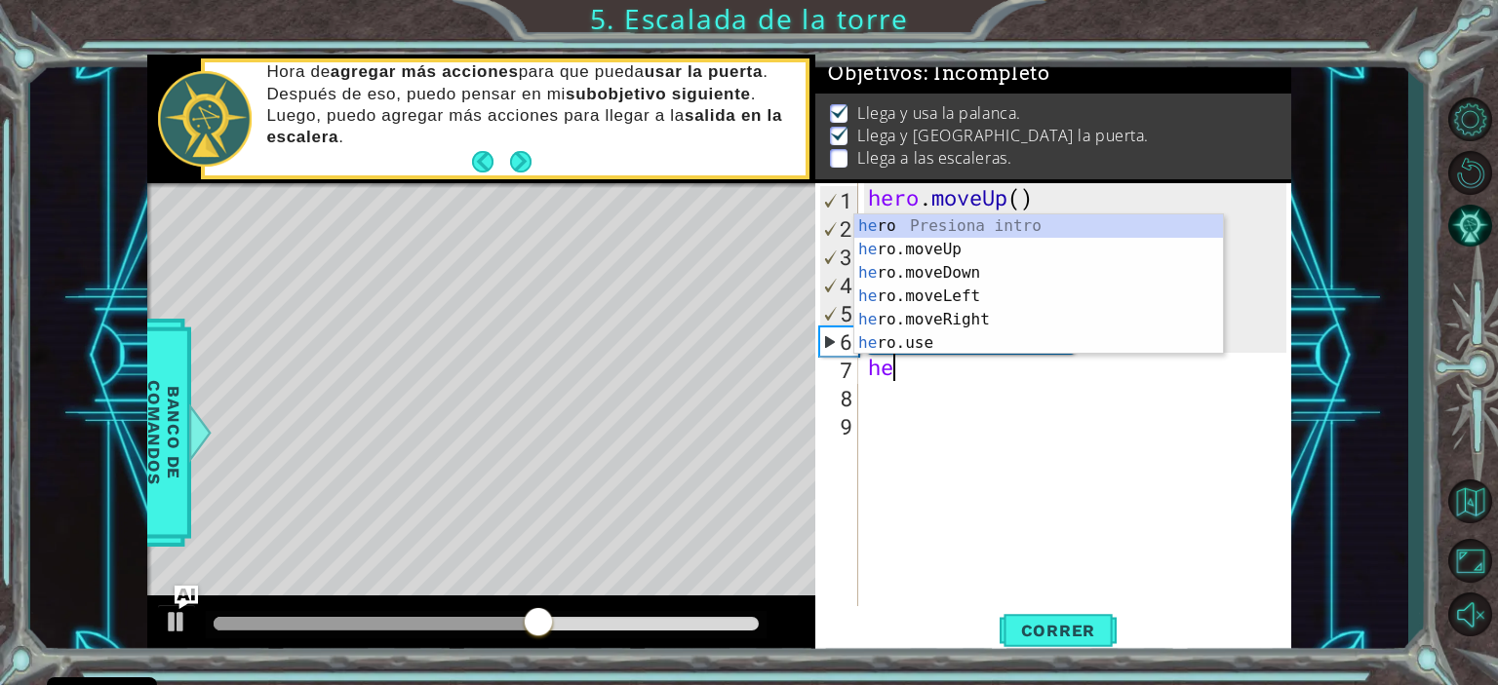
scroll to position [0, 0]
type textarea "hero."
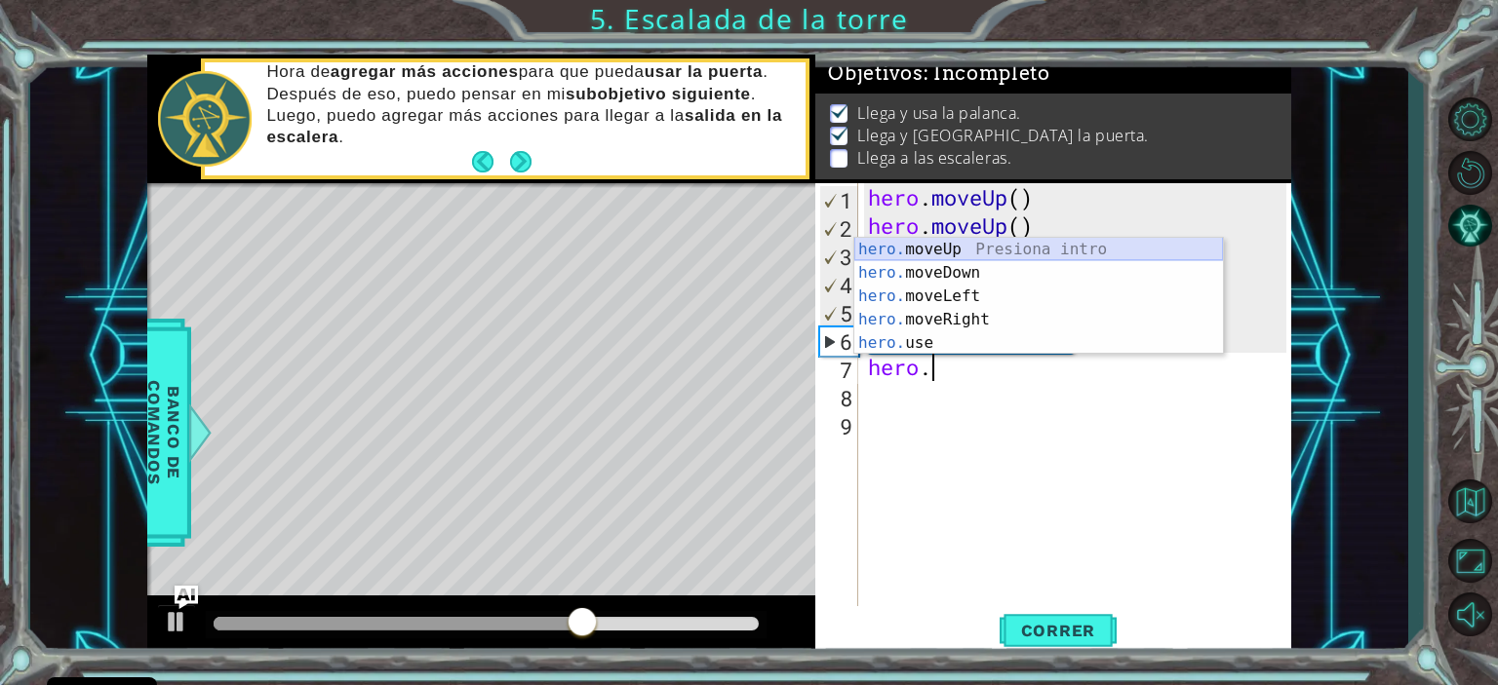
click at [956, 253] on div "hero. moveUp Presiona intro hero. moveDown Presiona intro hero. moveLeft Presio…" at bounding box center [1038, 320] width 369 height 164
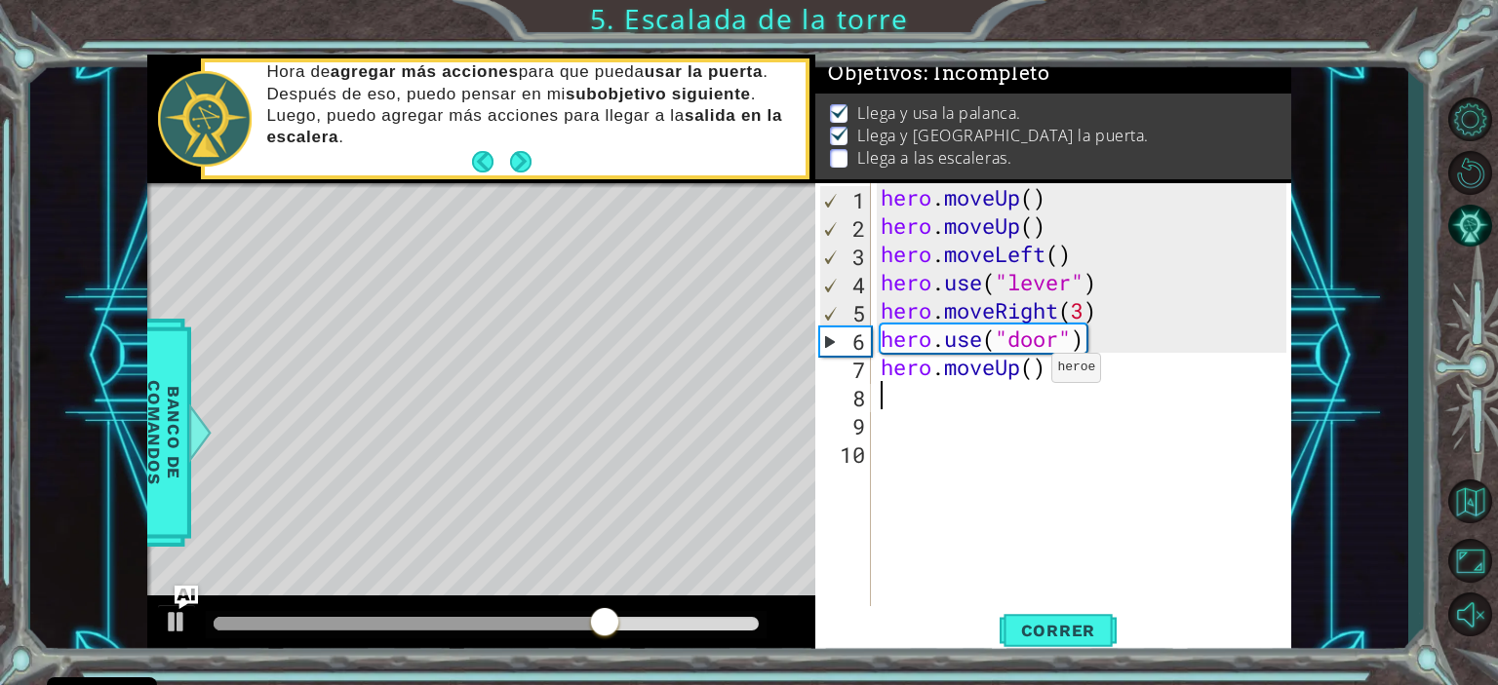
click at [1033, 372] on div "hero . moveUp ( ) hero . moveUp ( ) hero . moveLeft ( ) hero . use ( "lever" ) …" at bounding box center [1085, 423] width 419 height 481
type textarea "hero.moveUp(2)"
click at [1070, 372] on div "hero . moveUp ( ) hero . moveUp ( ) hero . moveLeft ( ) hero . use ( "lever" ) …" at bounding box center [1085, 423] width 419 height 481
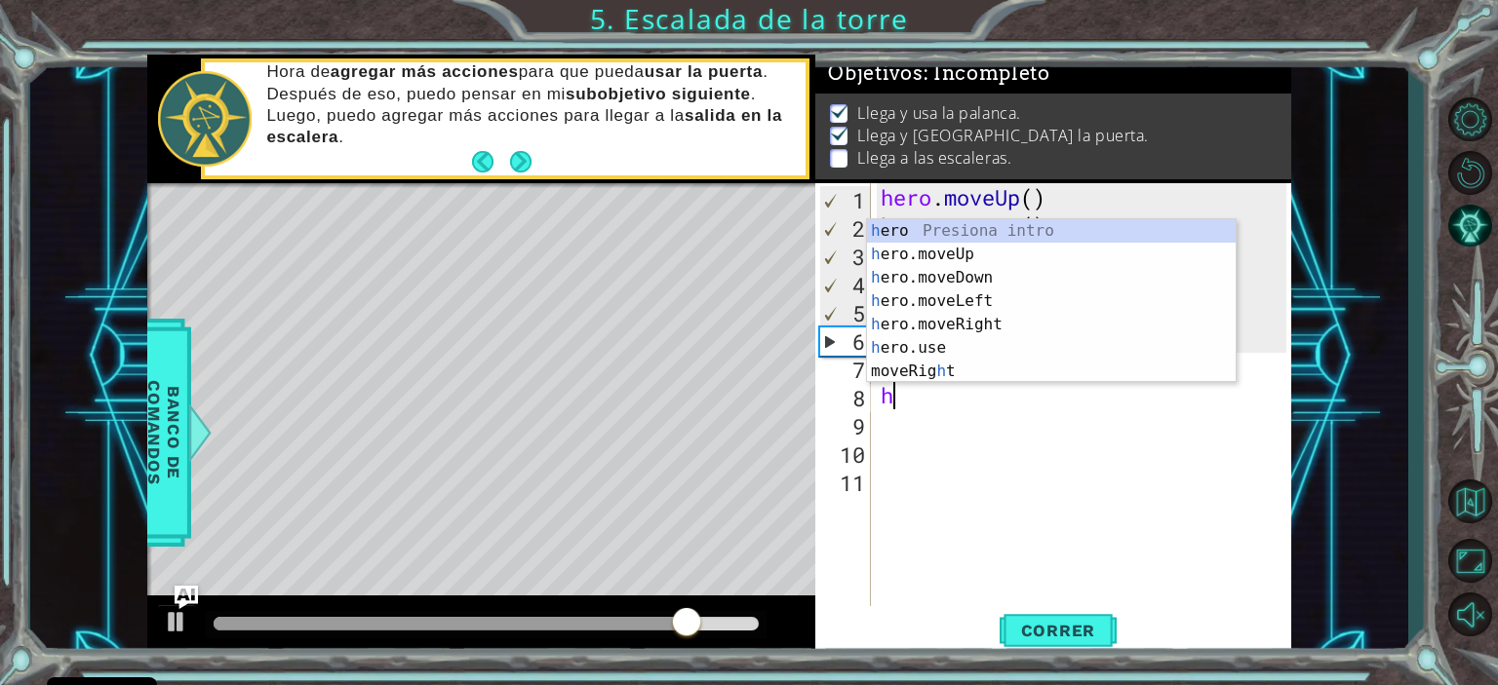
scroll to position [0, 0]
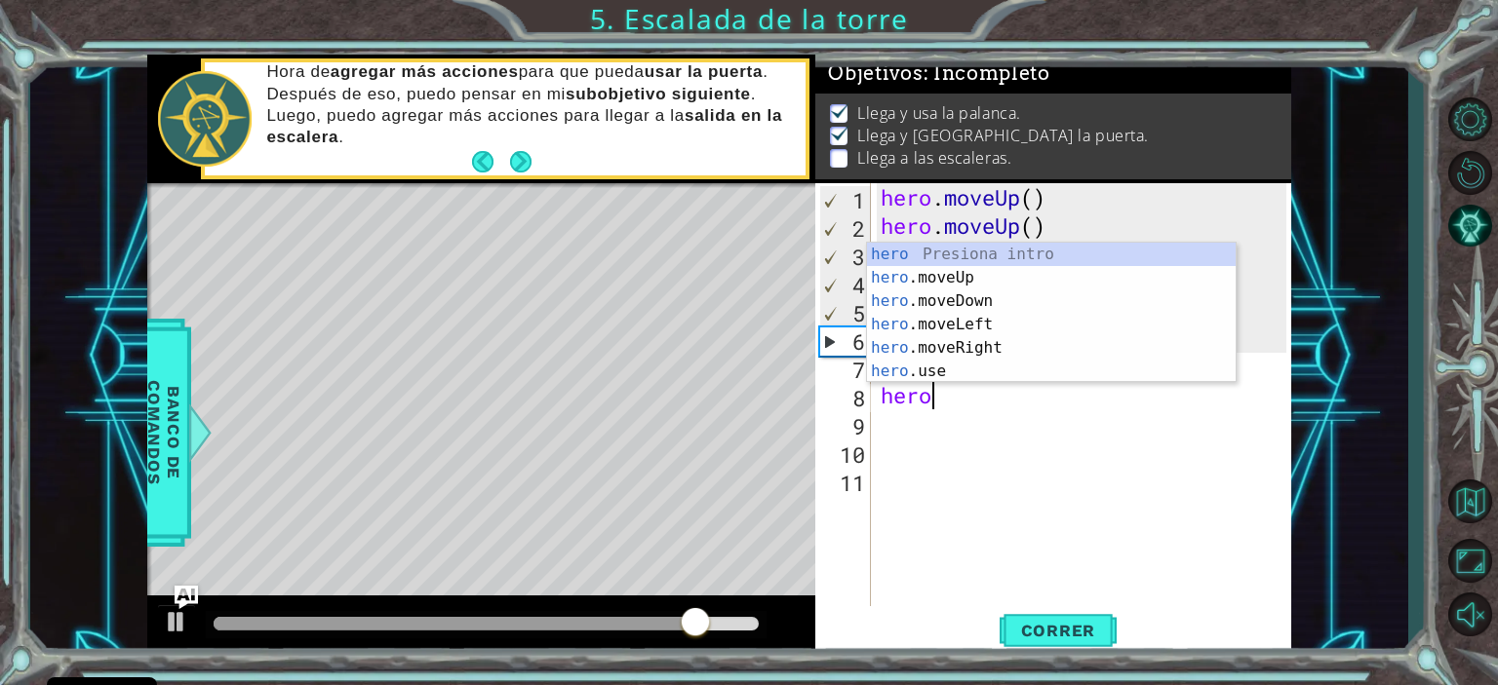
type textarea "hero."
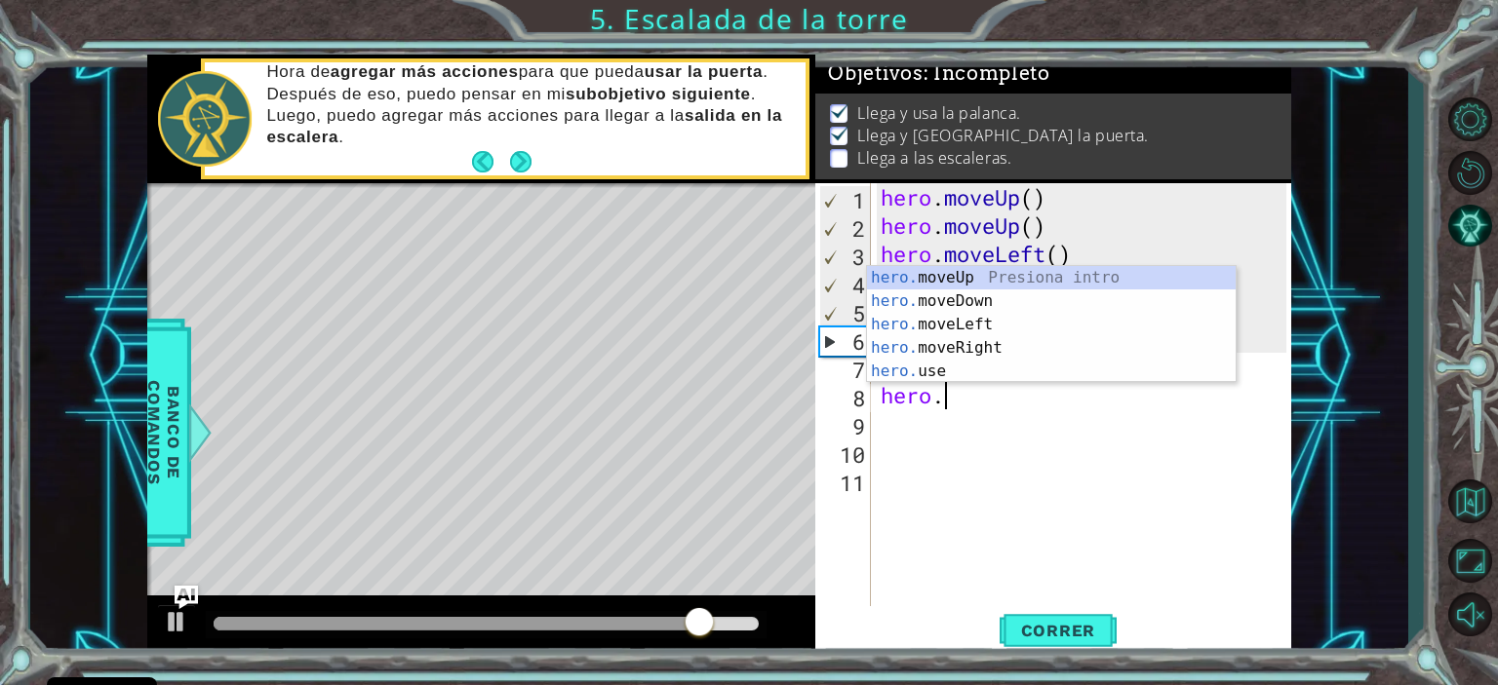
scroll to position [0, 1]
click at [931, 326] on div "hero. moveUp Presiona intro hero. moveDown Presiona intro hero. moveLeft Presio…" at bounding box center [1051, 348] width 369 height 164
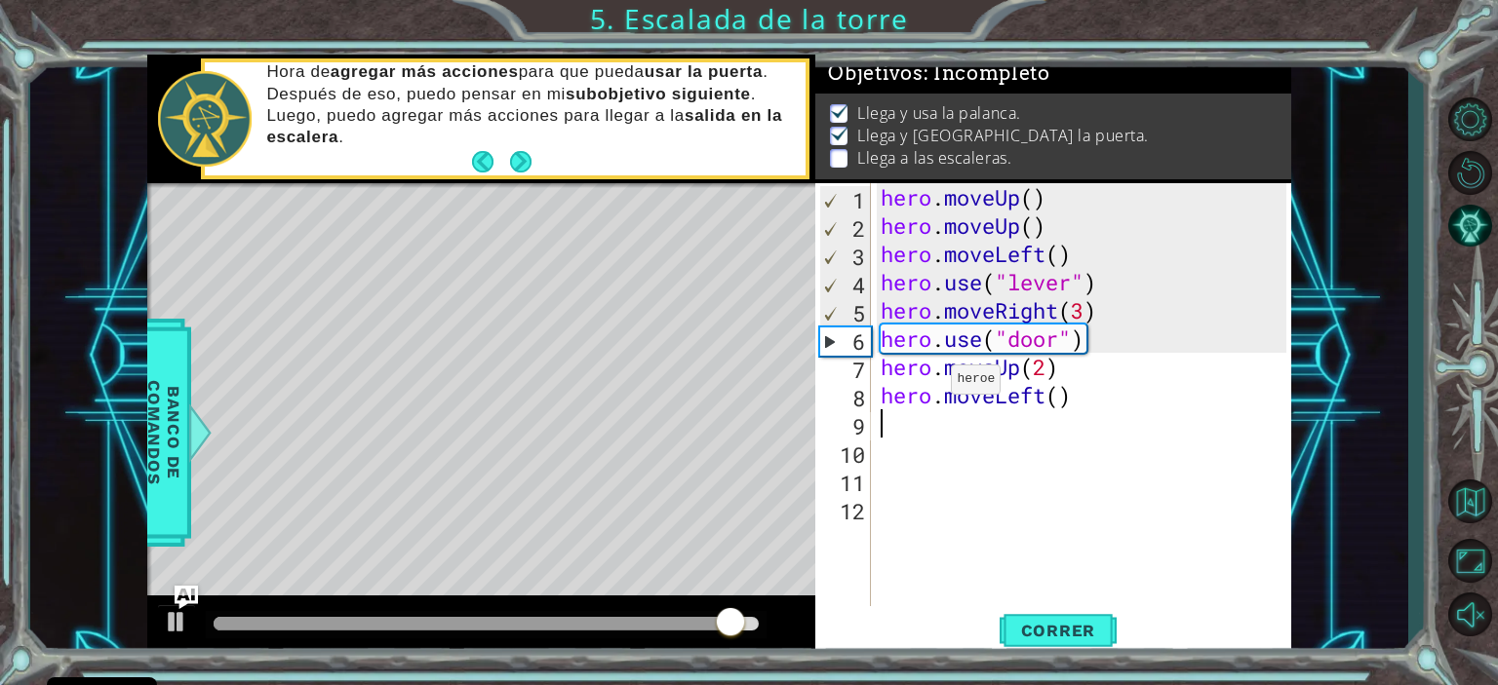
scroll to position [0, 0]
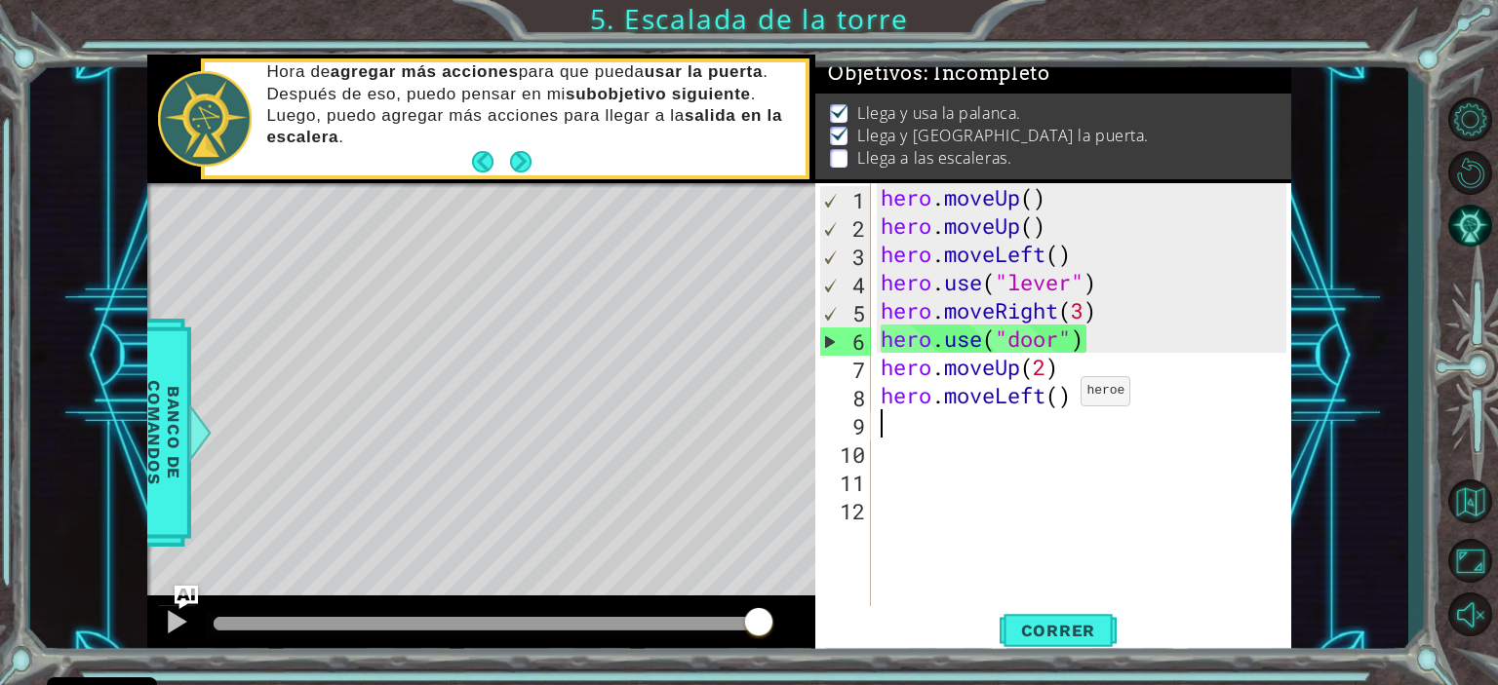
click at [1063, 396] on div "hero . moveUp ( ) hero . moveUp ( ) hero . moveLeft ( ) hero . use ( "lever" ) …" at bounding box center [1085, 423] width 419 height 481
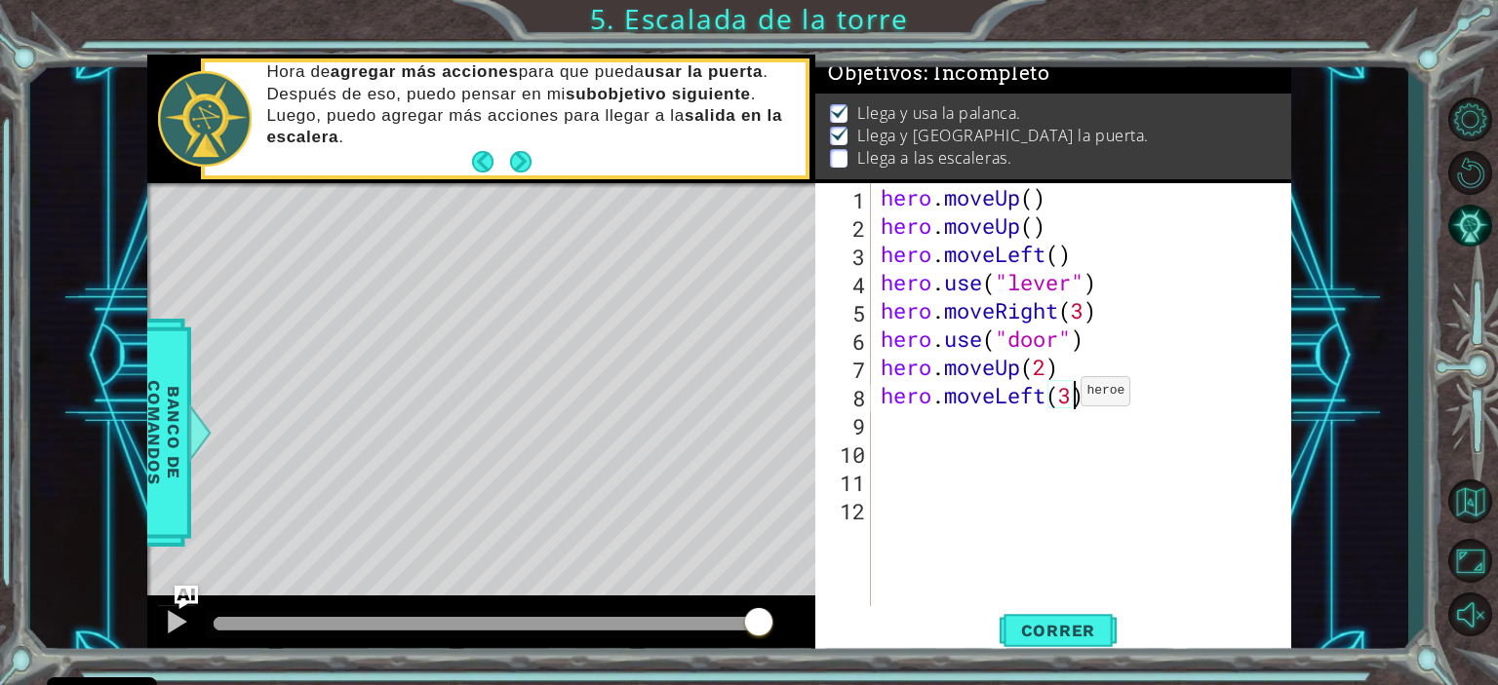
scroll to position [0, 8]
type textarea "hero.moveLeft(3)"
click at [1061, 624] on span "Correr" at bounding box center [1058, 630] width 114 height 19
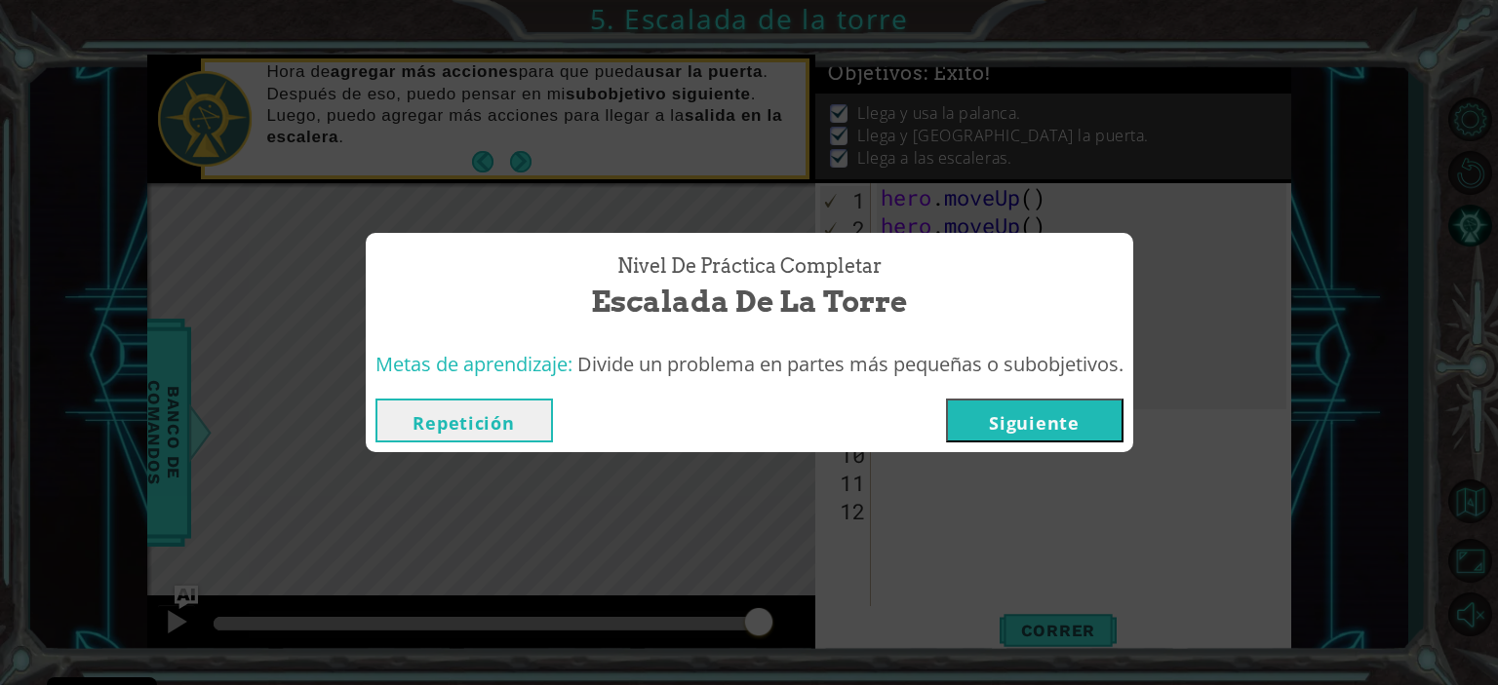
click at [1015, 406] on button "Siguiente" at bounding box center [1034, 421] width 177 height 44
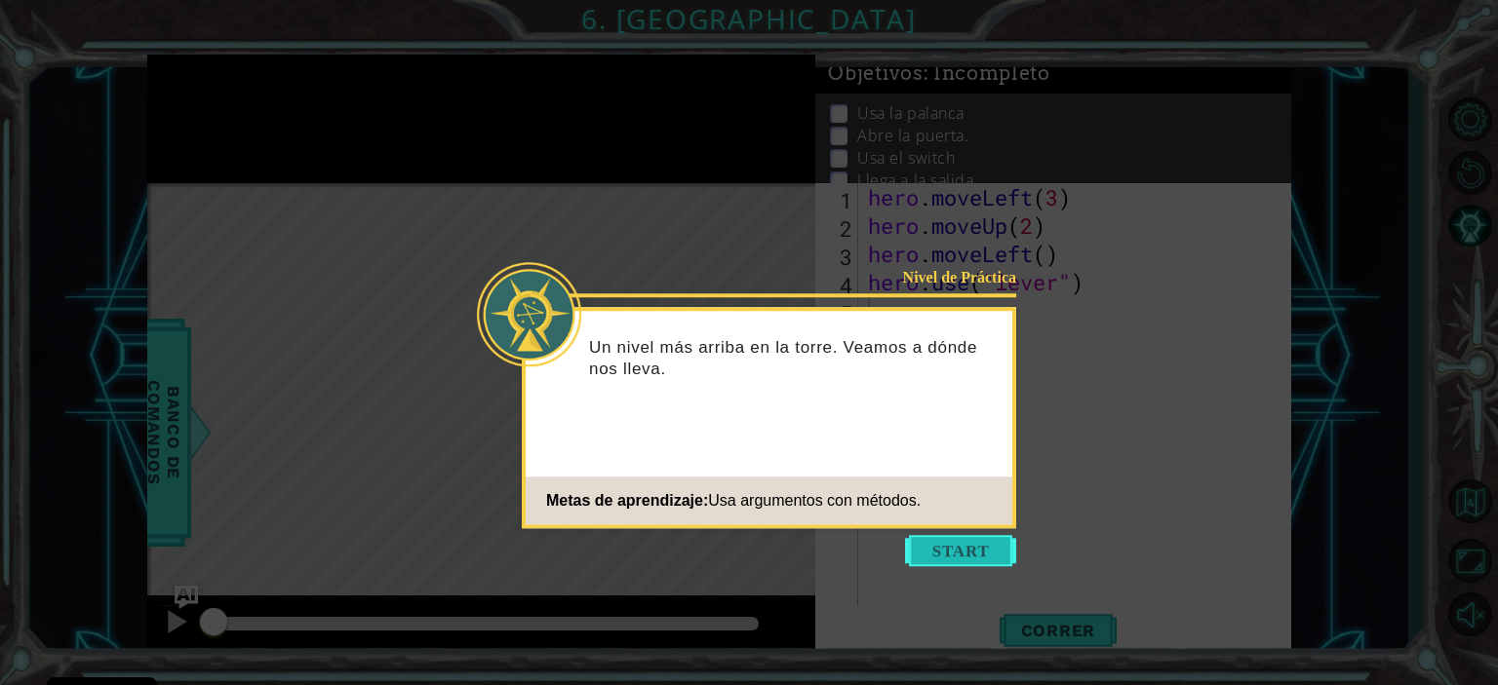
click at [955, 548] on button "Start" at bounding box center [960, 550] width 111 height 31
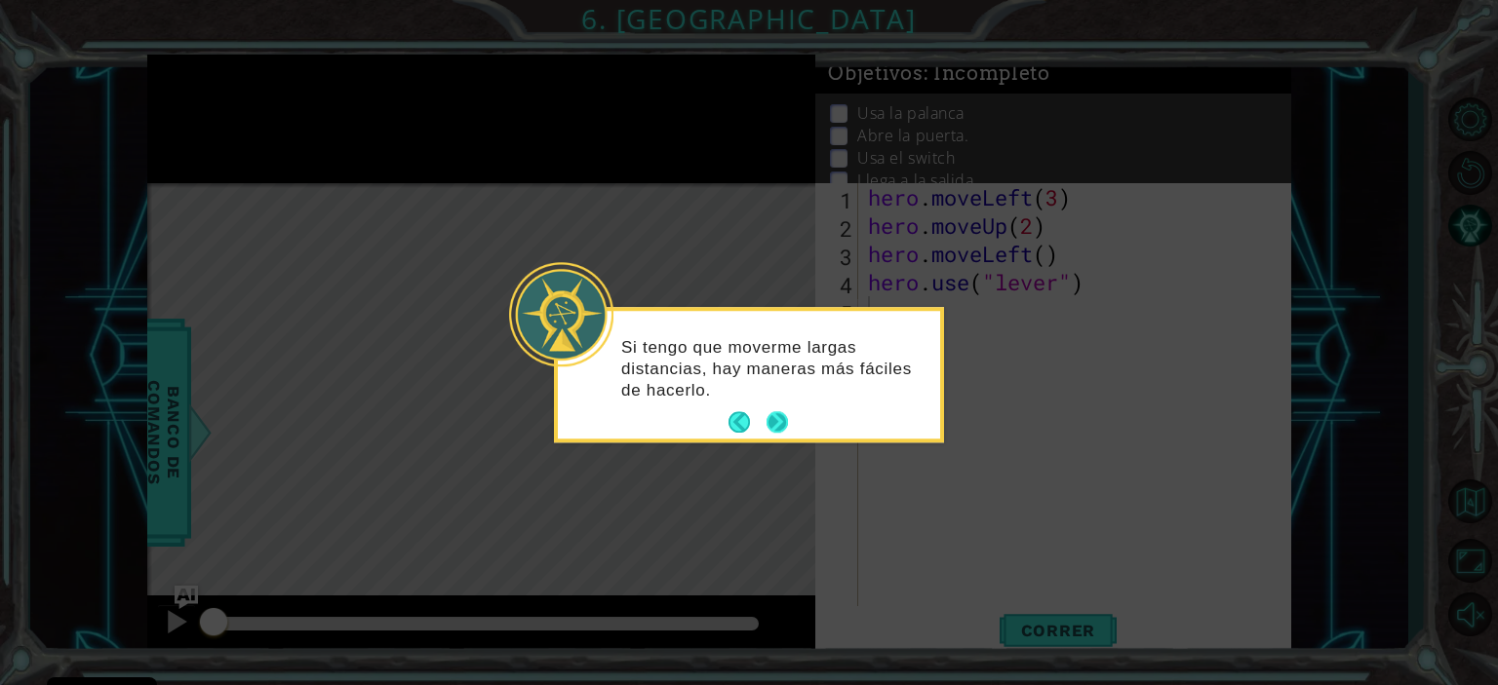
click at [778, 424] on button "Next" at bounding box center [777, 422] width 22 height 22
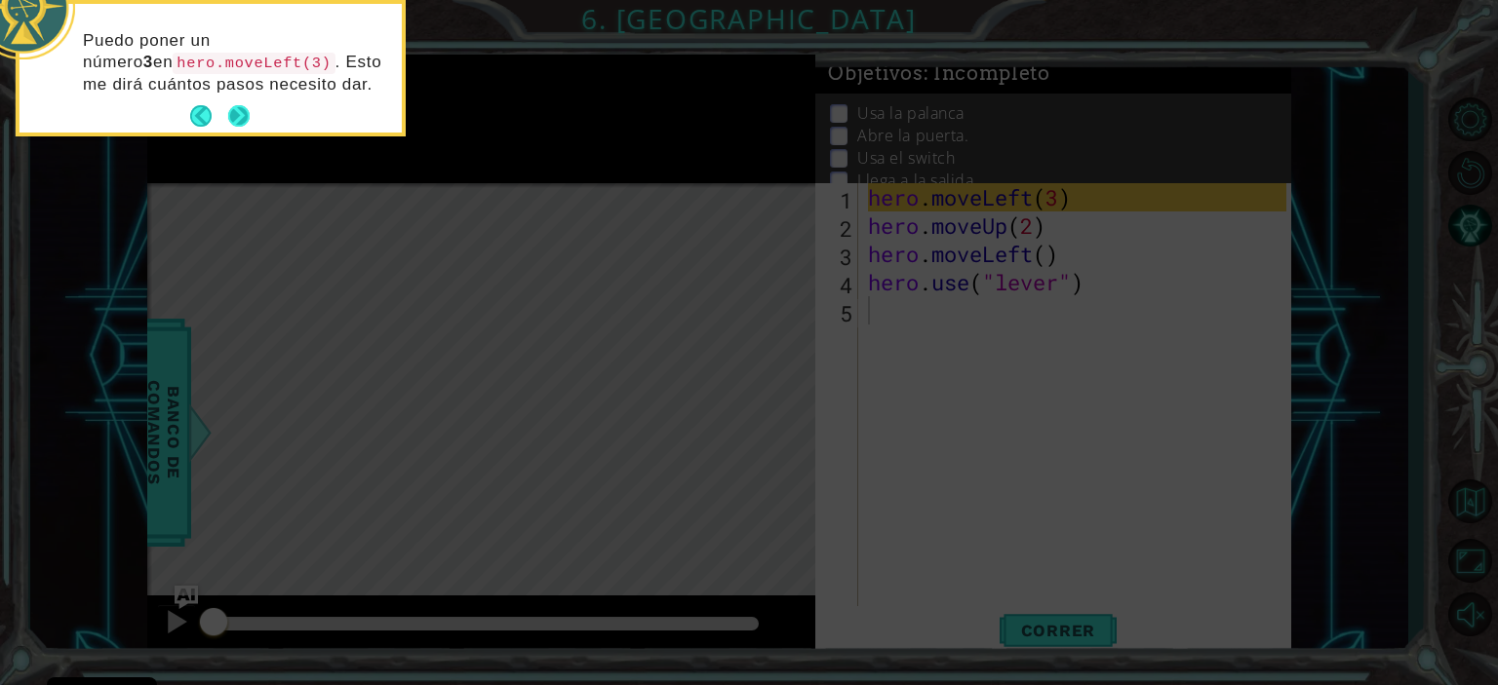
click at [246, 123] on button "Next" at bounding box center [238, 115] width 21 height 21
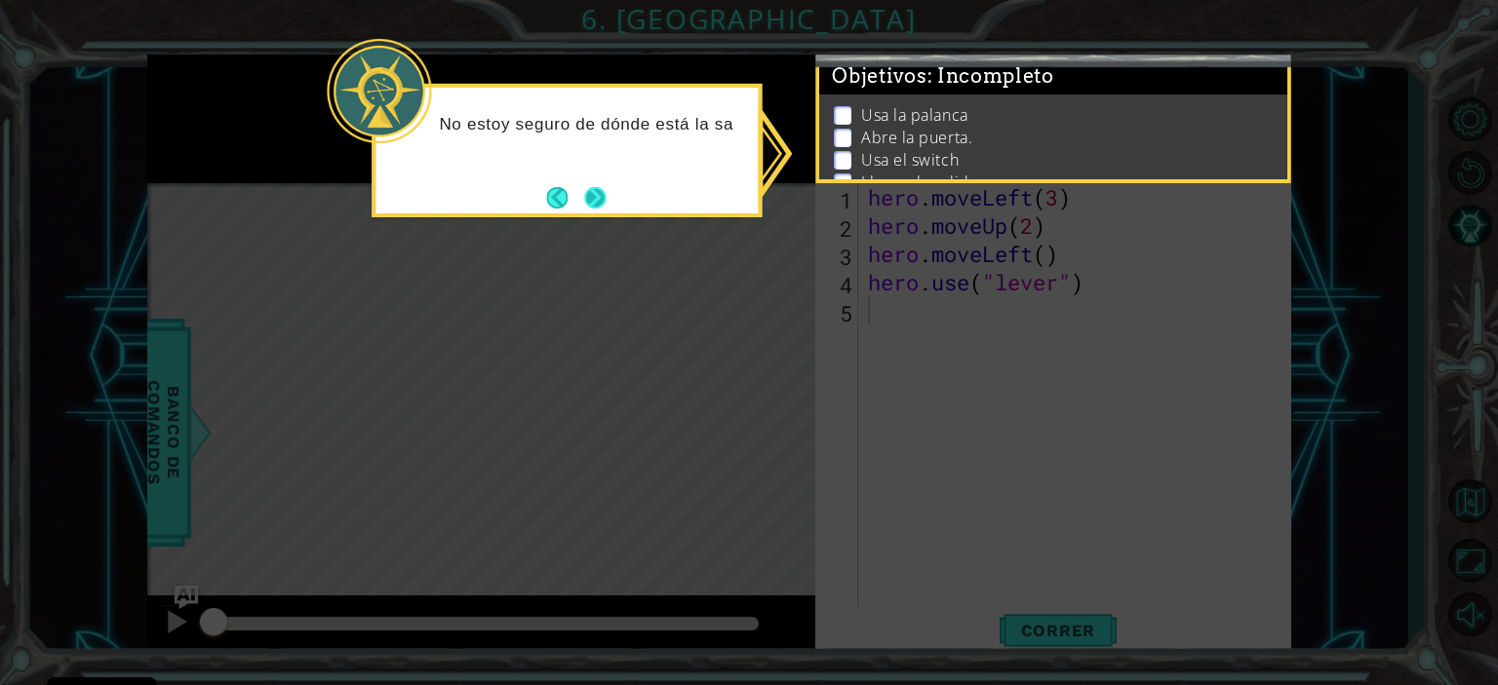
click at [604, 186] on button "Next" at bounding box center [595, 197] width 22 height 22
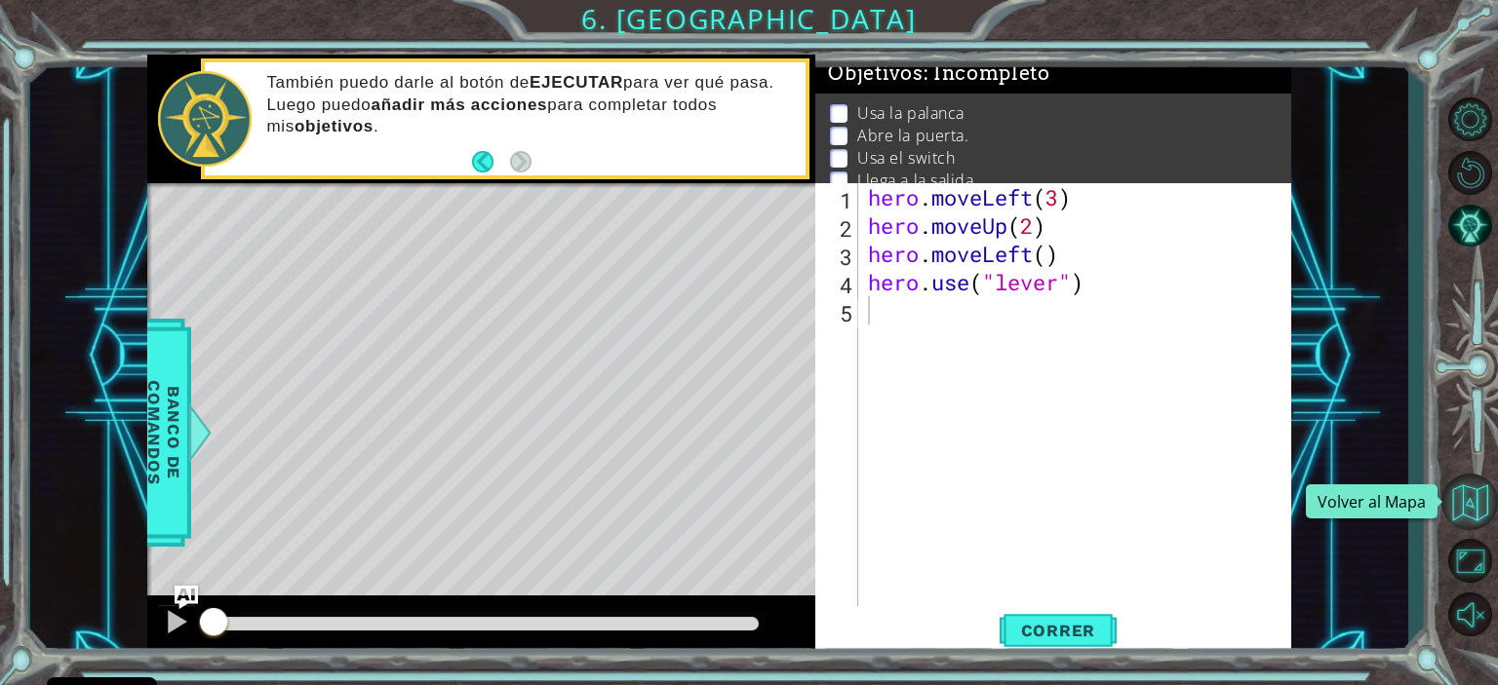
click at [1474, 493] on button "Volver al Mapa" at bounding box center [1469, 502] width 57 height 57
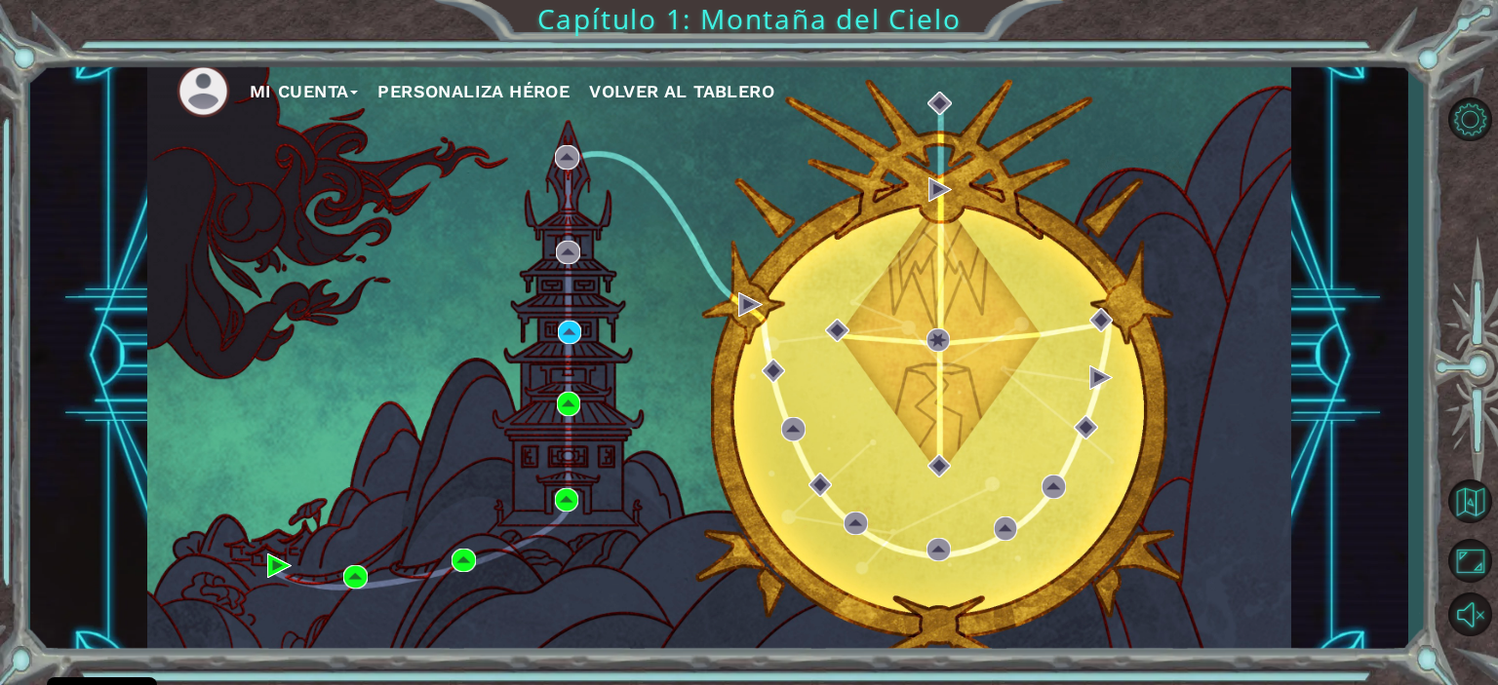
click at [346, 89] on button "Mi Cuenta" at bounding box center [304, 91] width 109 height 29
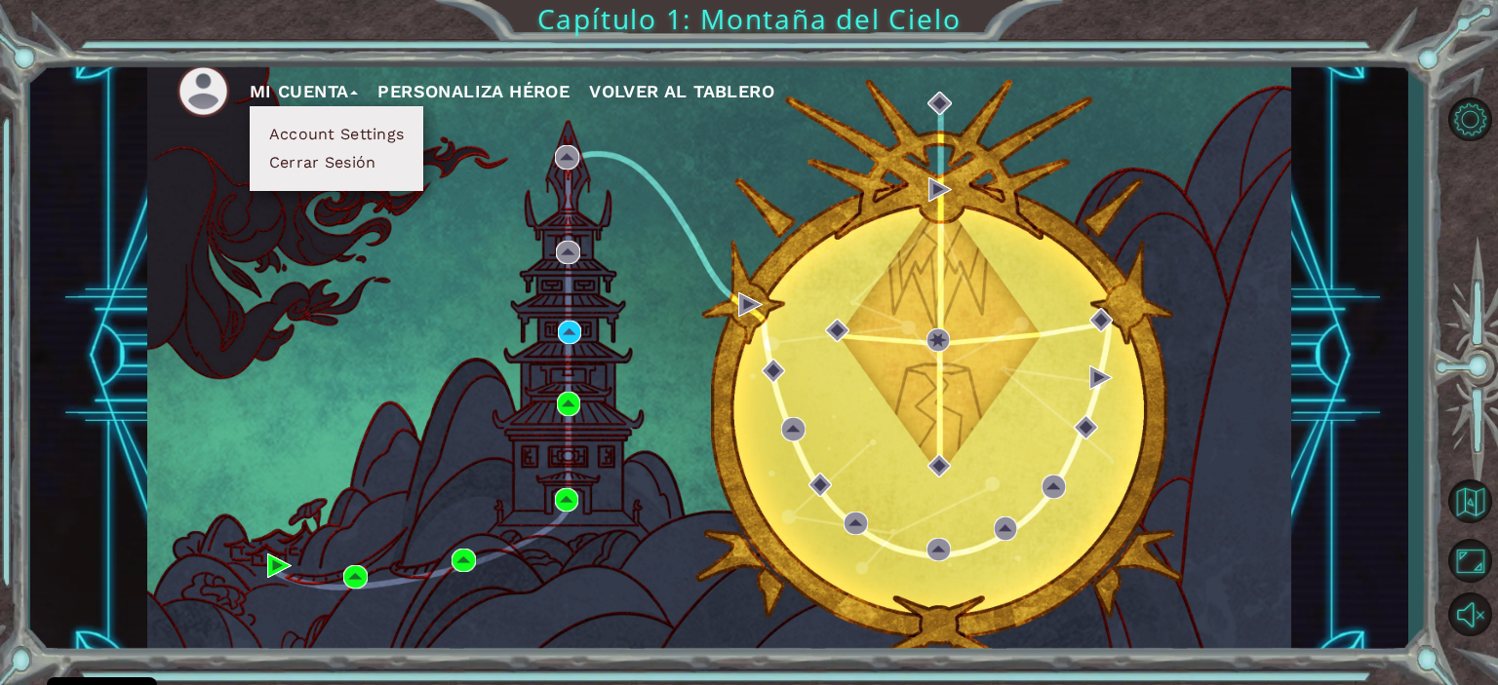
click at [347, 165] on button "Cerrar Sesión" at bounding box center [322, 162] width 119 height 21
